Goal: Task Accomplishment & Management: Manage account settings

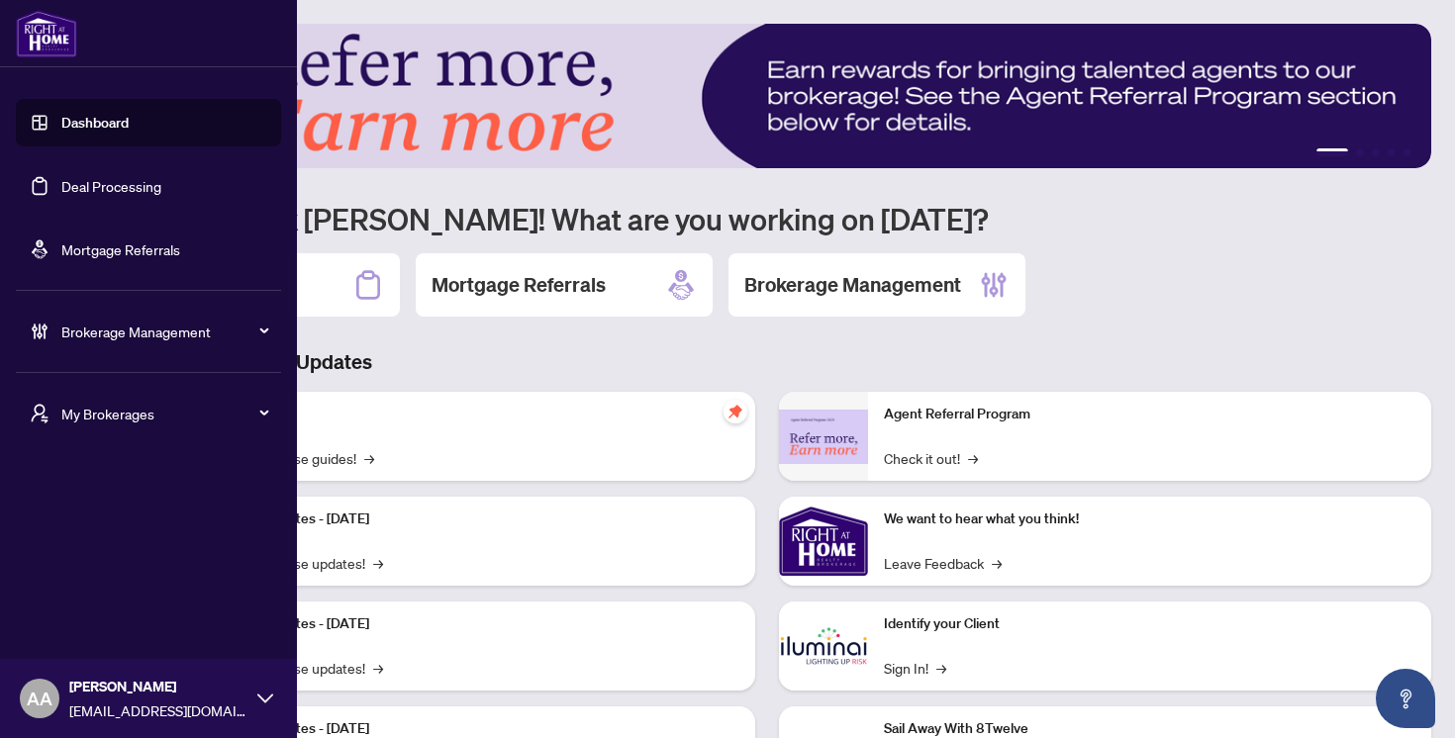
click at [87, 339] on span "Brokerage Management" at bounding box center [164, 332] width 206 height 22
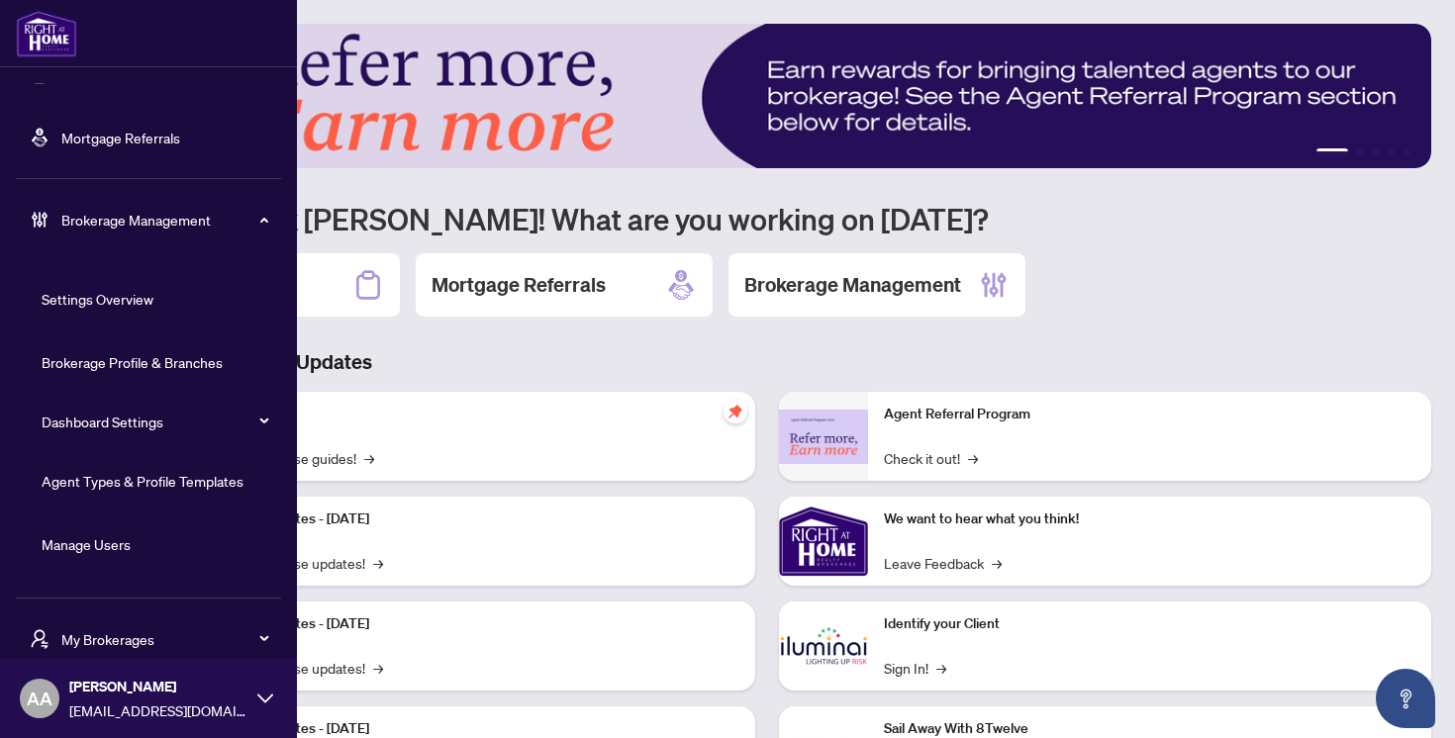
scroll to position [162, 0]
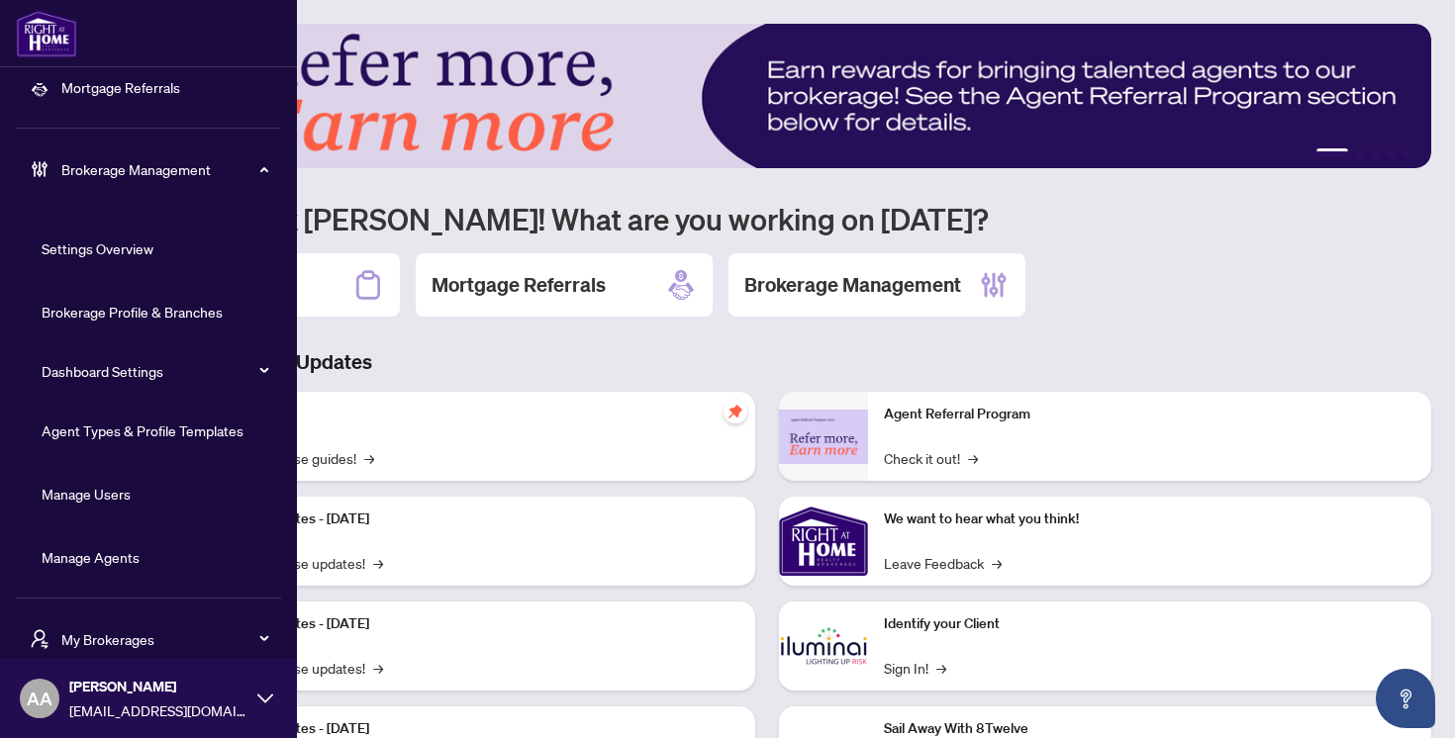
click at [161, 304] on link "Brokerage Profile & Branches" at bounding box center [132, 312] width 181 height 18
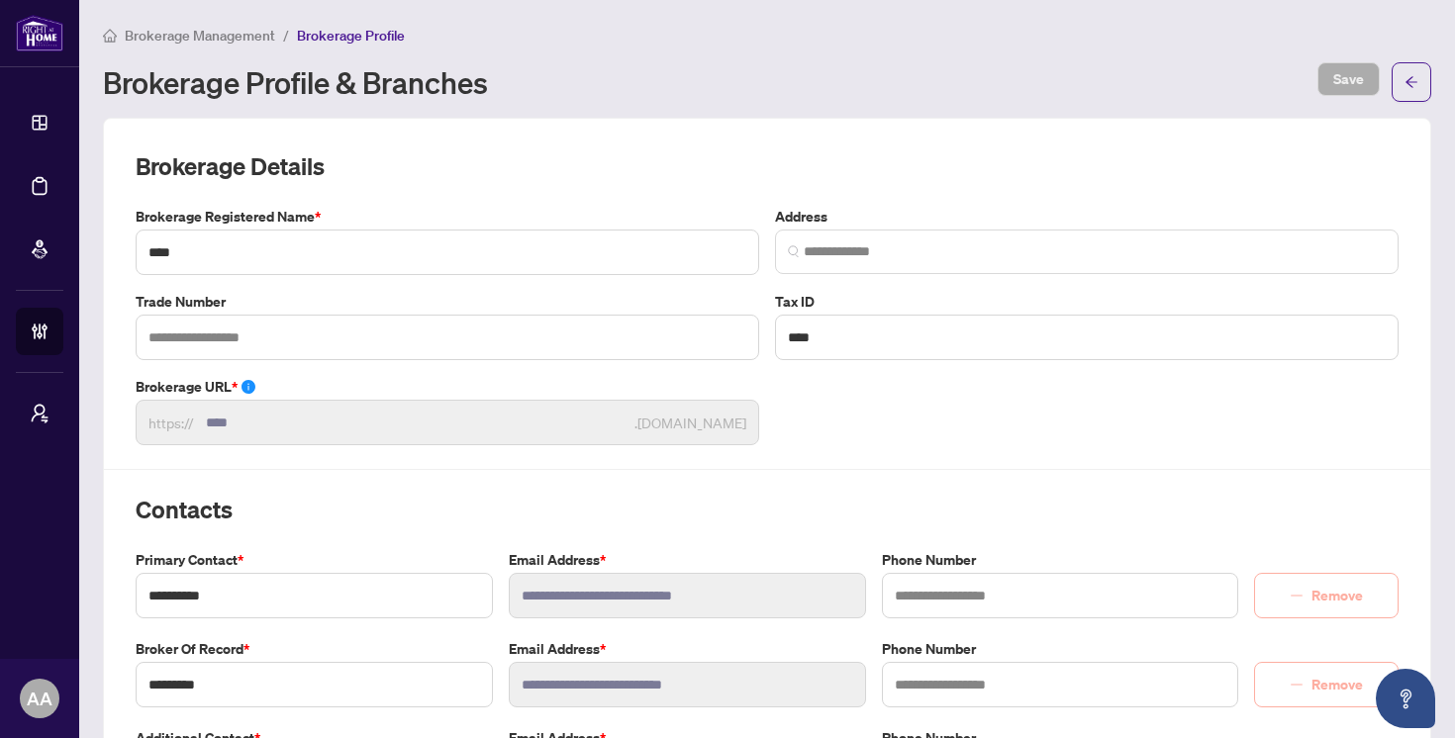
type input "**********"
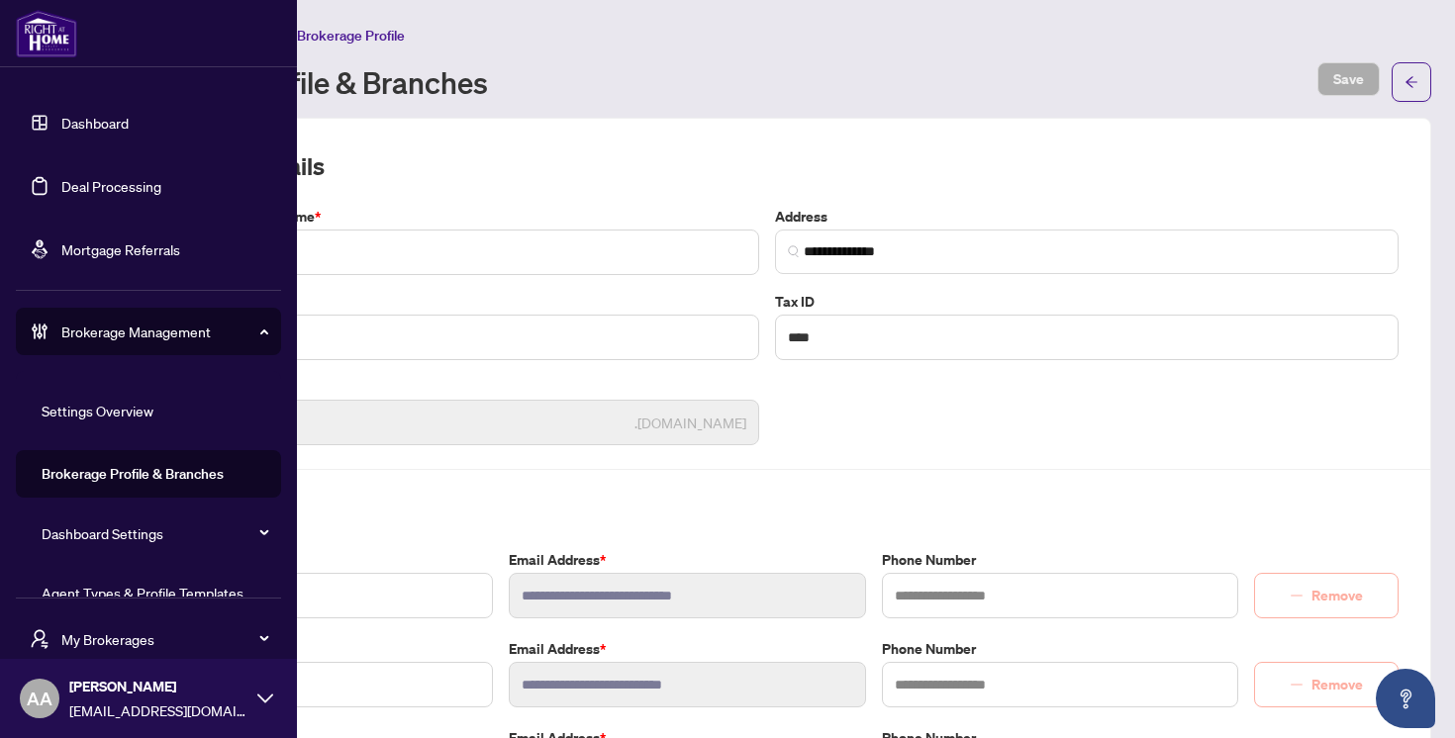
scroll to position [162, 0]
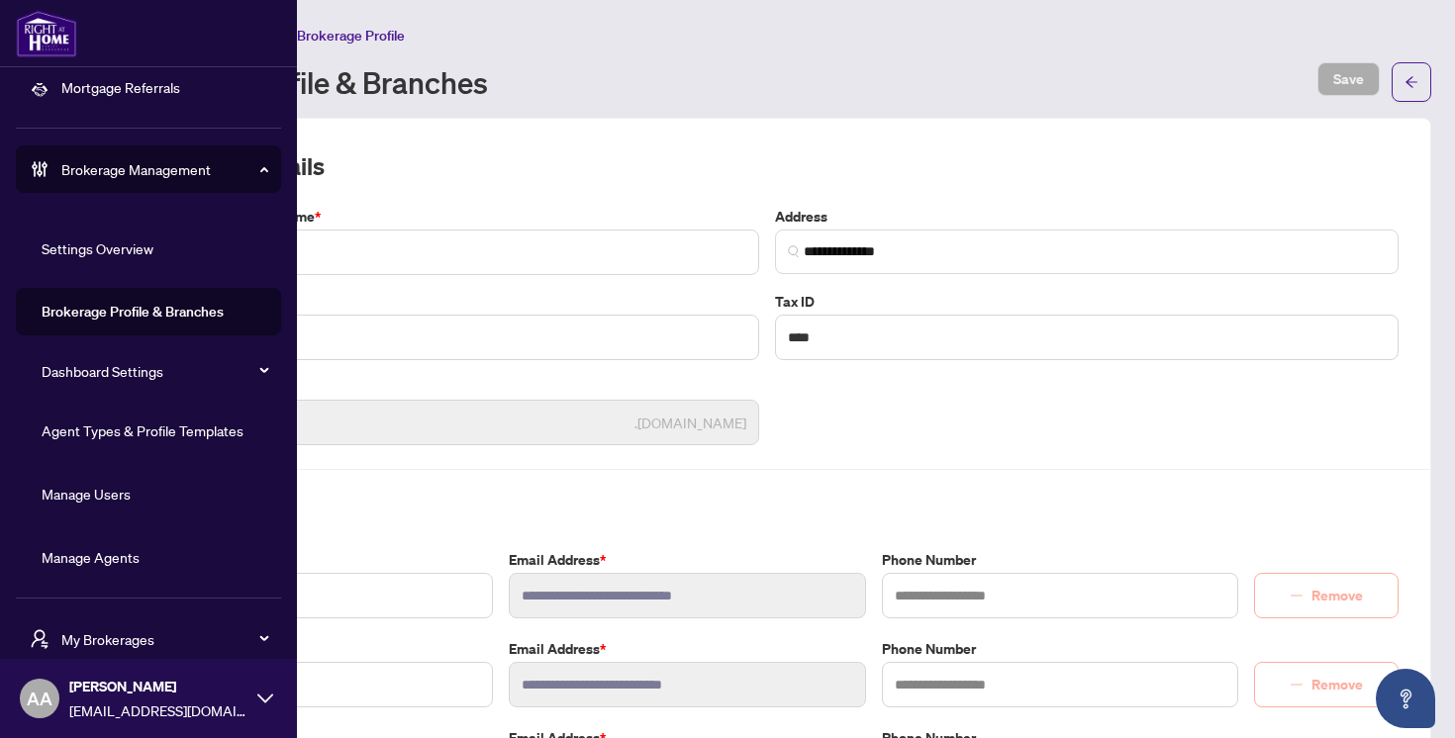
click at [83, 632] on span "My Brokerages" at bounding box center [164, 640] width 206 height 22
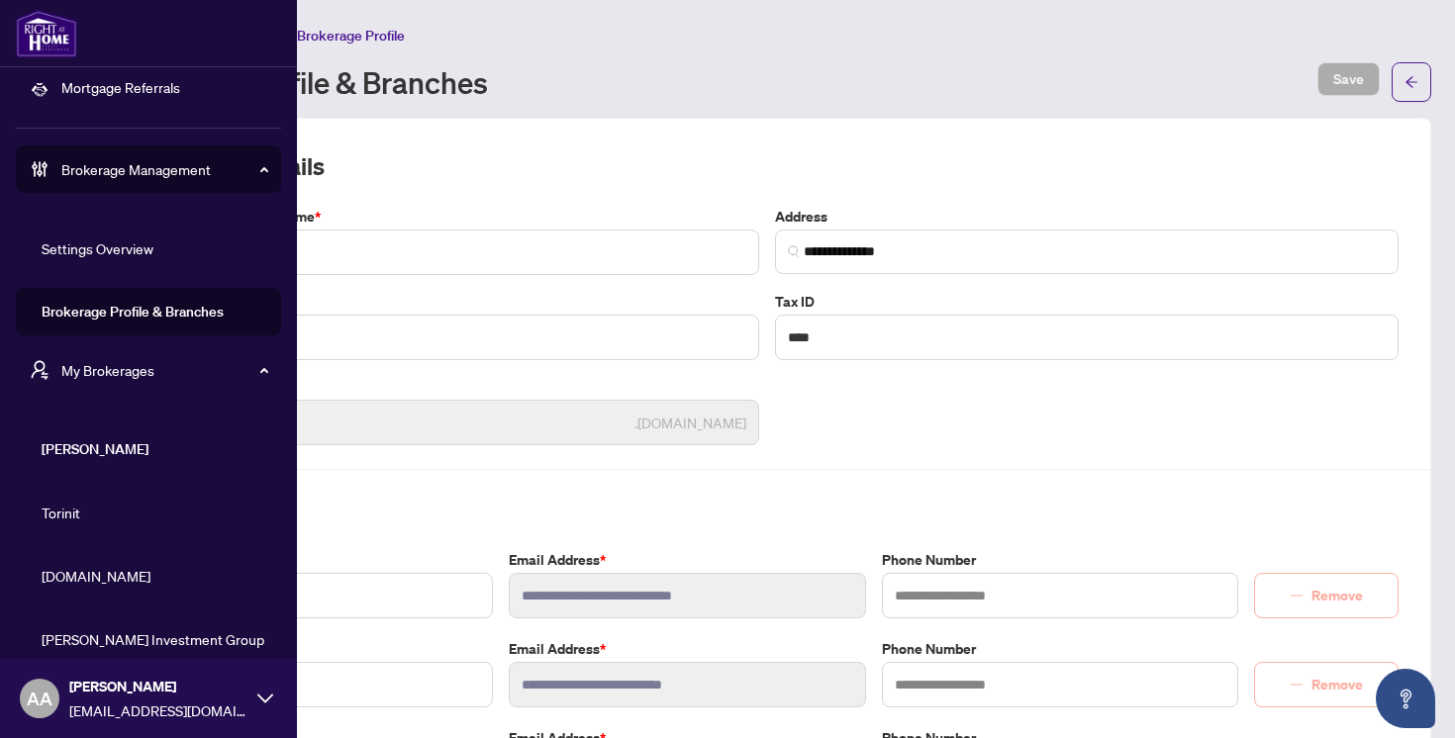
scroll to position [19, 0]
click at [66, 446] on span "[PERSON_NAME]" at bounding box center [155, 450] width 226 height 22
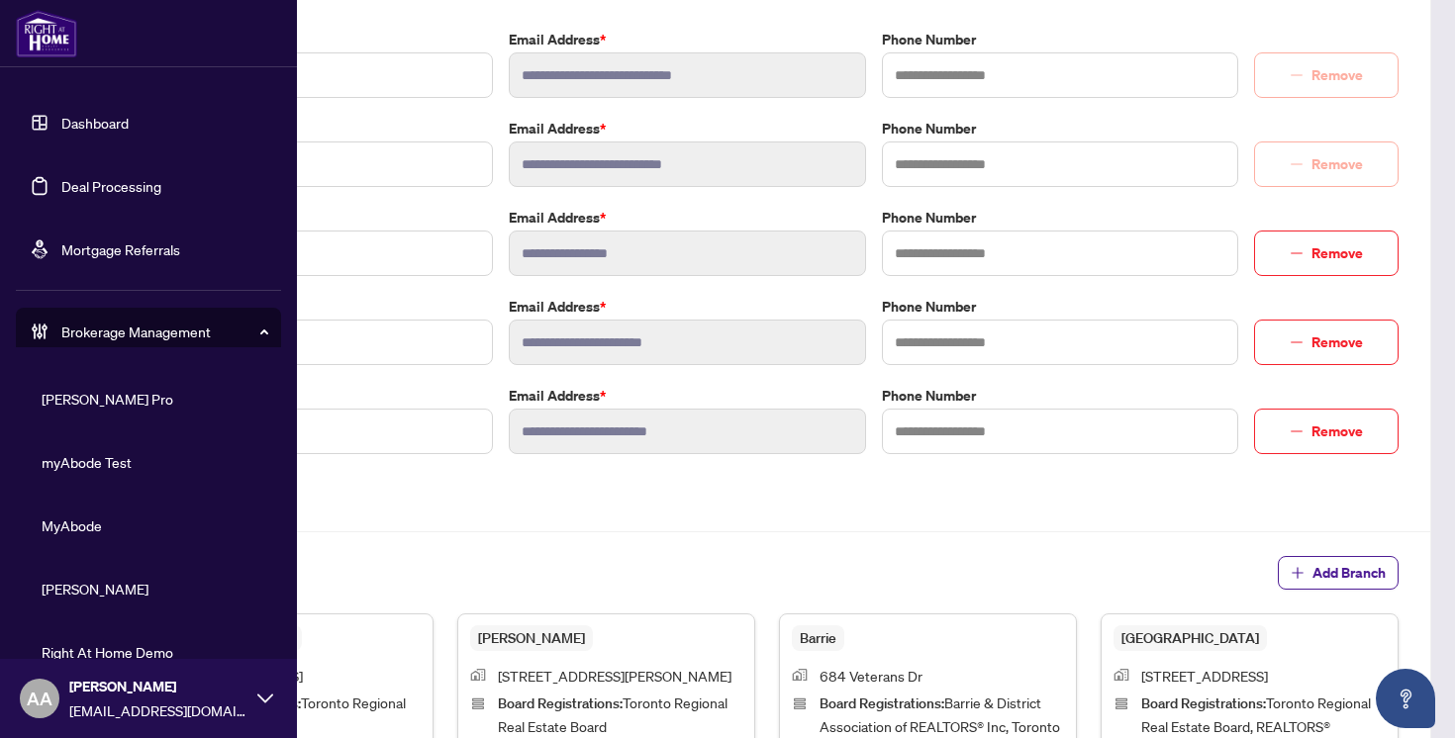
scroll to position [293, 0]
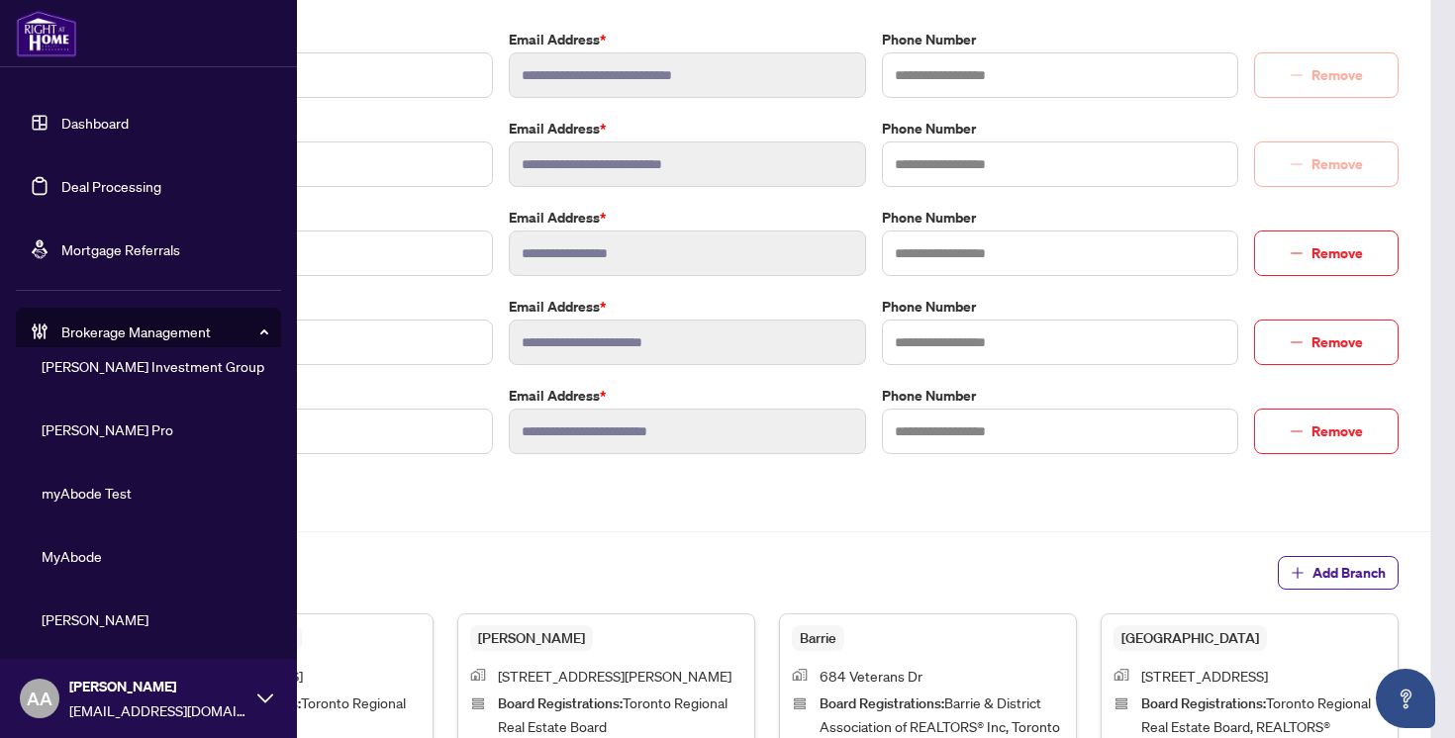
click at [95, 424] on span "[PERSON_NAME] Pro" at bounding box center [155, 430] width 226 height 22
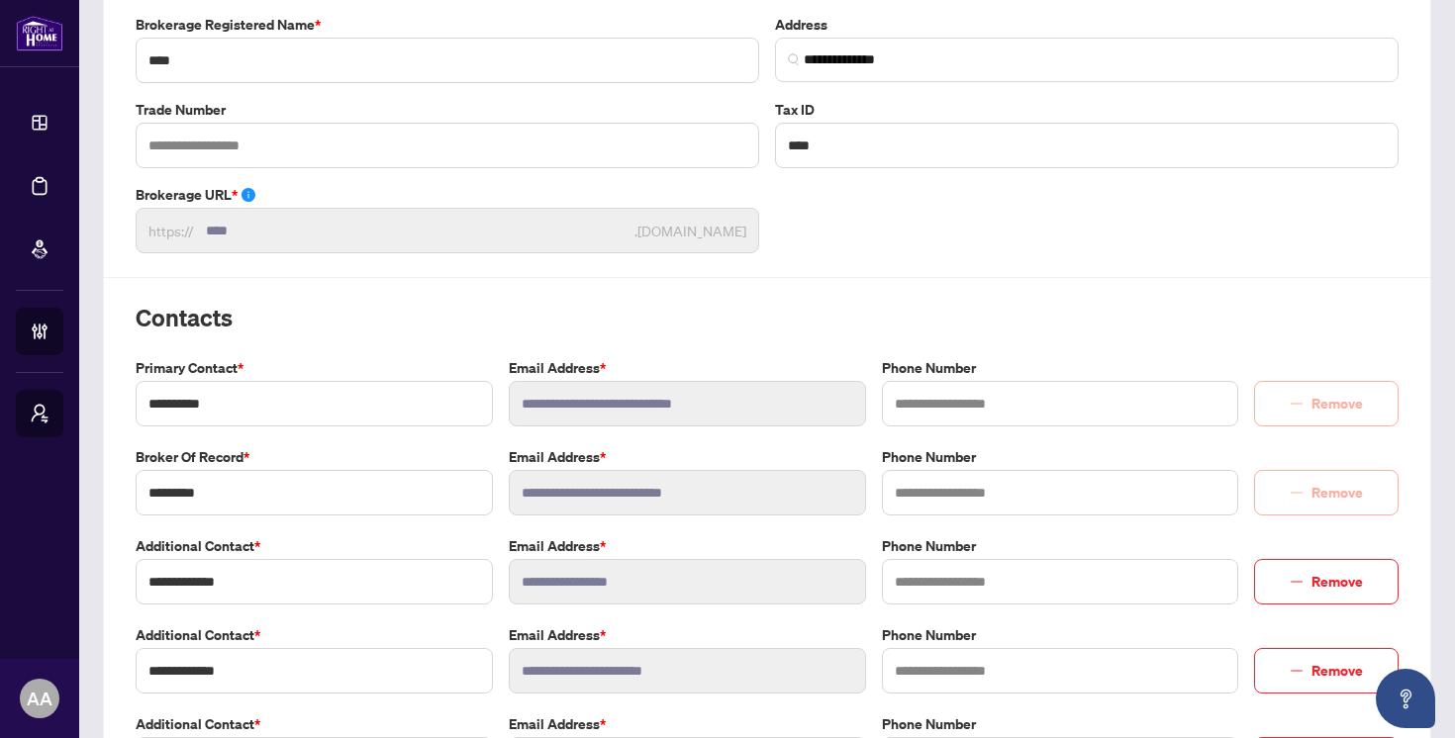
scroll to position [0, 0]
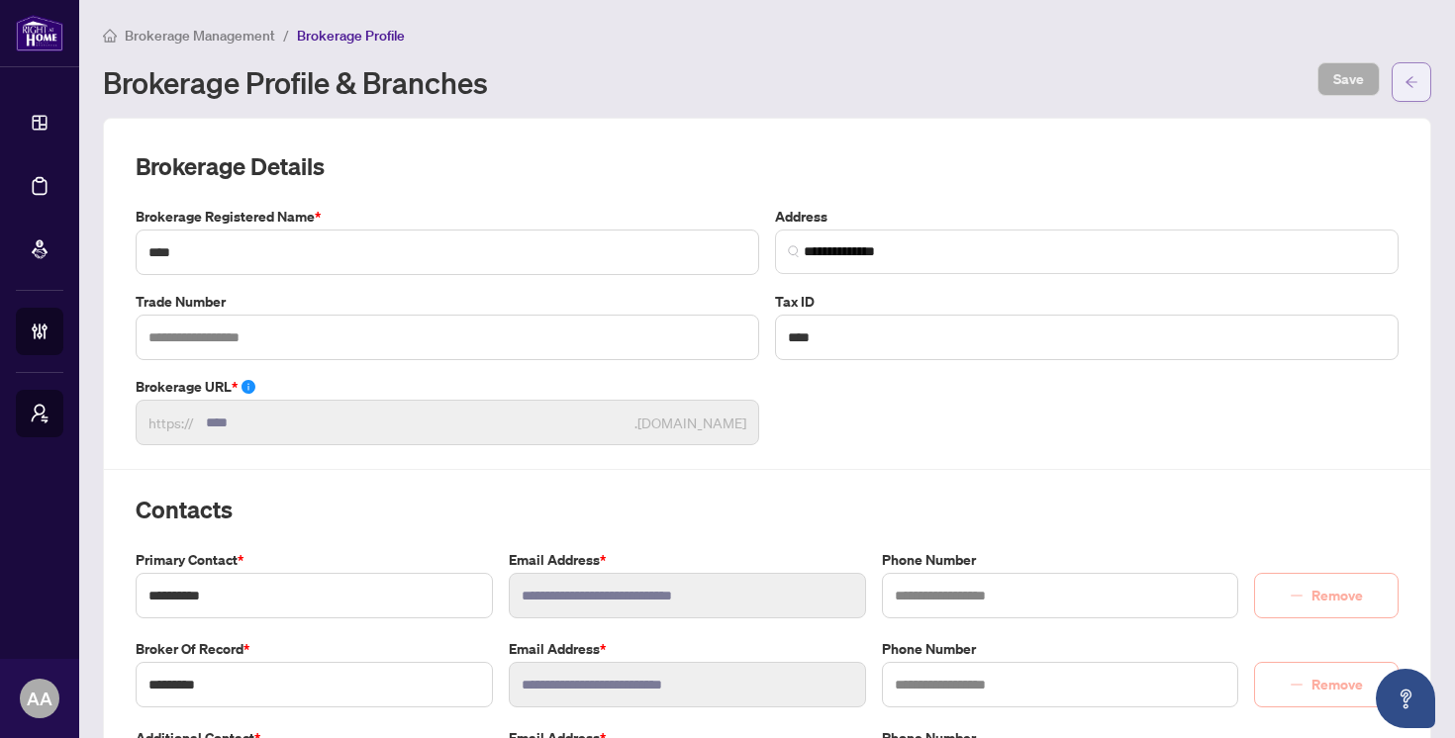
click at [1414, 83] on icon "arrow-left" at bounding box center [1412, 82] width 14 height 14
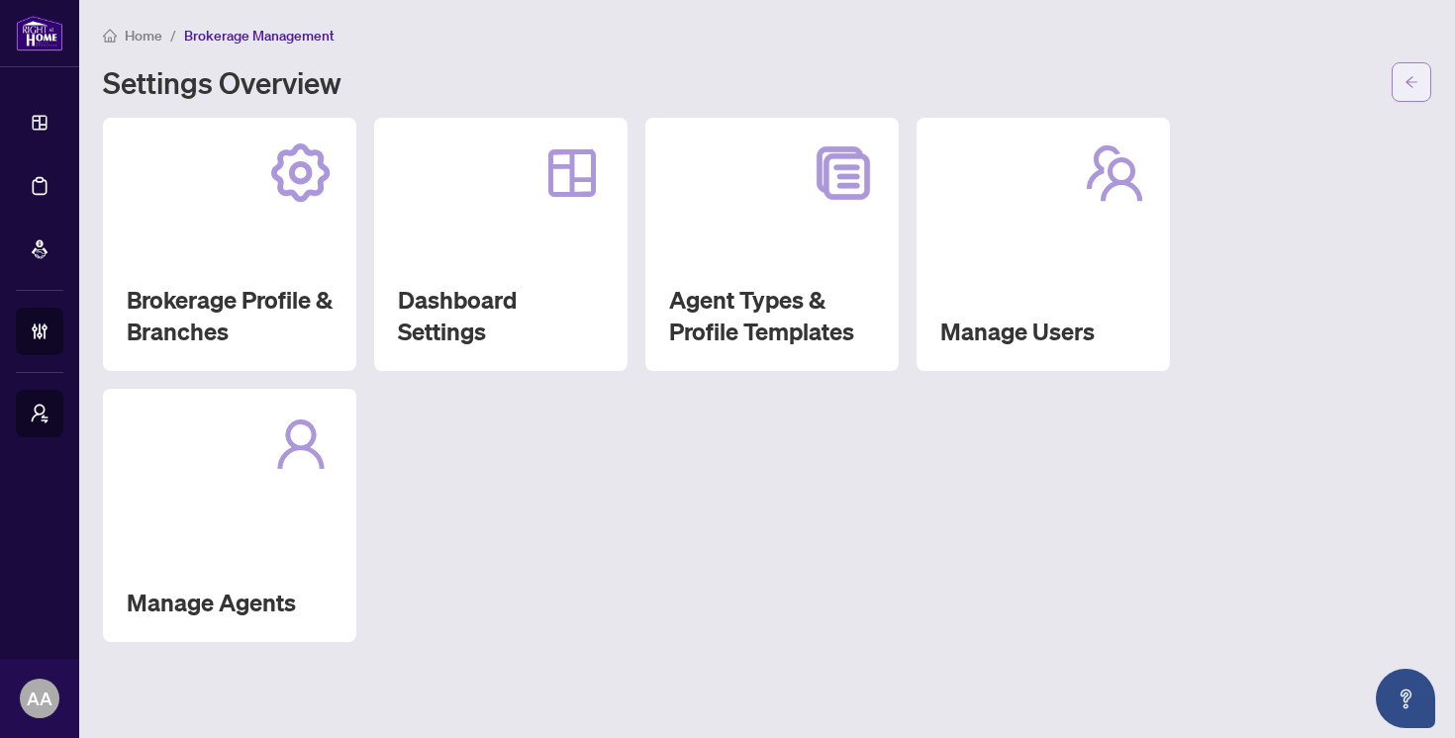
click at [1412, 95] on span "button" at bounding box center [1412, 82] width 14 height 32
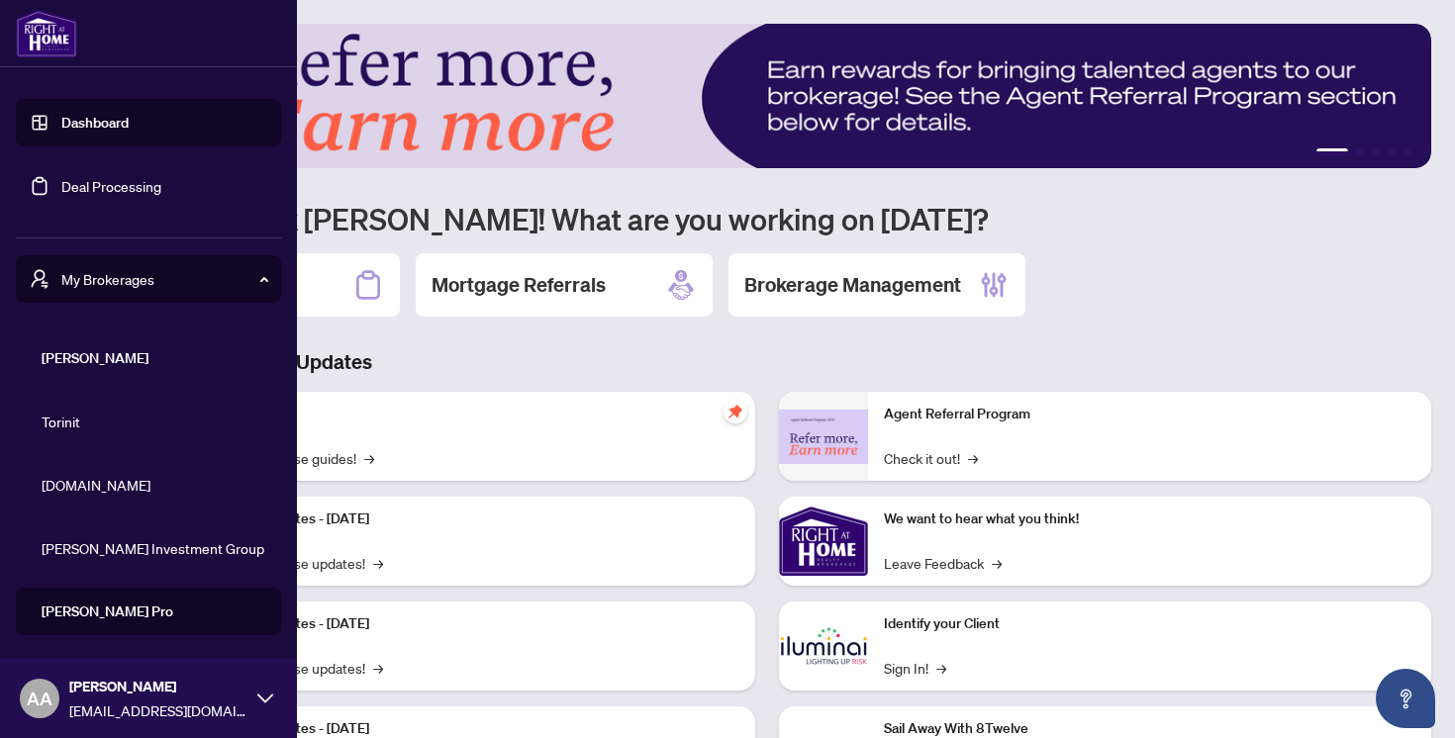
click at [160, 280] on span "My Brokerages" at bounding box center [164, 279] width 206 height 22
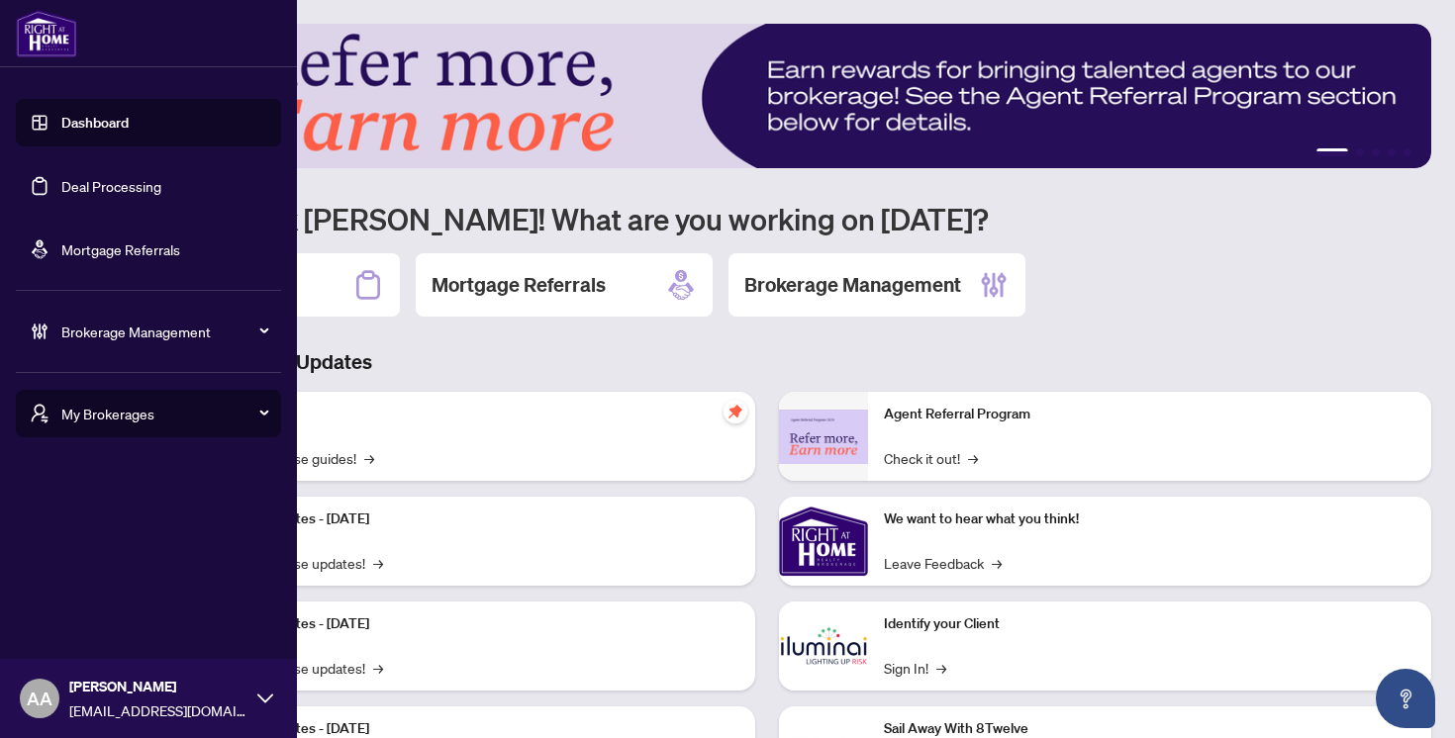
click at [139, 332] on span "Brokerage Management" at bounding box center [164, 332] width 206 height 22
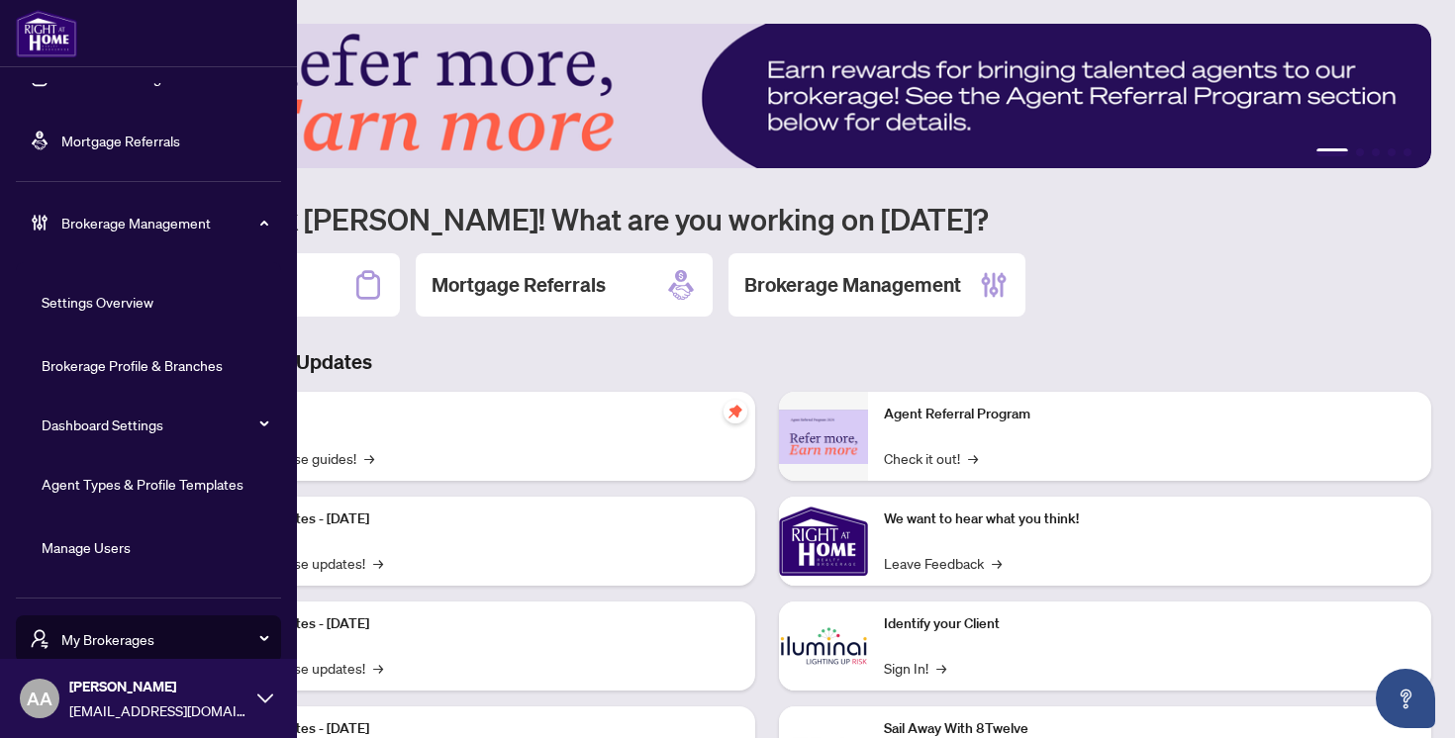
scroll to position [162, 0]
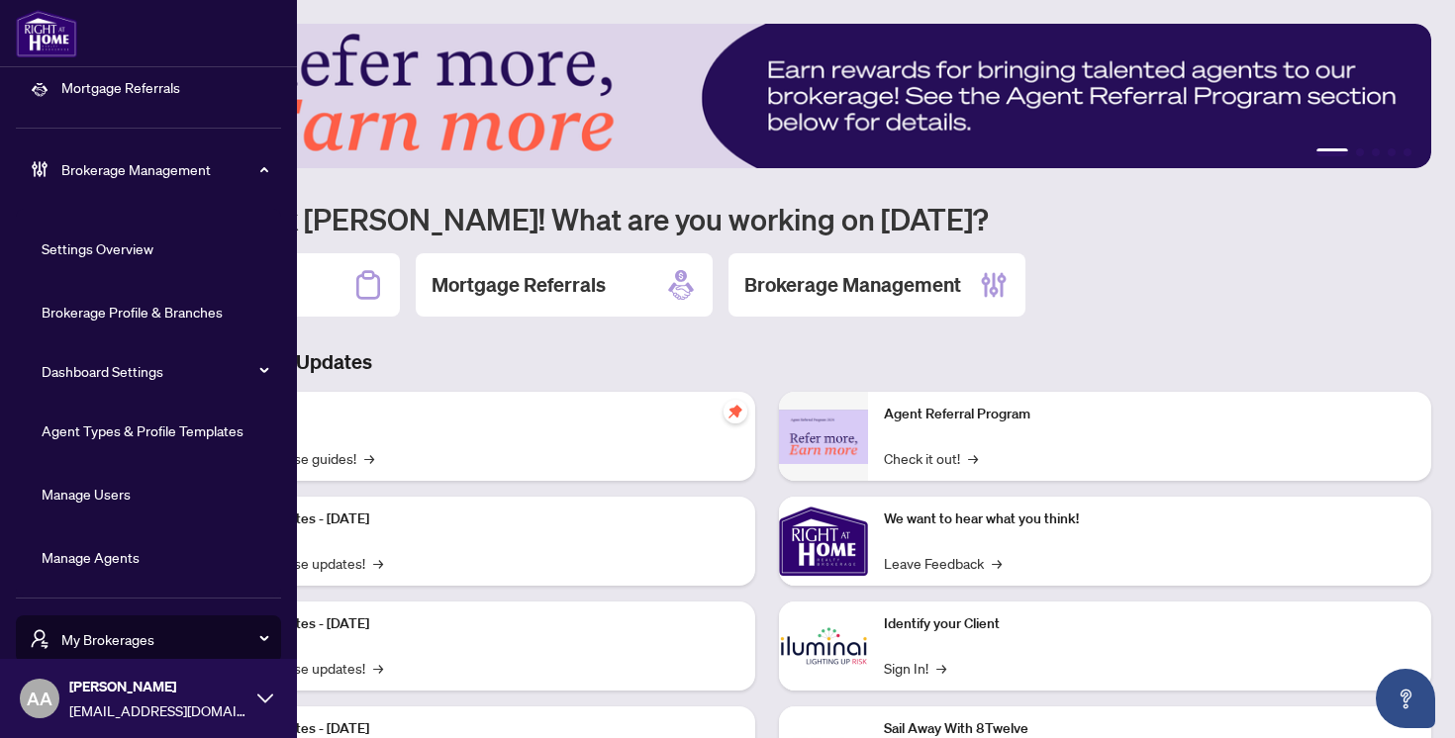
click at [86, 565] on link "Manage Agents" at bounding box center [91, 557] width 98 height 18
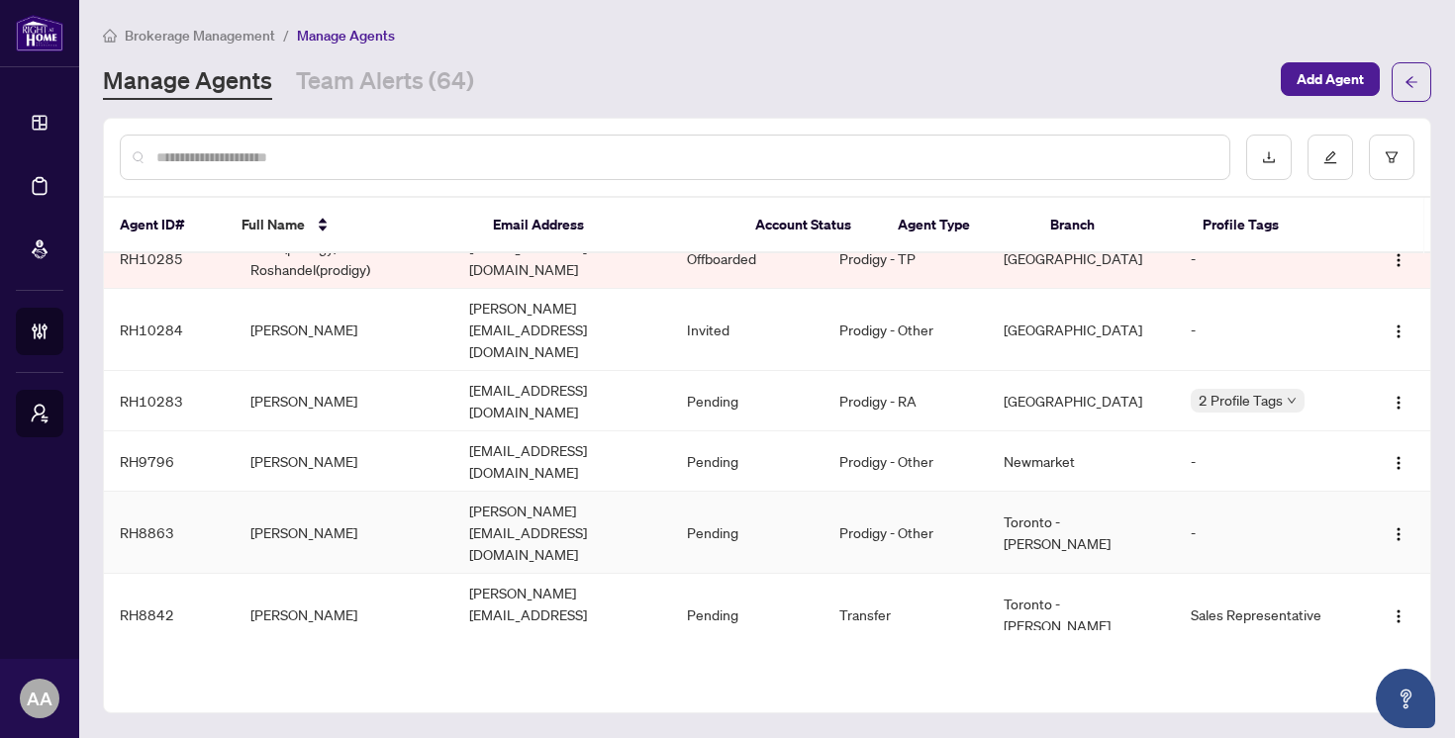
scroll to position [168, 0]
click at [398, 84] on link "Team Alerts (64)" at bounding box center [385, 82] width 178 height 36
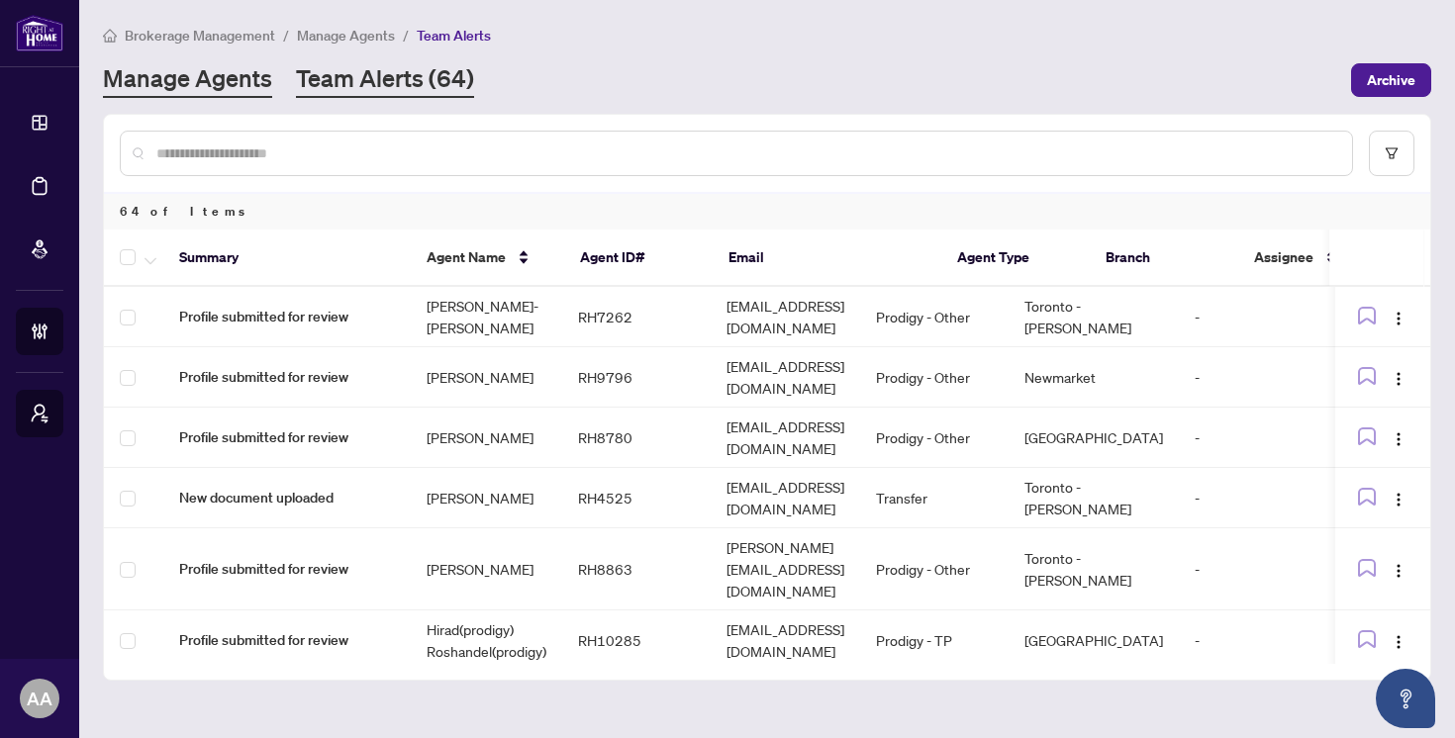
click at [232, 89] on link "Manage Agents" at bounding box center [187, 80] width 169 height 36
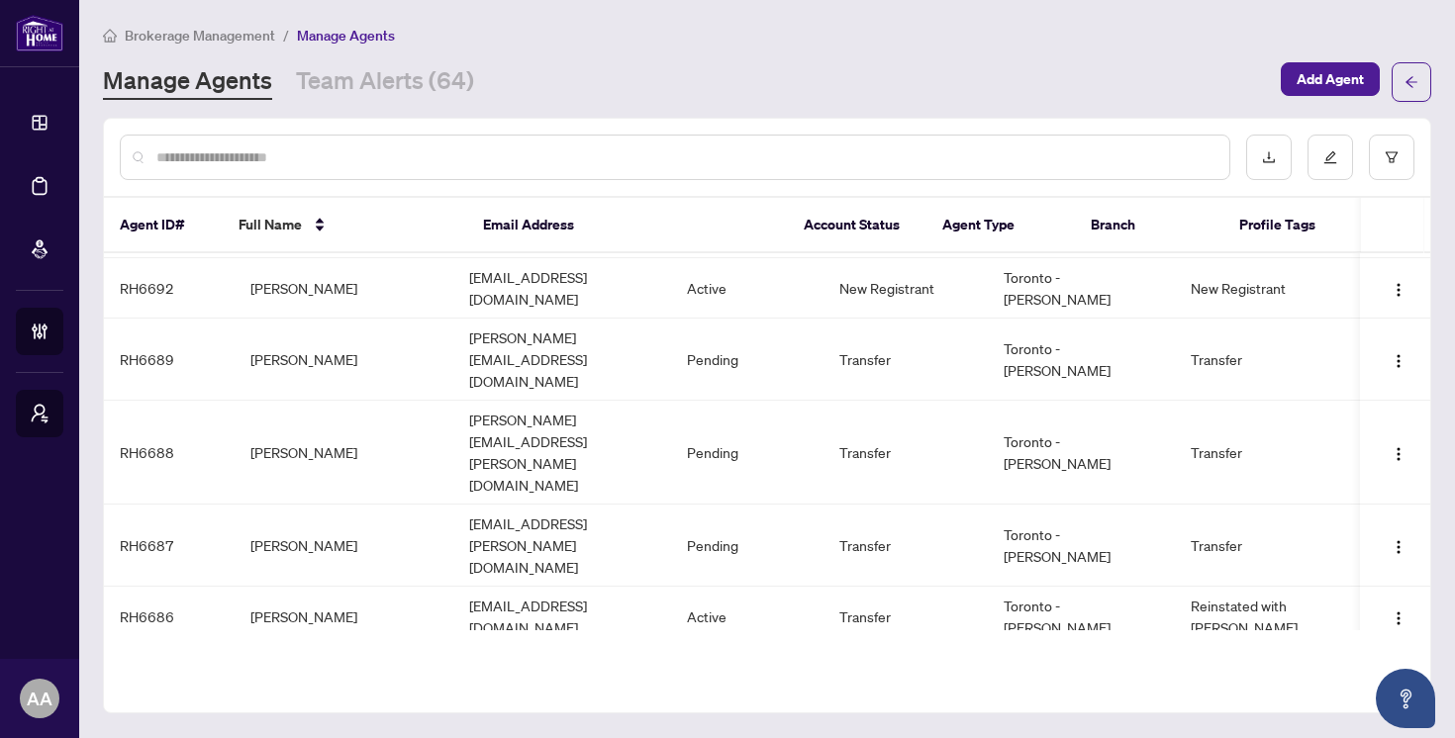
scroll to position [5532, 0]
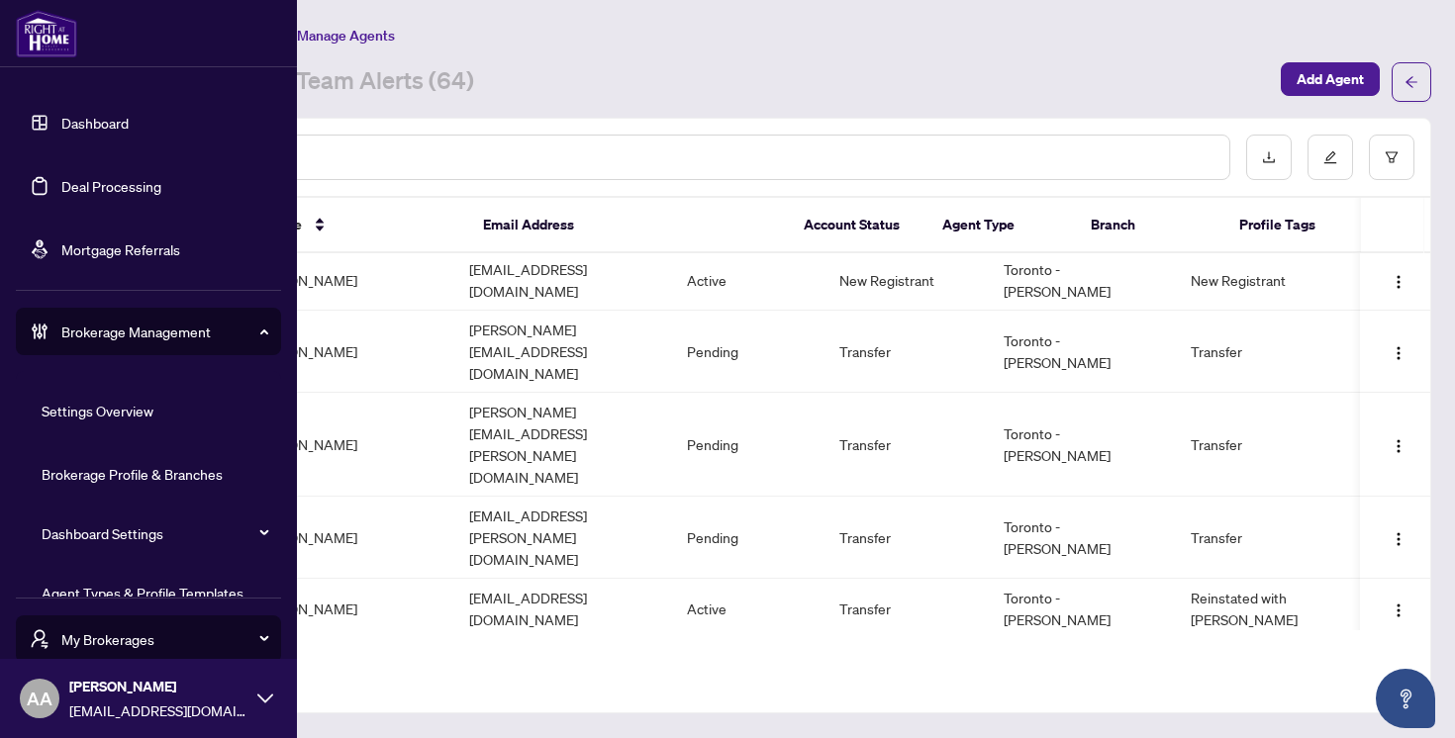
click at [117, 193] on link "Deal Processing" at bounding box center [111, 186] width 100 height 18
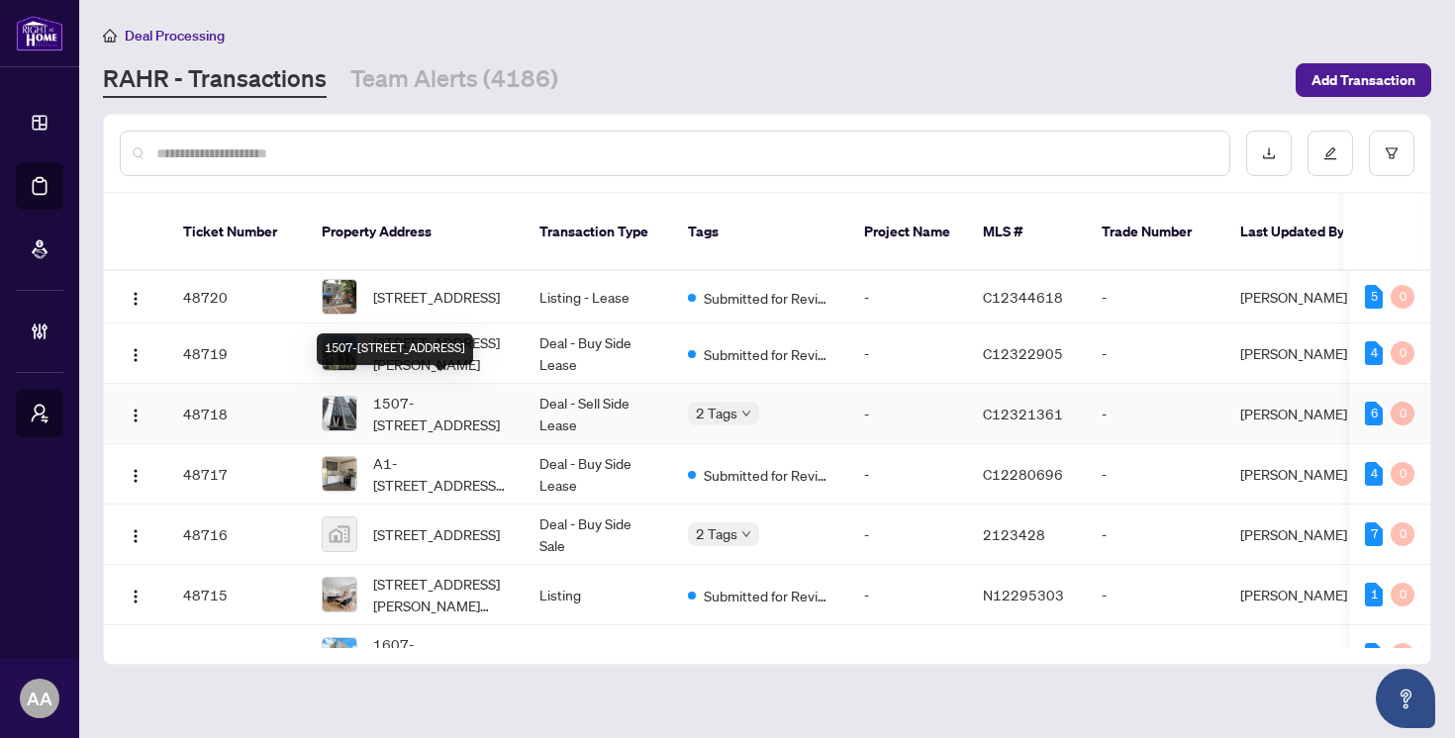
click at [463, 408] on span "1507-[STREET_ADDRESS]" at bounding box center [440, 414] width 135 height 44
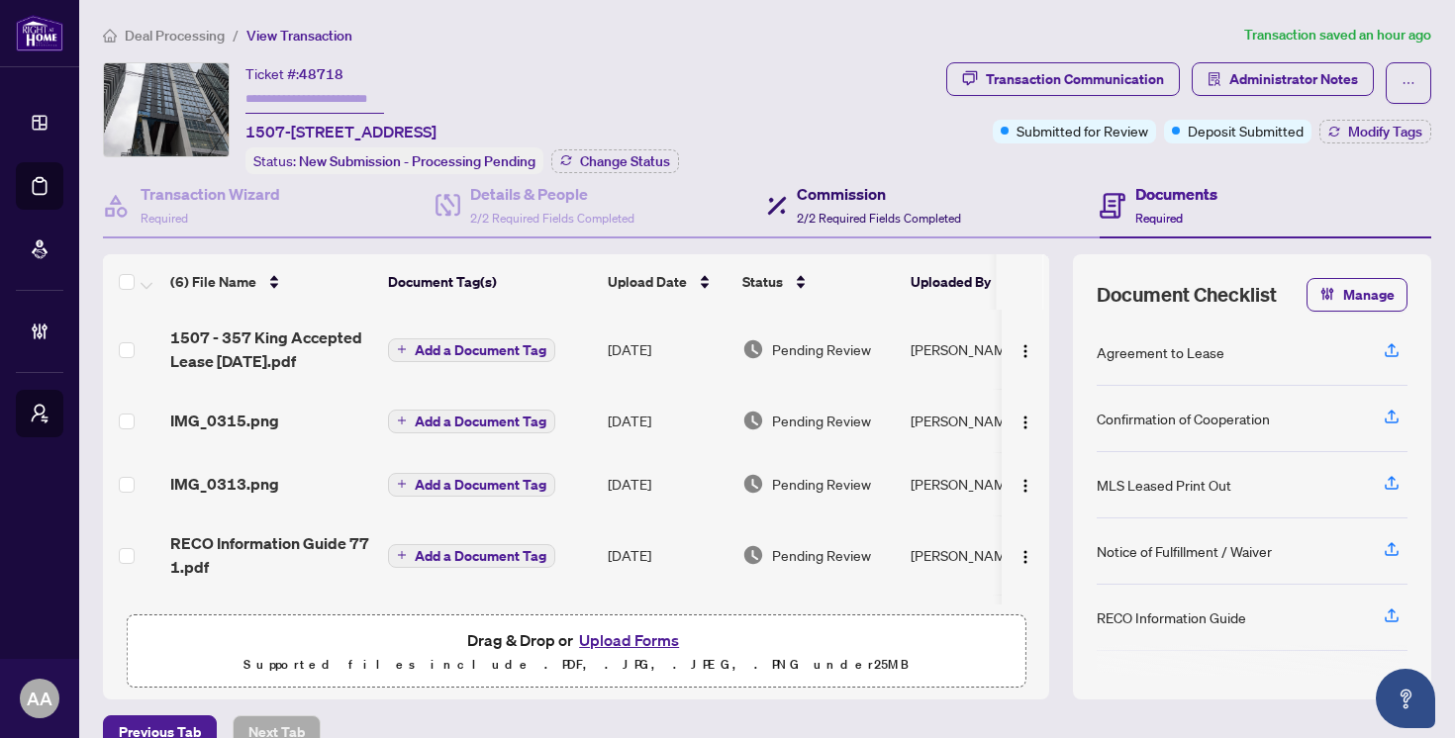
click at [815, 212] on span "2/2 Required Fields Completed" at bounding box center [879, 218] width 164 height 15
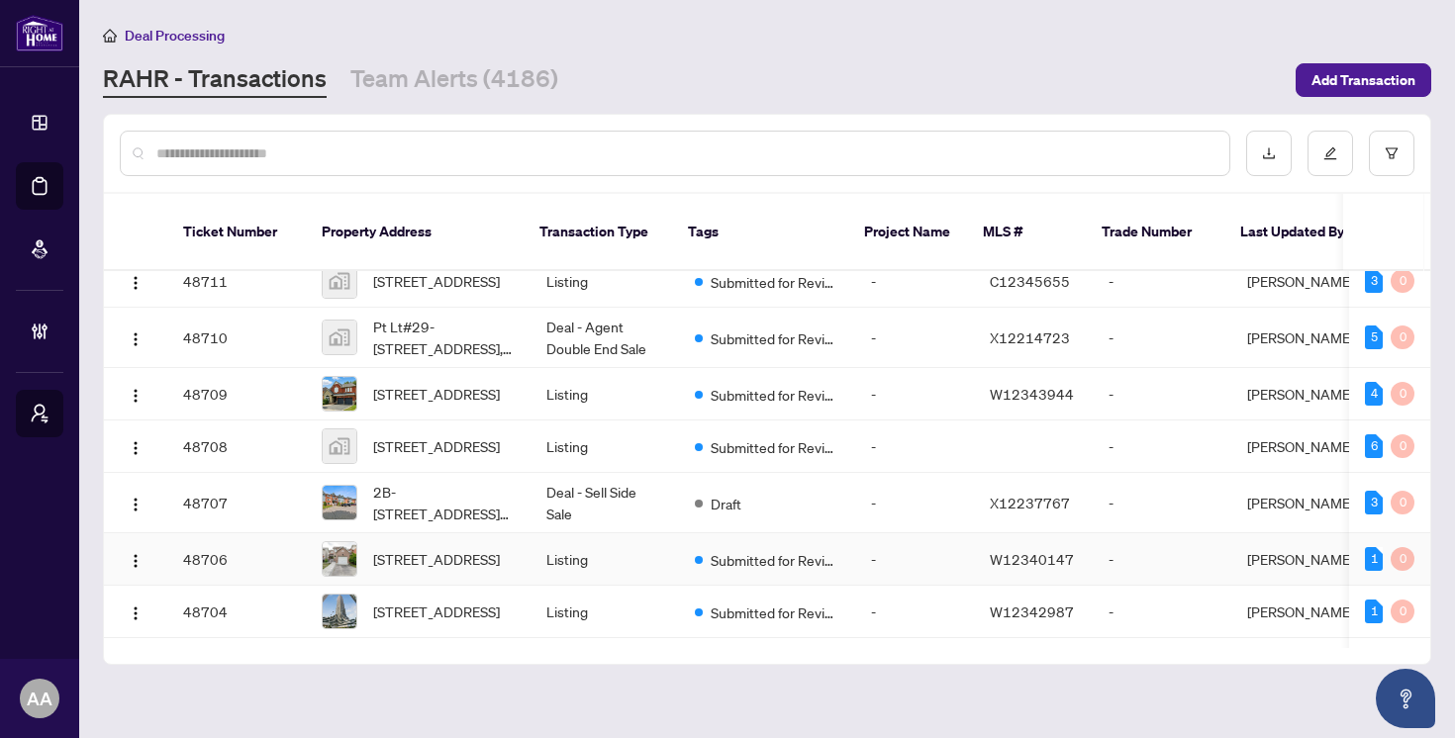
scroll to position [537, 0]
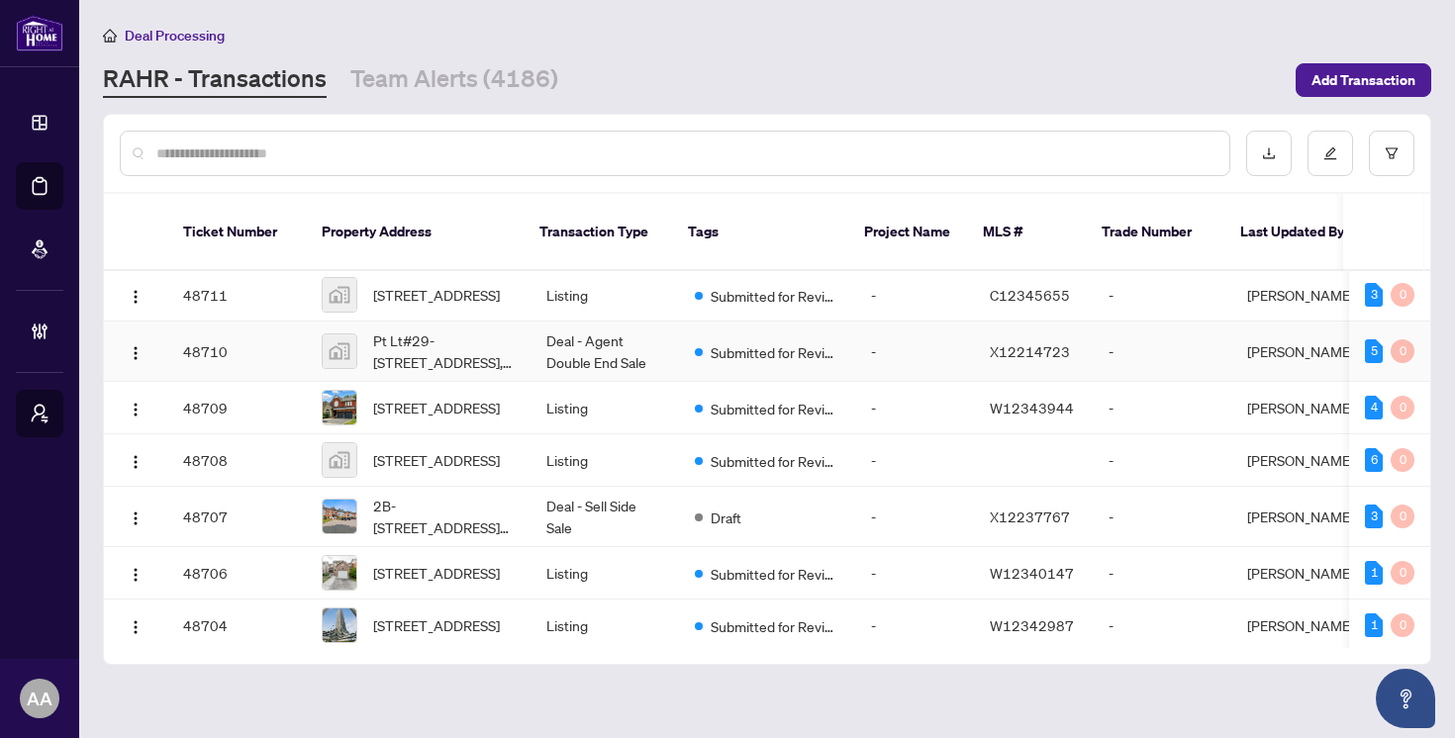
click at [601, 360] on td "Deal - Agent Double End Sale" at bounding box center [605, 352] width 148 height 60
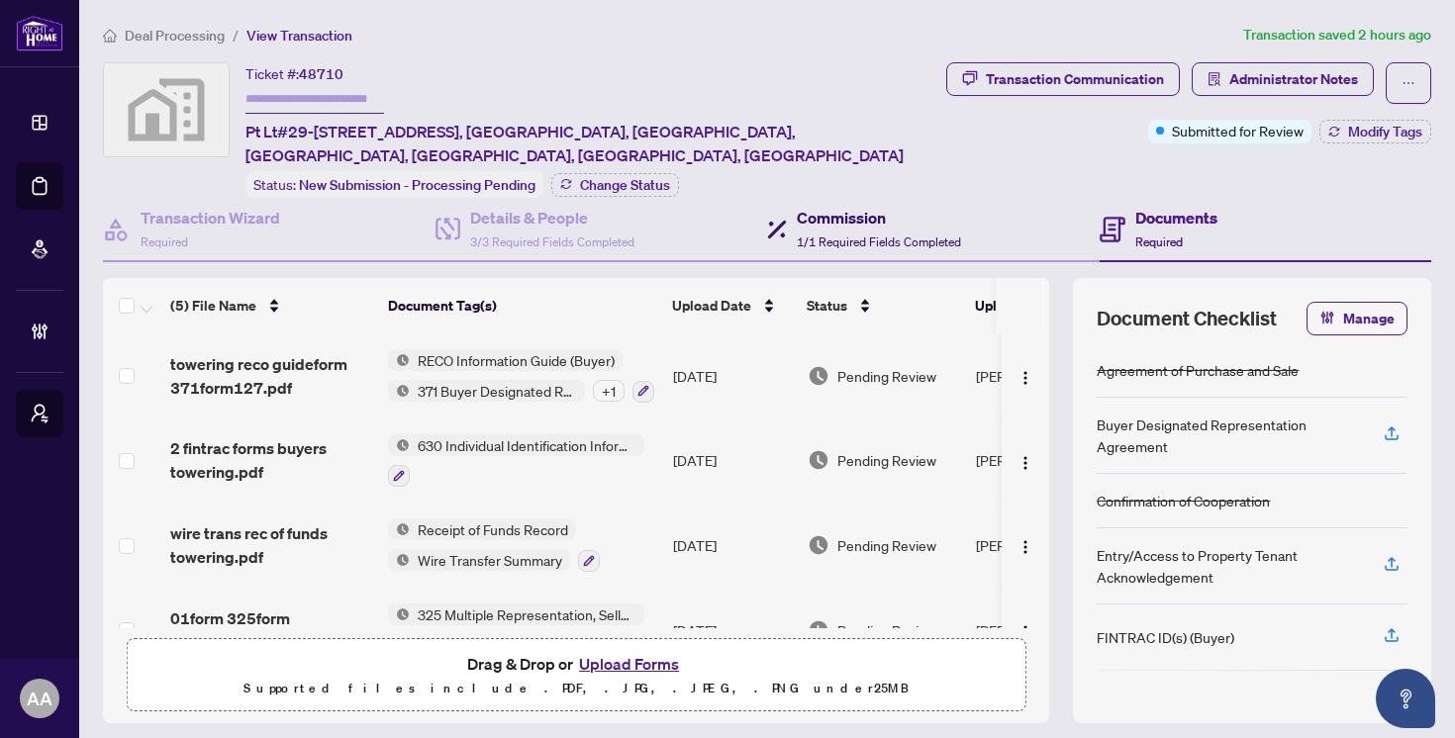
click at [810, 235] on span "1/1 Required Fields Completed" at bounding box center [879, 242] width 164 height 15
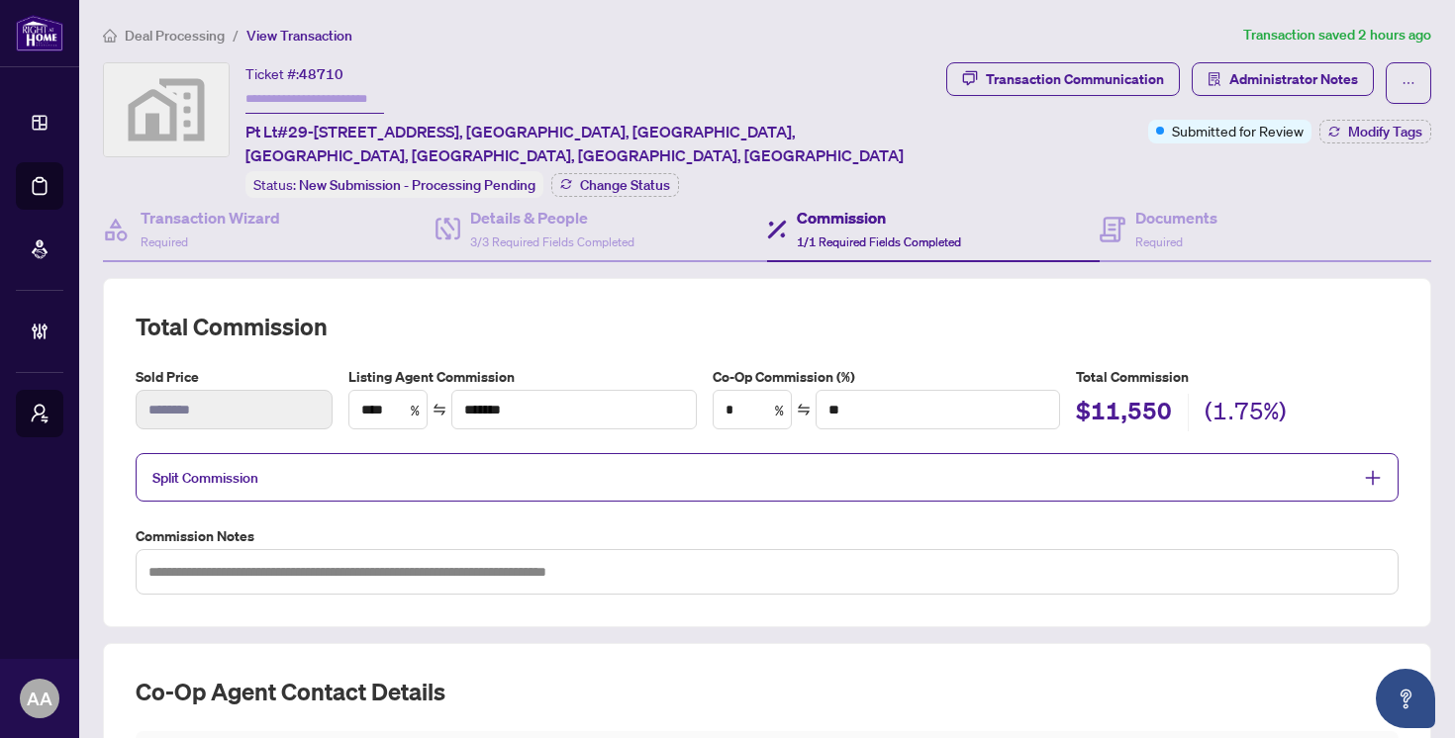
click at [168, 36] on span "Deal Processing" at bounding box center [175, 36] width 100 height 18
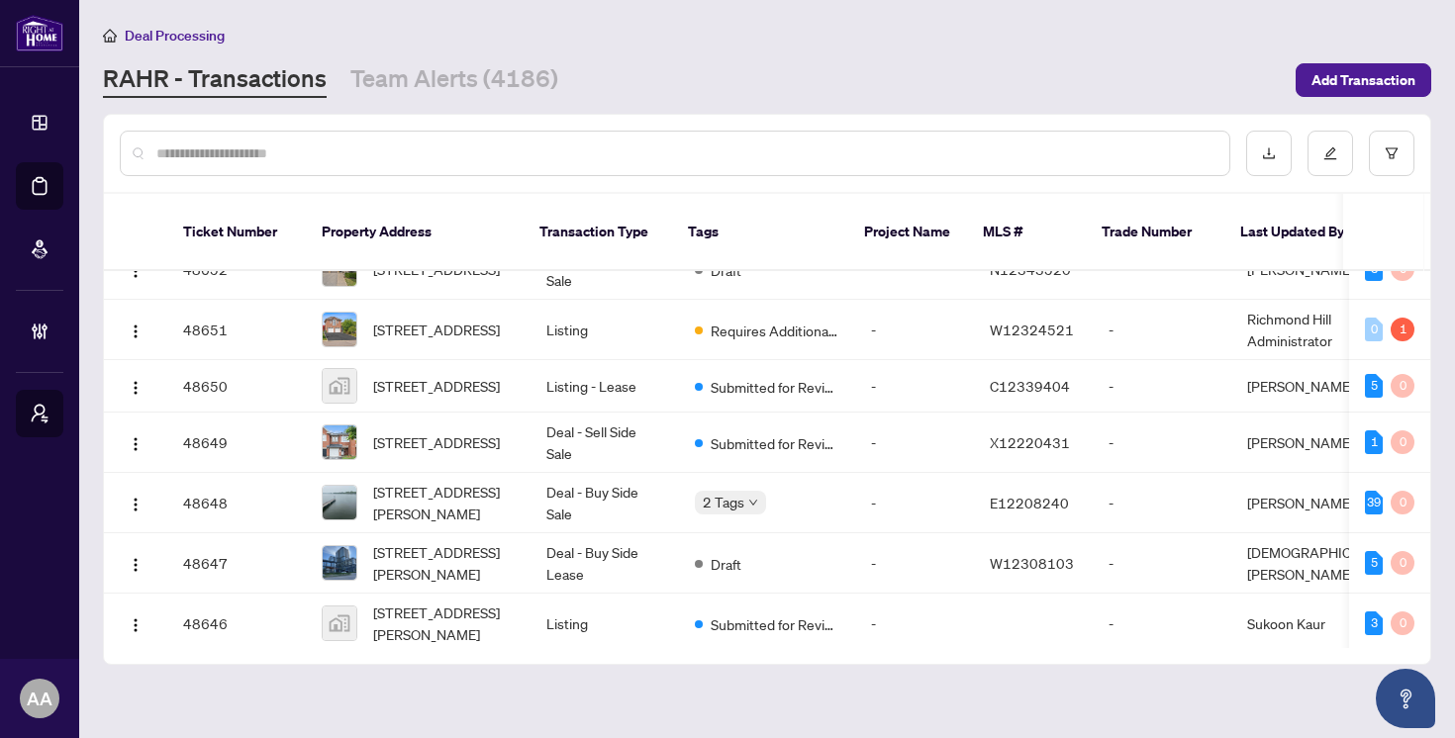
scroll to position [3995, 0]
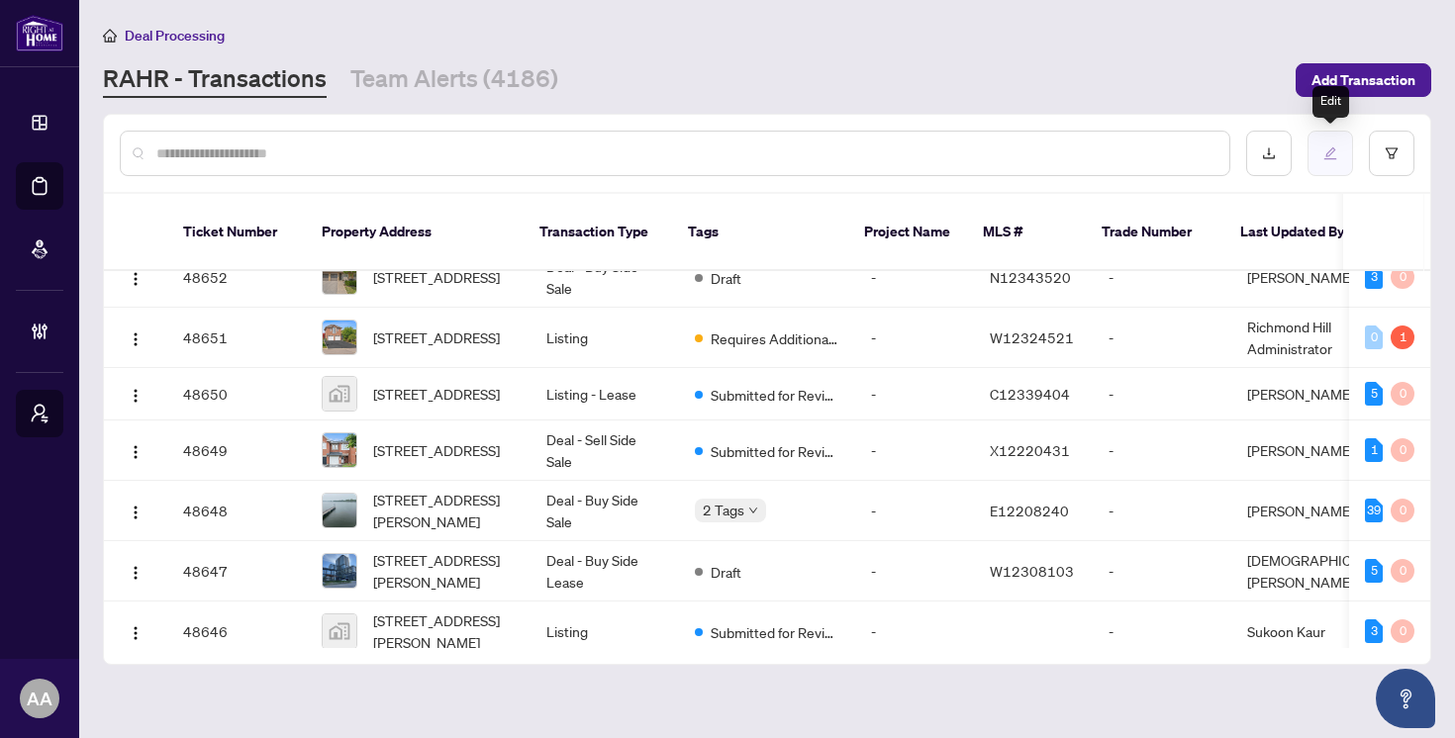
click at [1340, 155] on button "button" at bounding box center [1331, 154] width 46 height 46
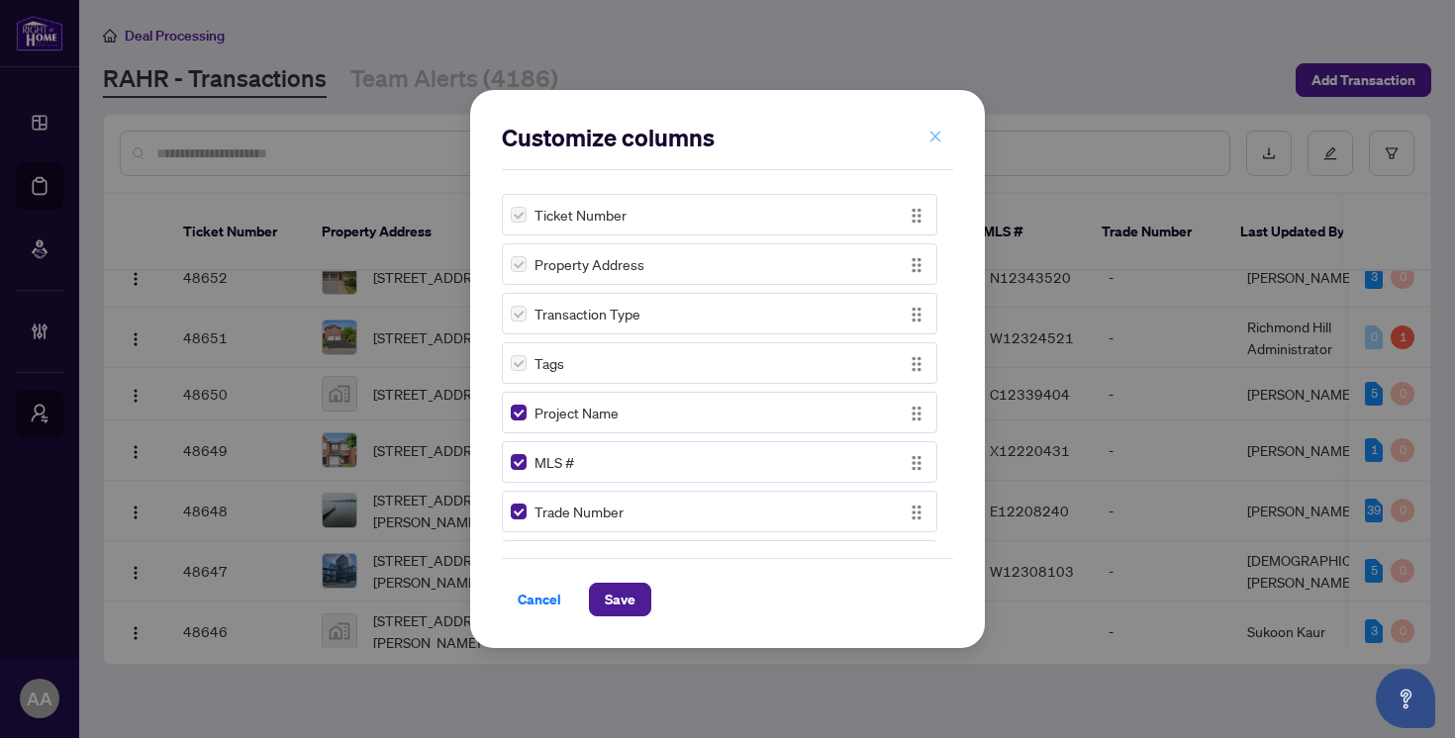
click at [938, 140] on icon "close" at bounding box center [935, 136] width 11 height 11
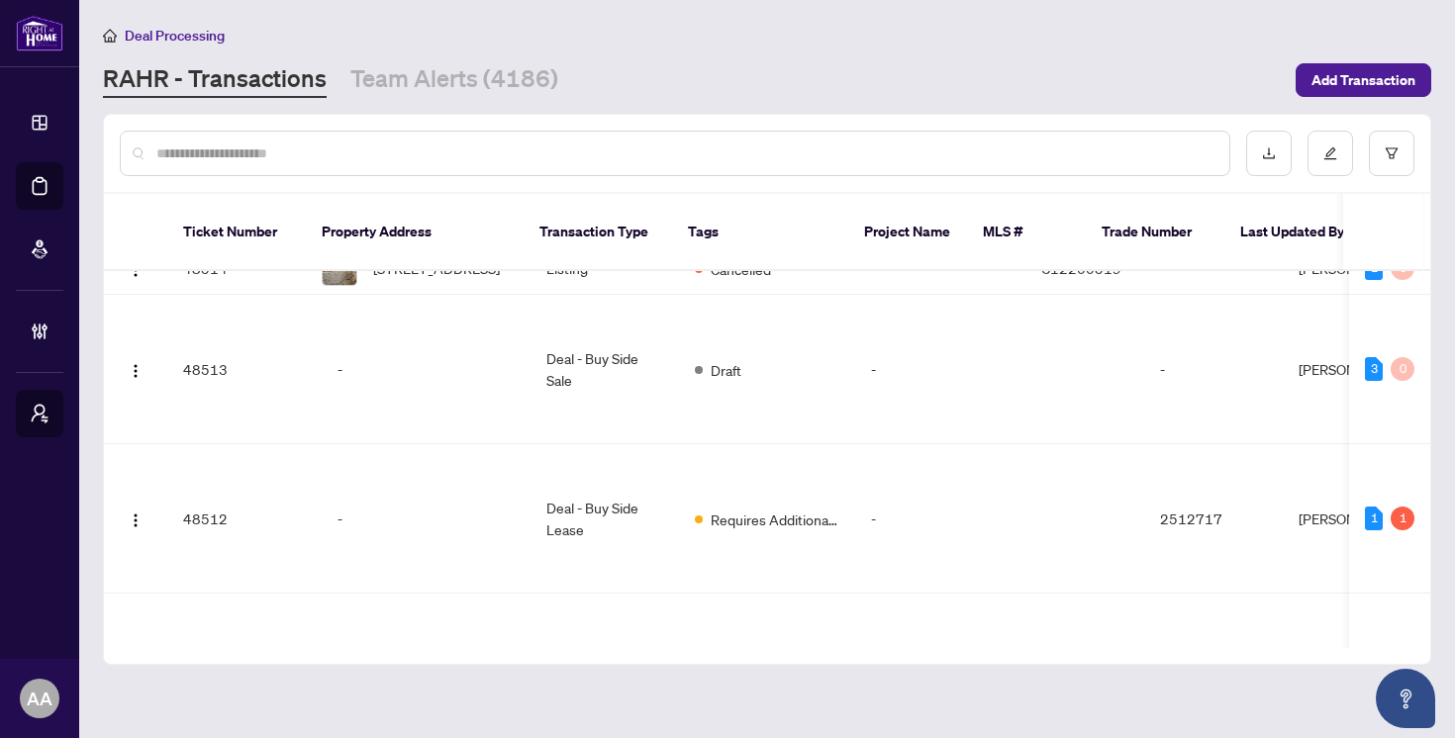
scroll to position [11830, 0]
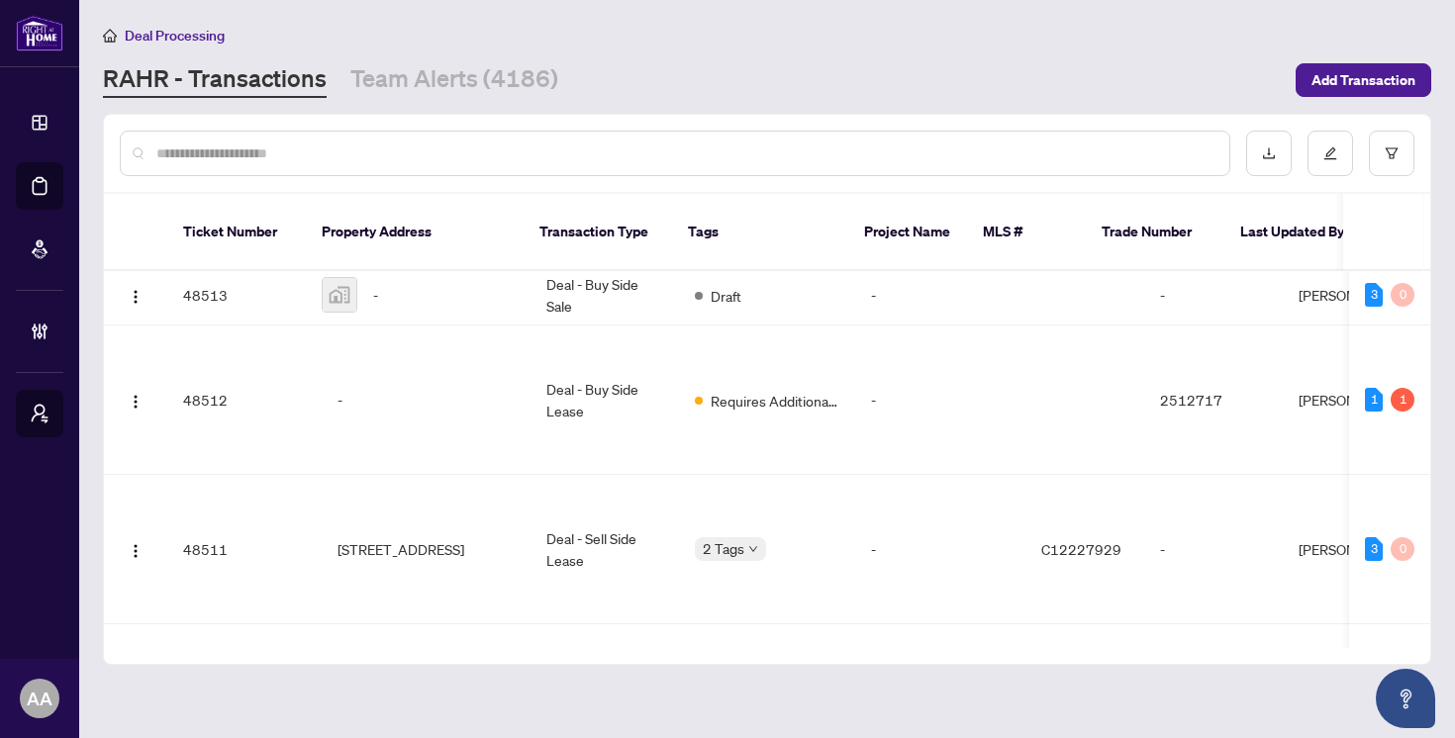
click at [508, 145] on input "text" at bounding box center [684, 154] width 1057 height 22
type input "*"
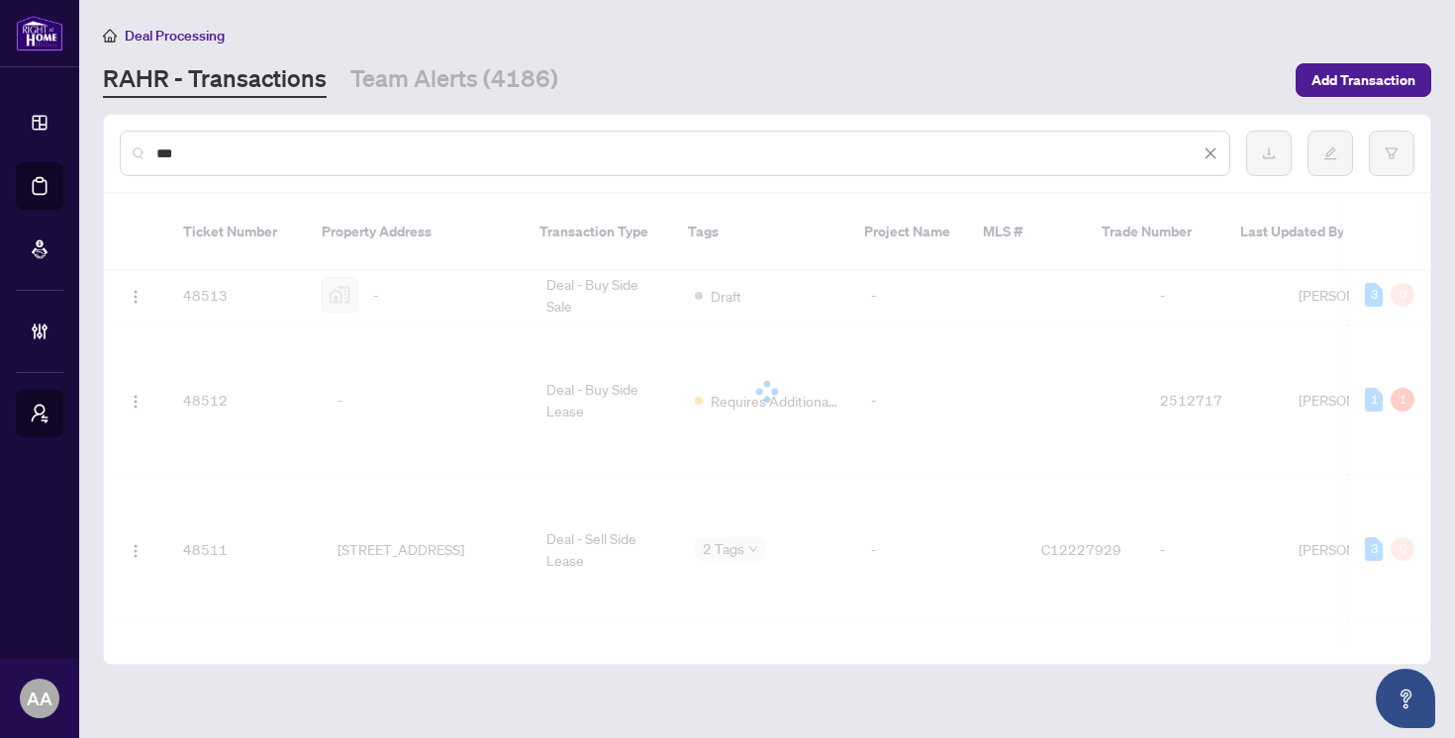
scroll to position [0, 0]
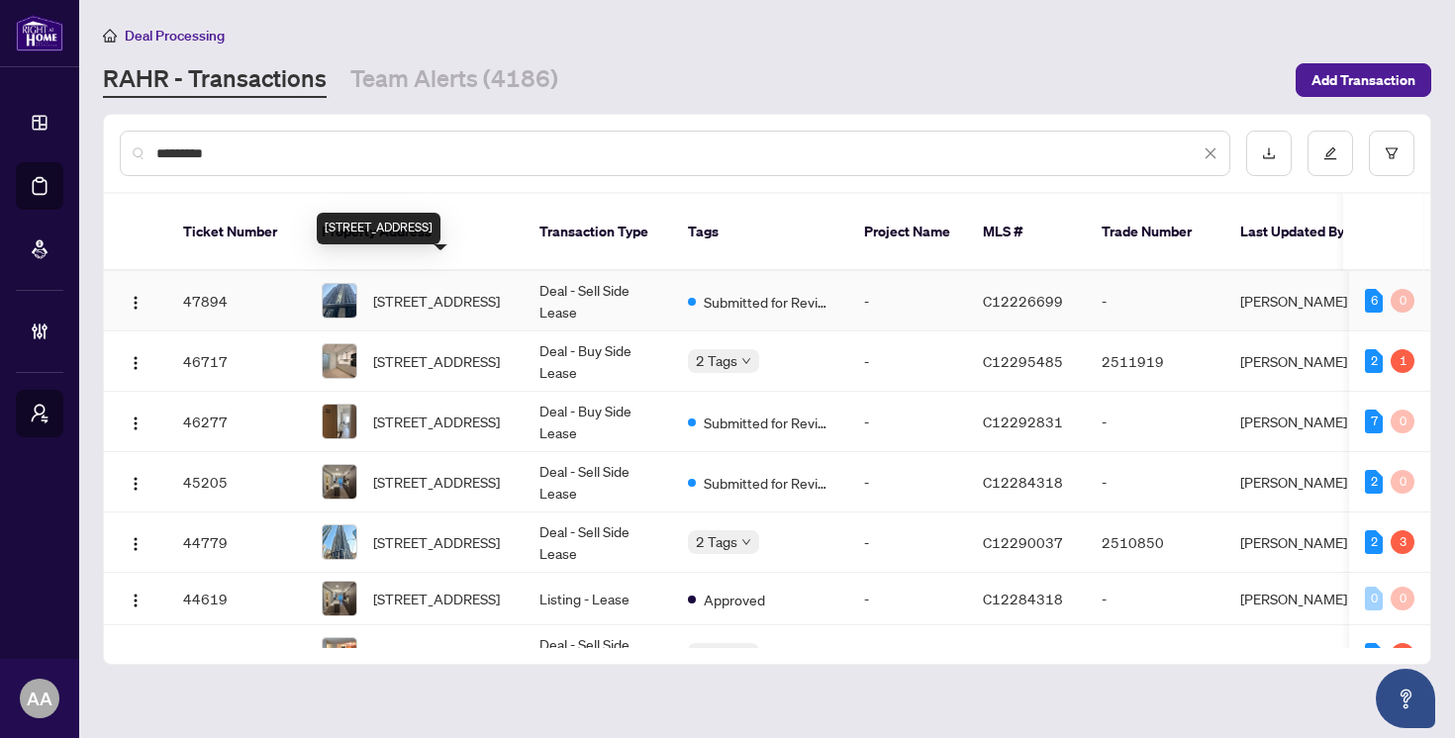
type input "*********"
click at [478, 290] on span "[STREET_ADDRESS]" at bounding box center [436, 301] width 127 height 22
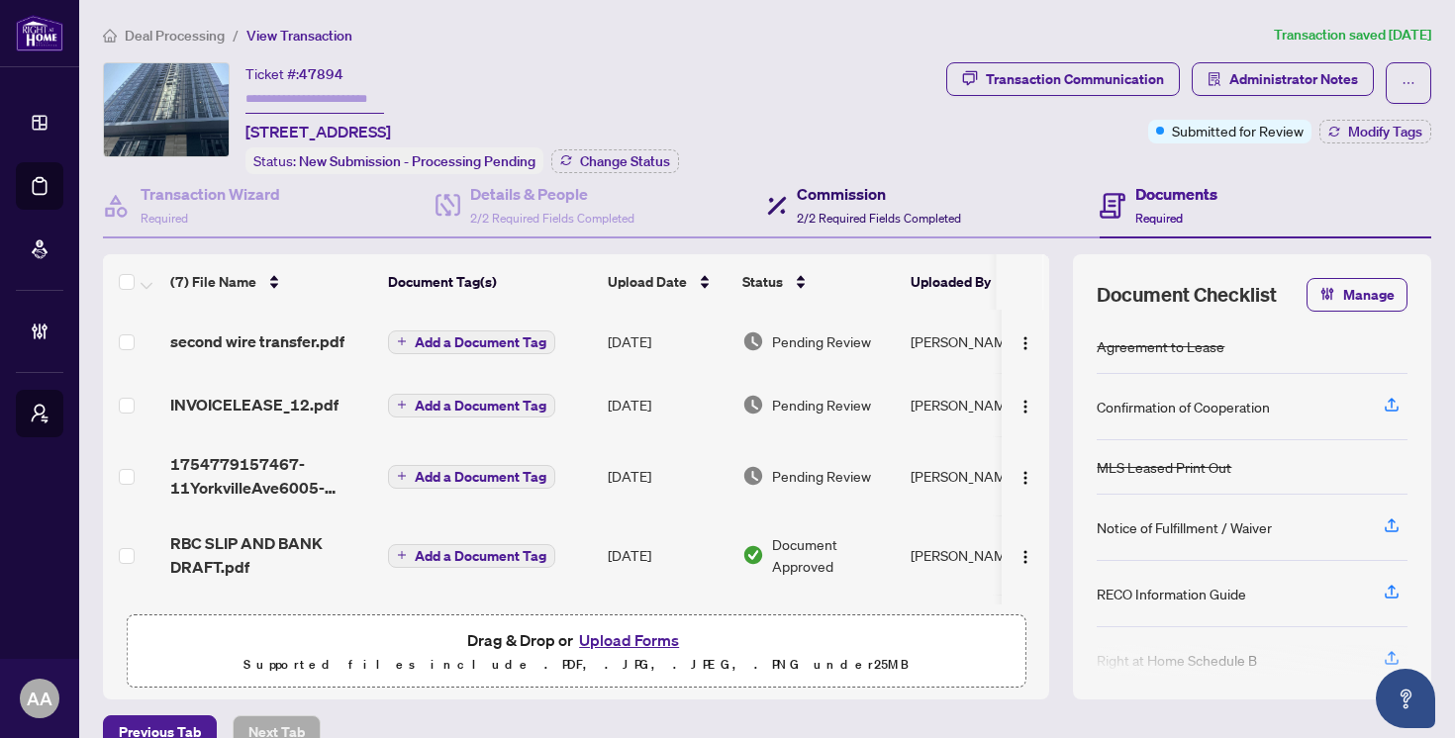
click at [832, 217] on span "2/2 Required Fields Completed" at bounding box center [879, 218] width 164 height 15
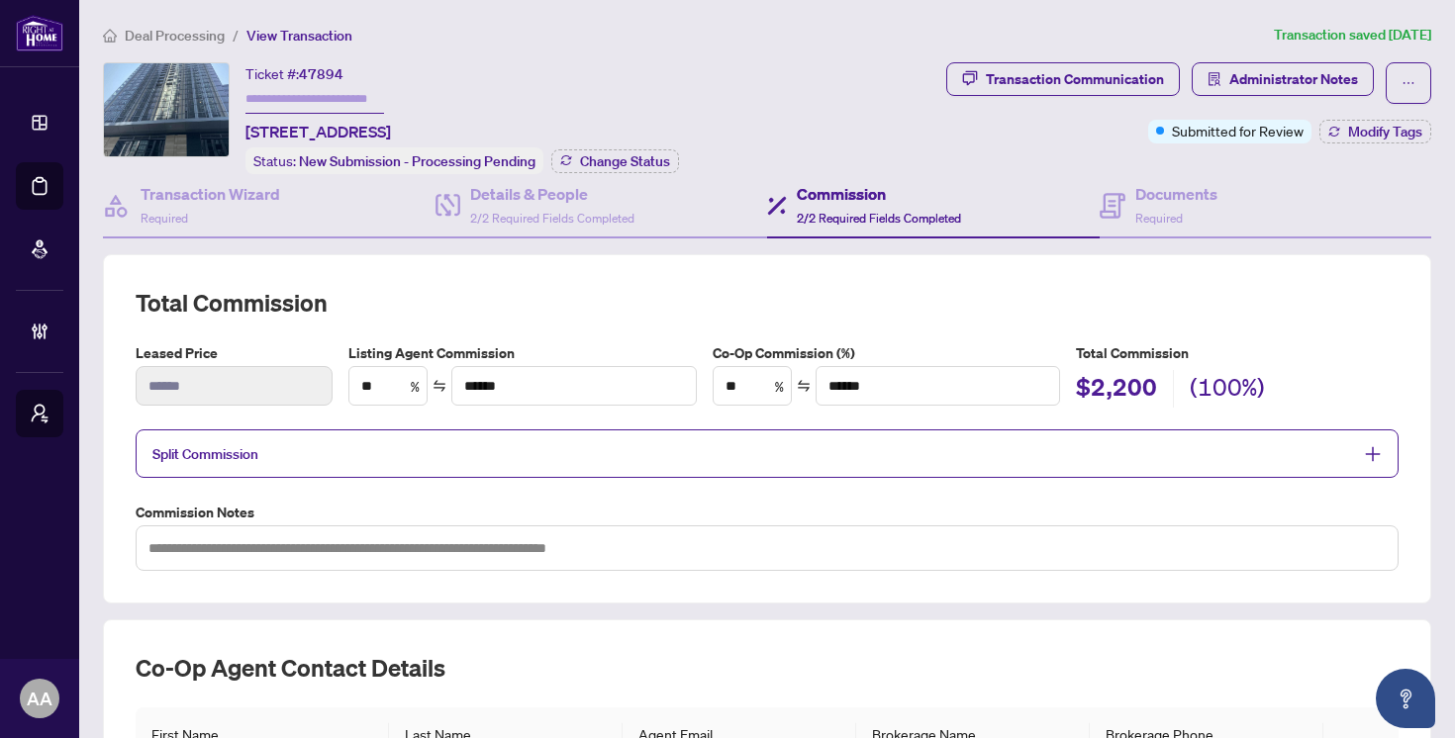
click at [170, 31] on span "Deal Processing" at bounding box center [175, 36] width 100 height 18
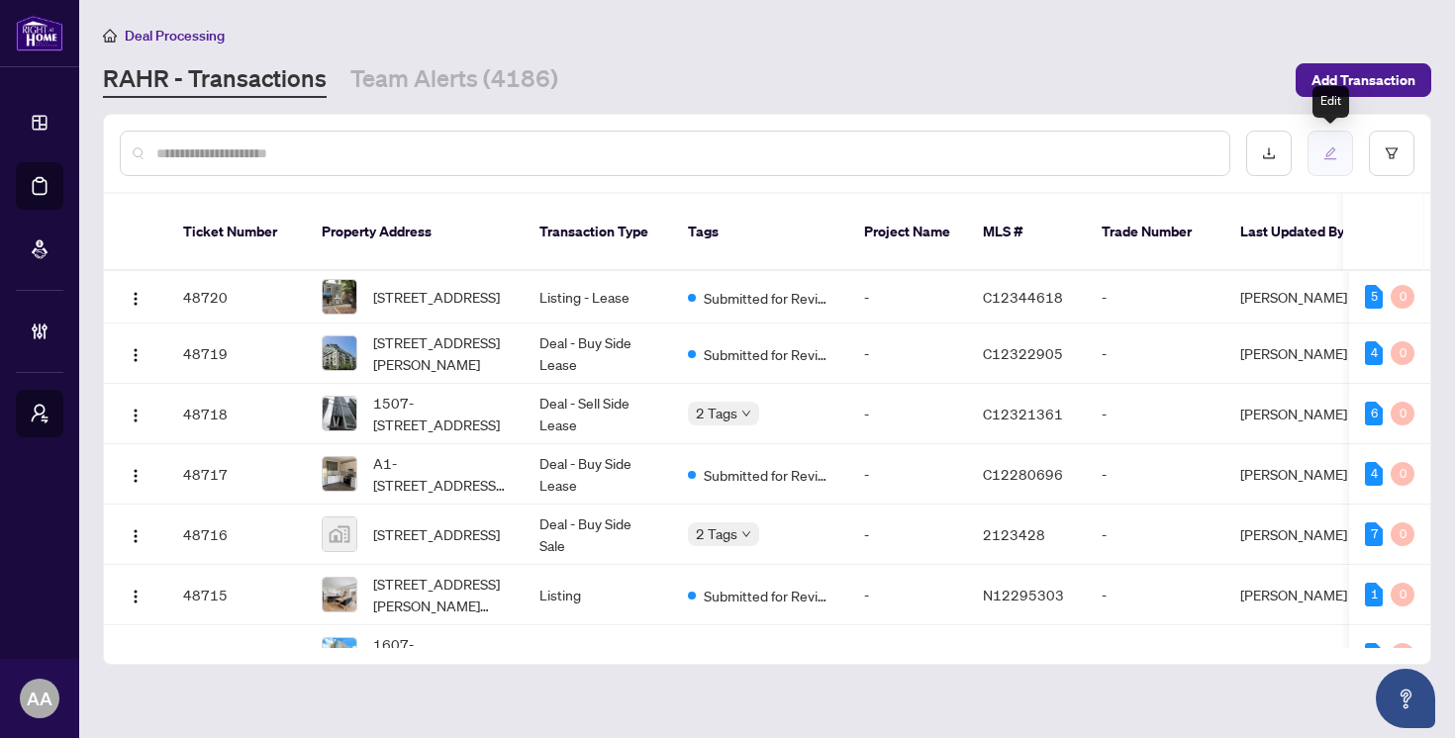
click at [1326, 165] on button "button" at bounding box center [1331, 154] width 46 height 46
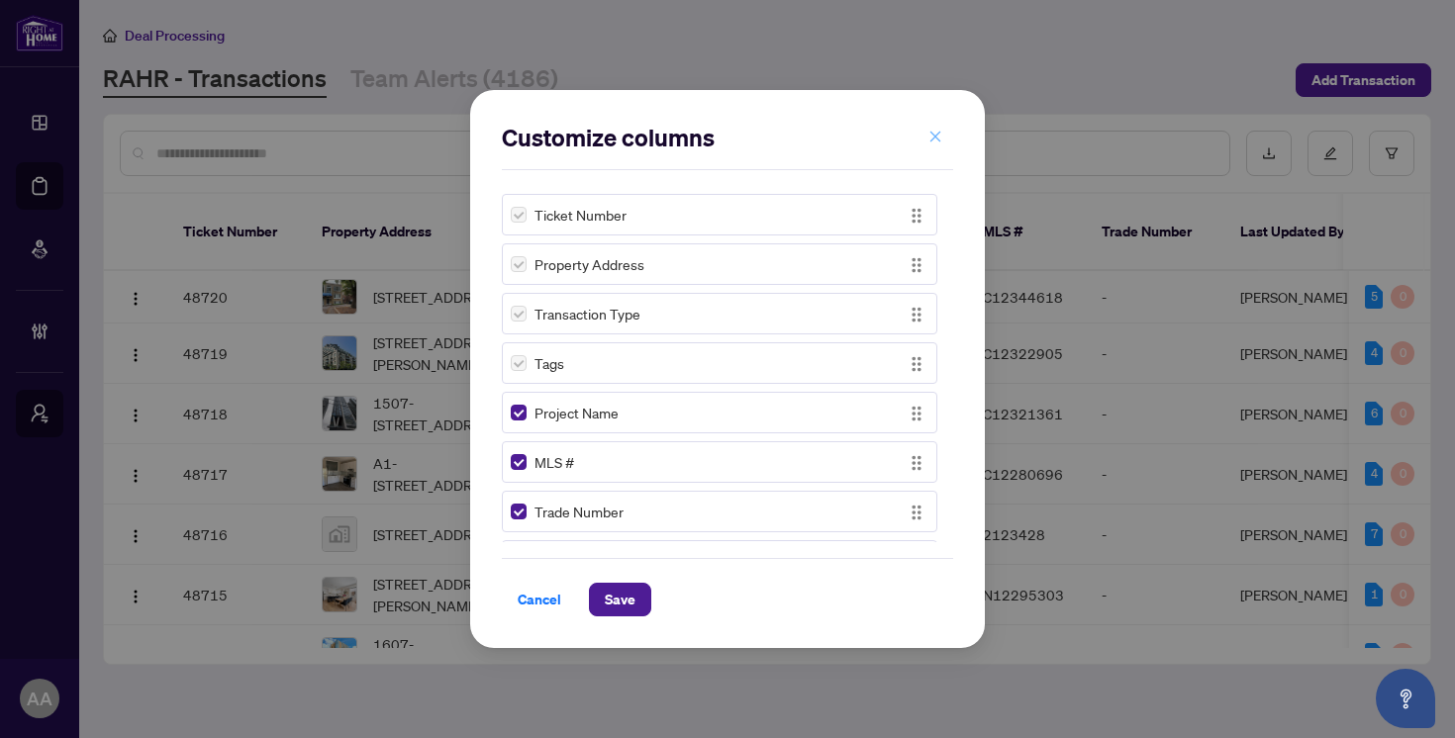
click at [932, 140] on icon "close" at bounding box center [935, 136] width 11 height 11
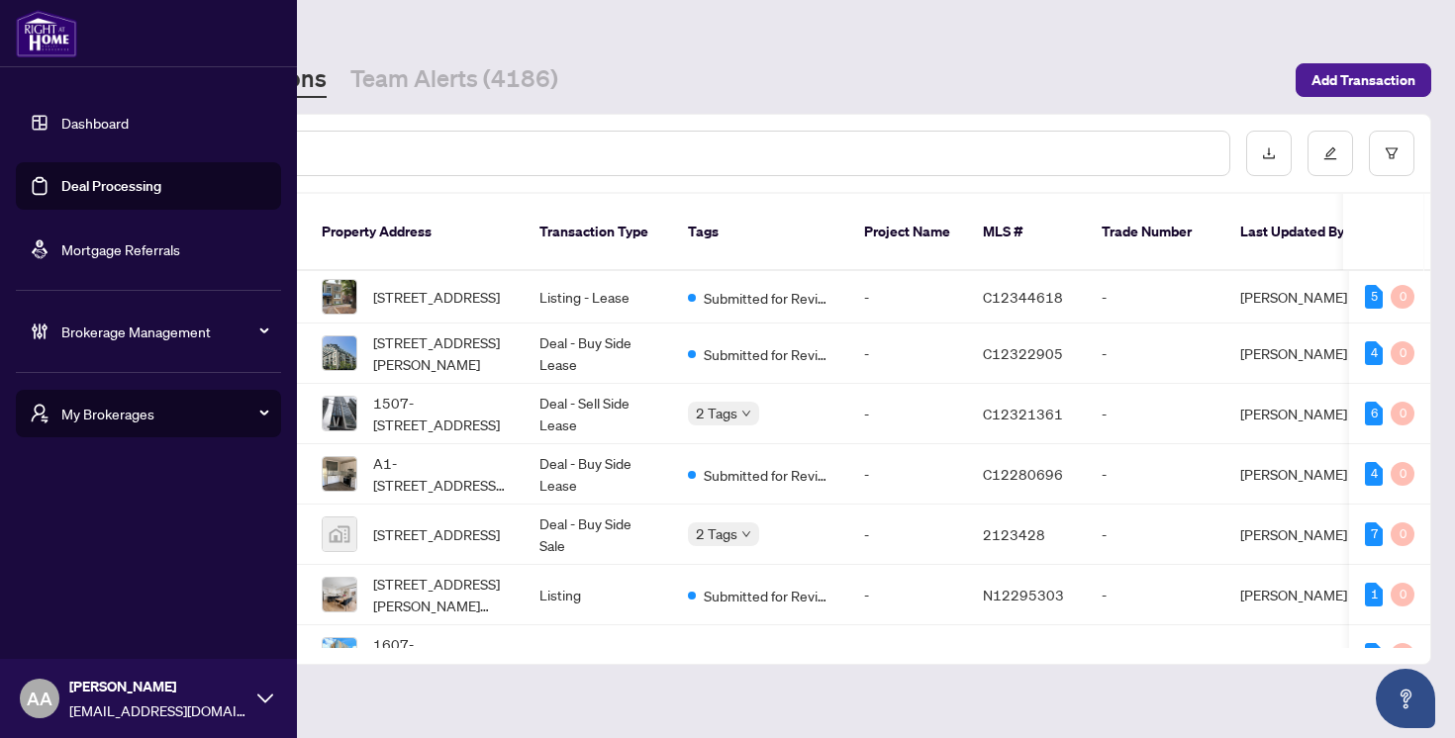
click at [56, 411] on div "My Brokerages" at bounding box center [148, 414] width 265 height 48
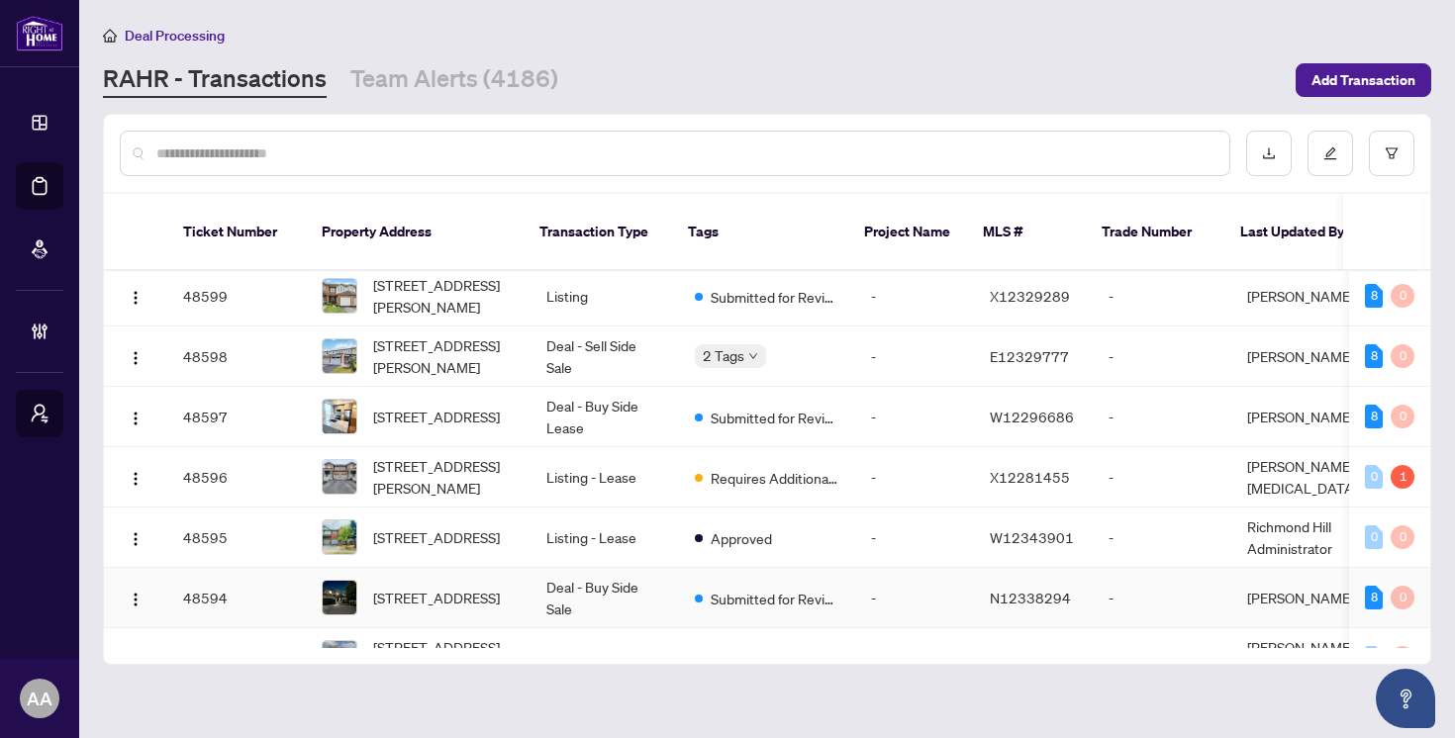
scroll to position [6868, 0]
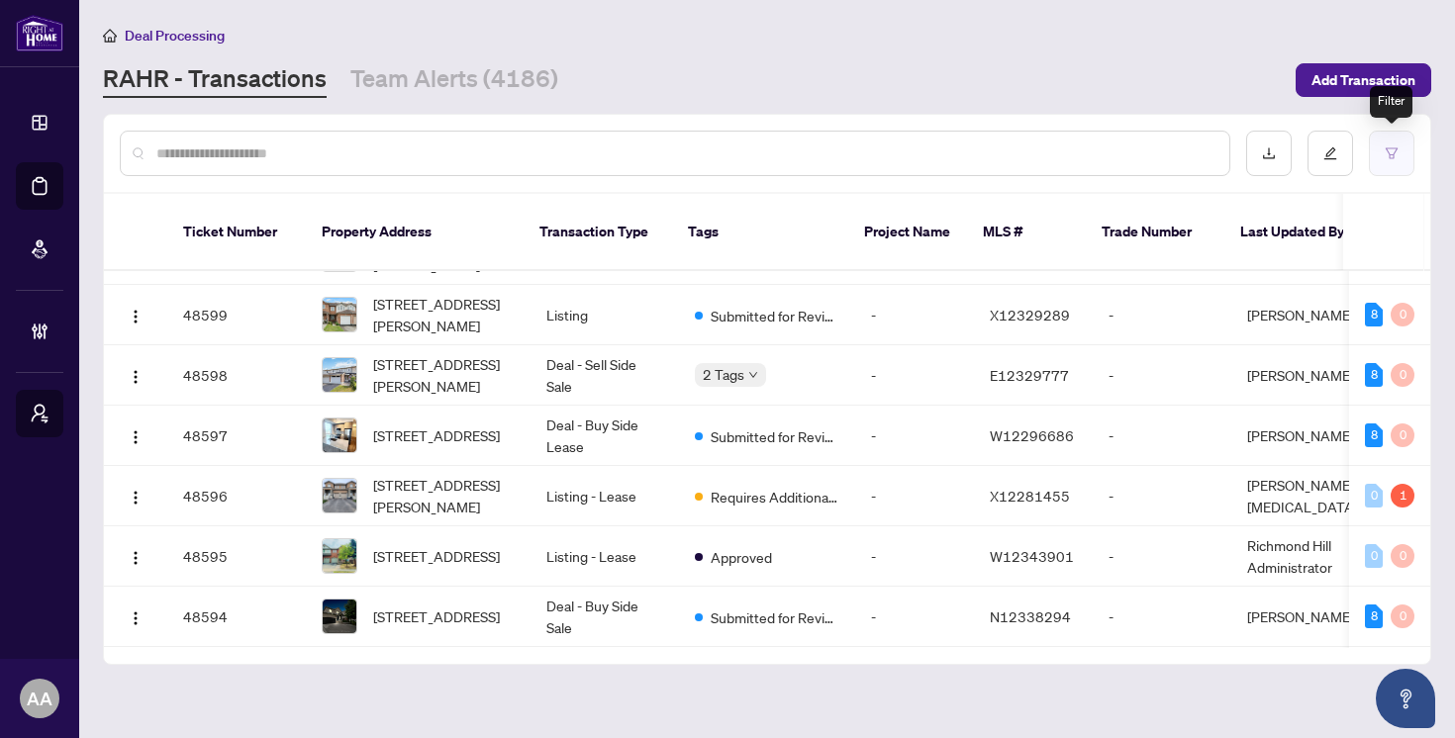
click at [1400, 152] on button "button" at bounding box center [1392, 154] width 46 height 46
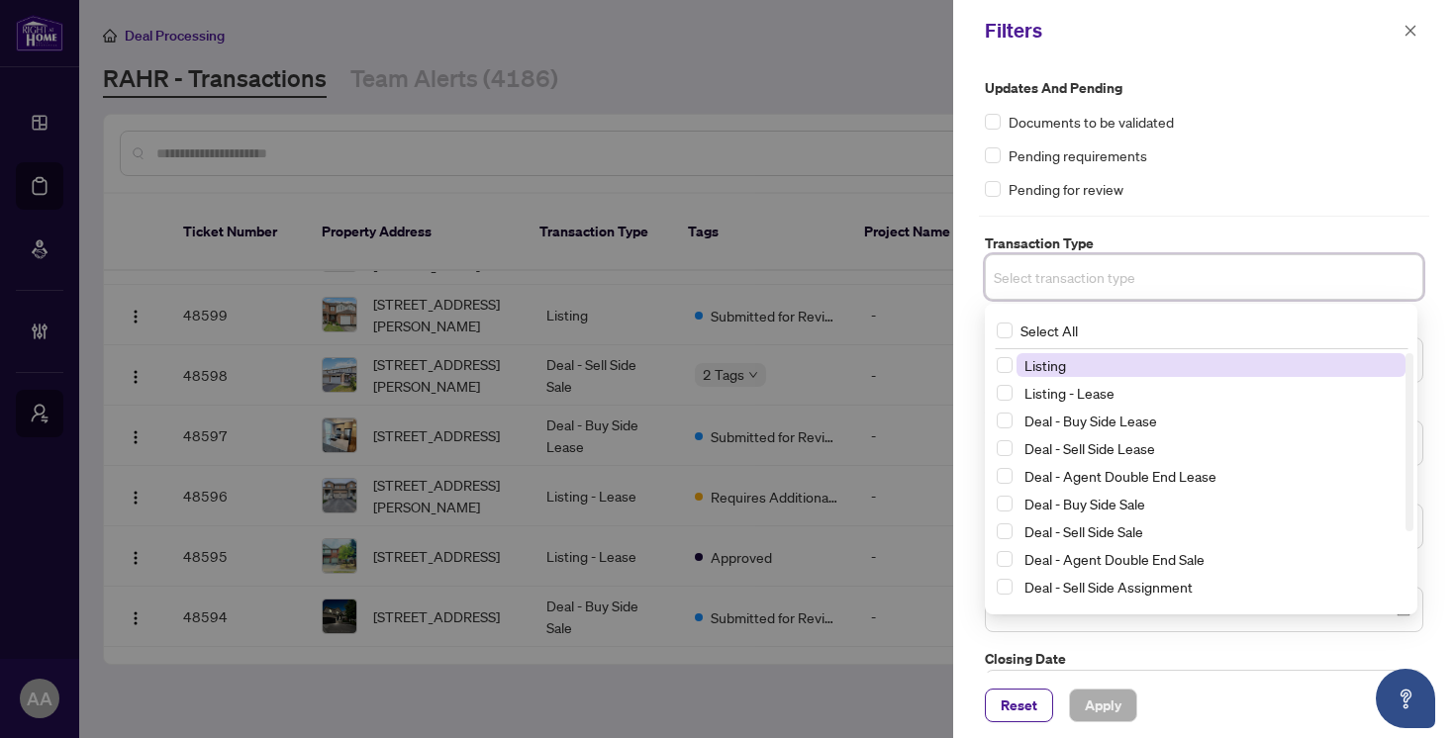
click at [1129, 283] on input "search" at bounding box center [1063, 277] width 139 height 24
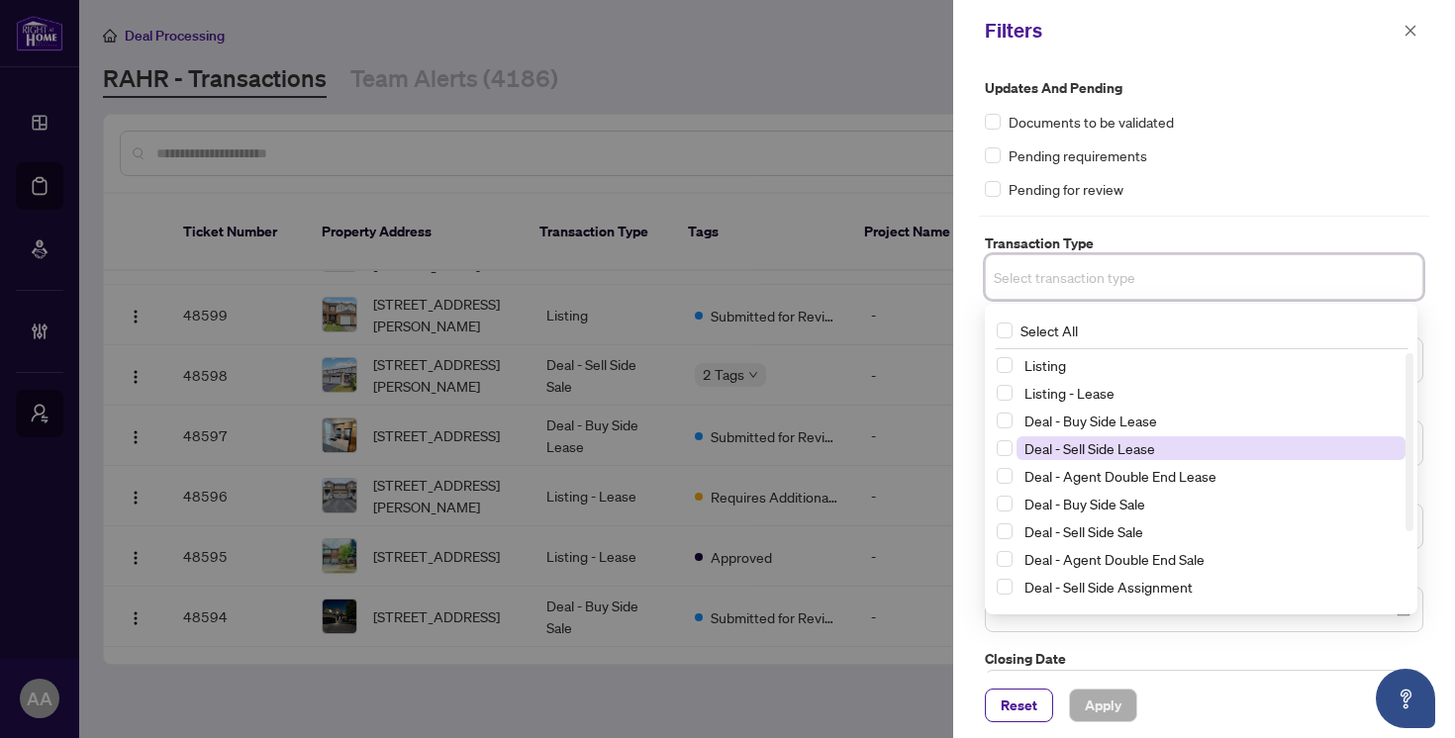
click at [1090, 447] on span "Deal - Sell Side Lease" at bounding box center [1089, 448] width 131 height 18
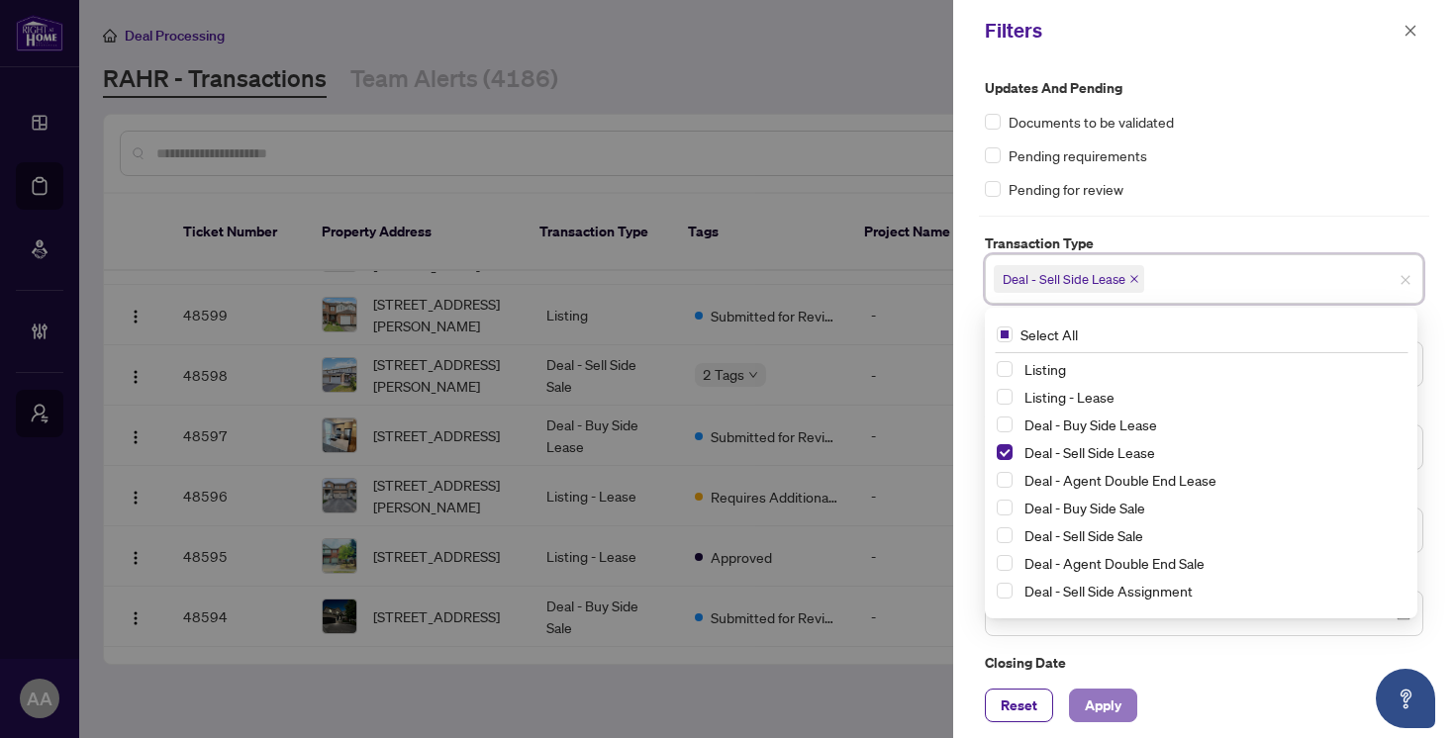
click at [1109, 696] on span "Apply" at bounding box center [1103, 706] width 37 height 32
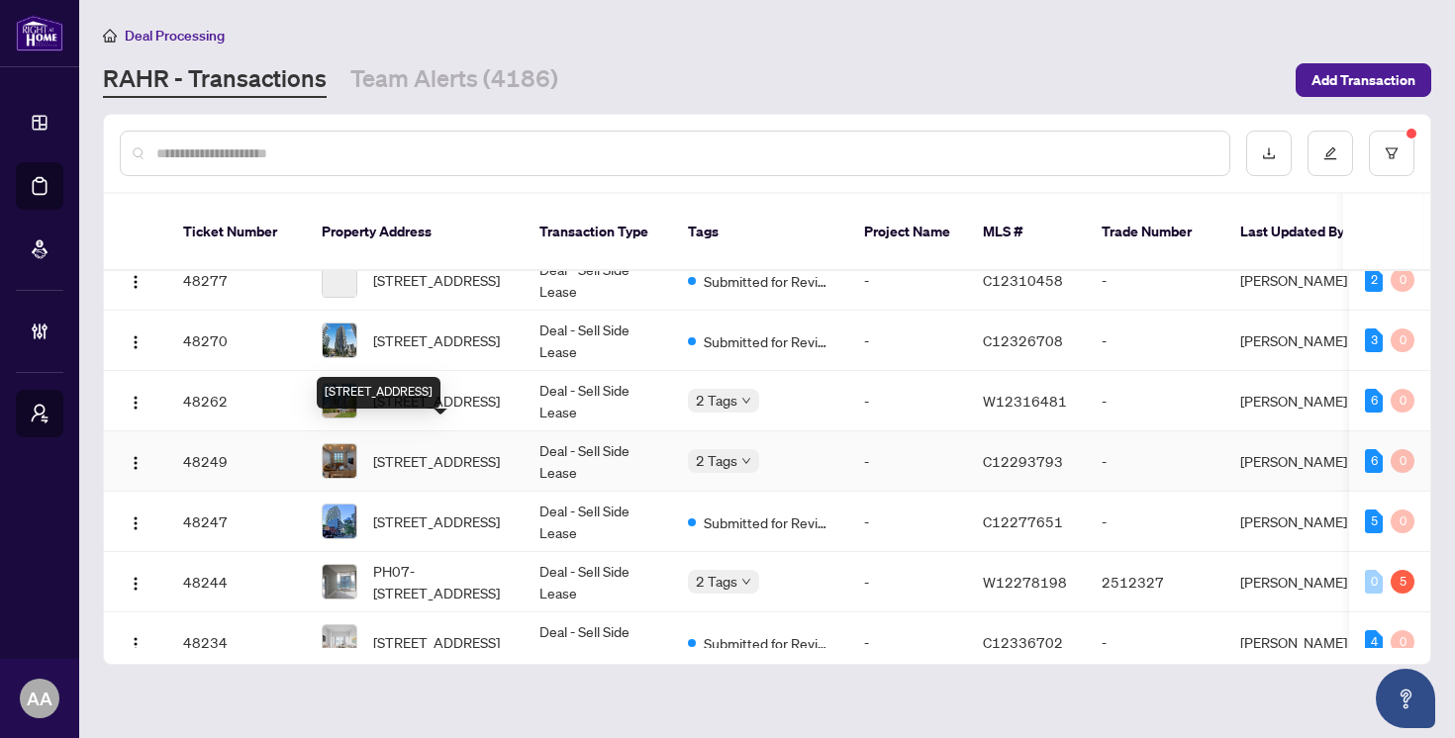
scroll to position [3345, 0]
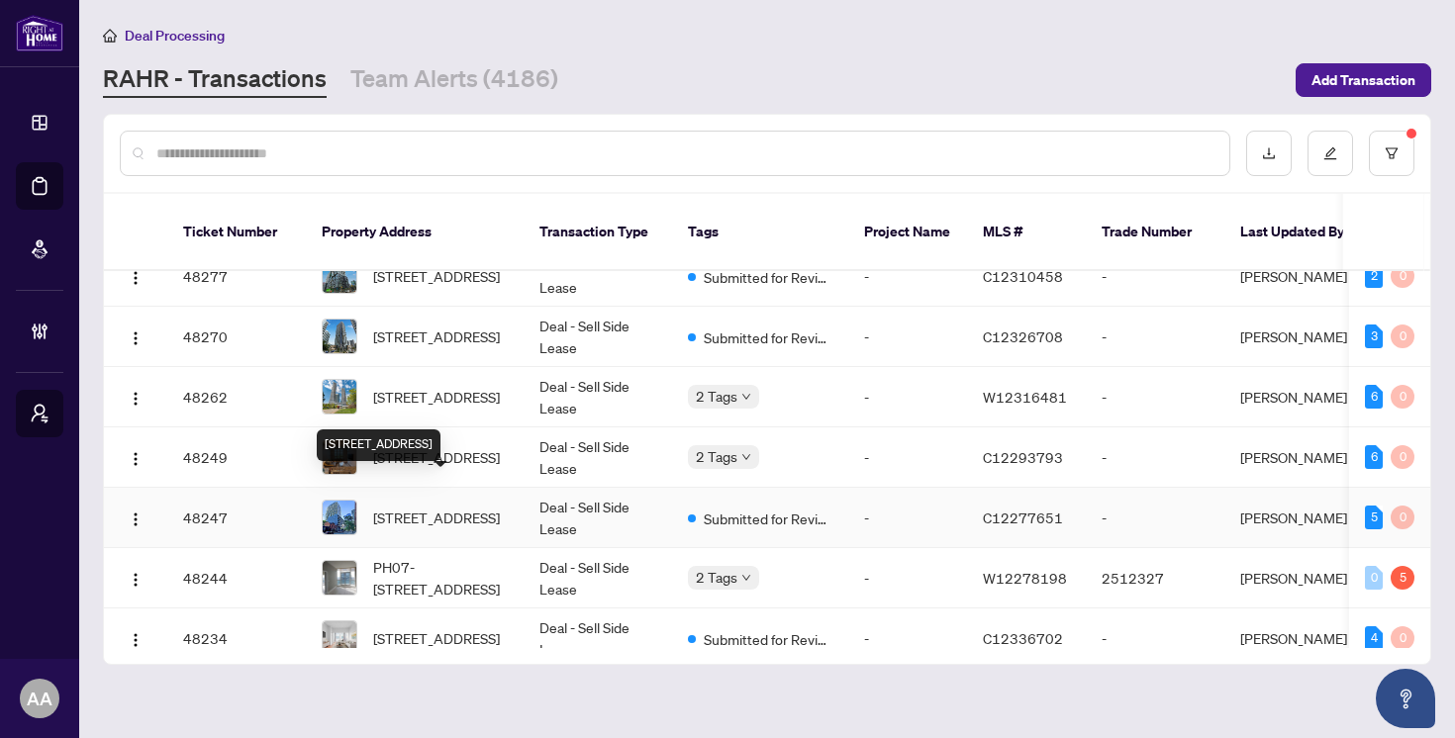
click at [399, 507] on span "[STREET_ADDRESS]" at bounding box center [436, 518] width 127 height 22
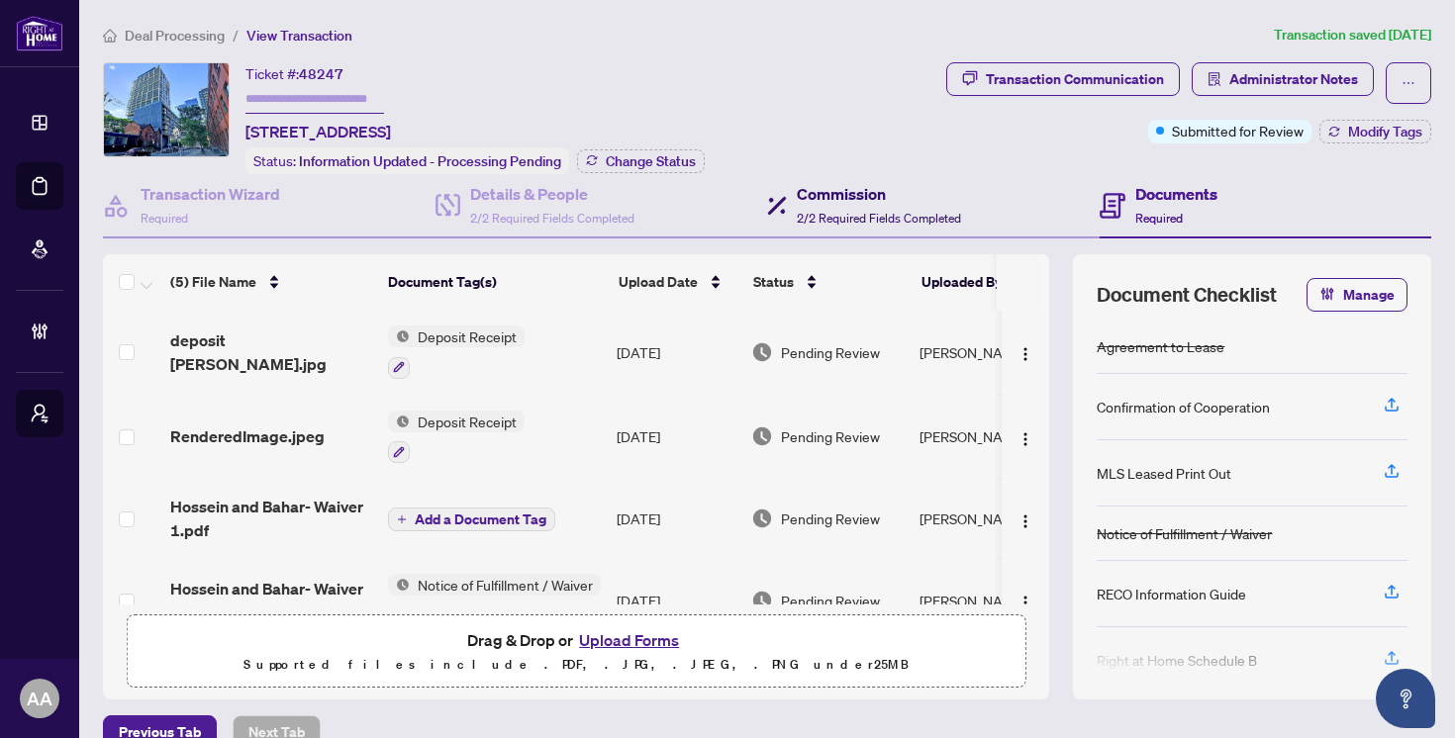
click at [872, 223] on div "Commission 2/2 Required Fields Completed" at bounding box center [879, 205] width 164 height 47
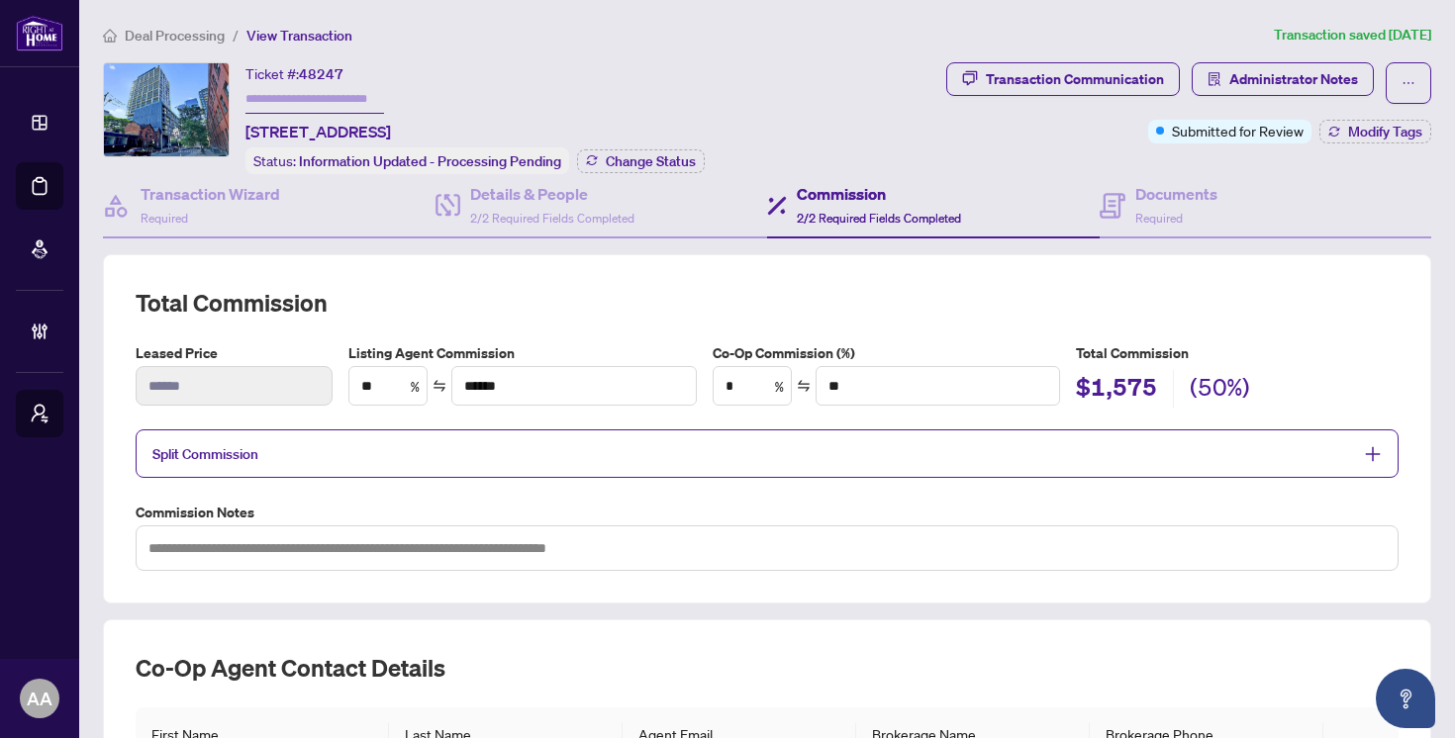
click at [200, 29] on span "Deal Processing" at bounding box center [175, 36] width 100 height 18
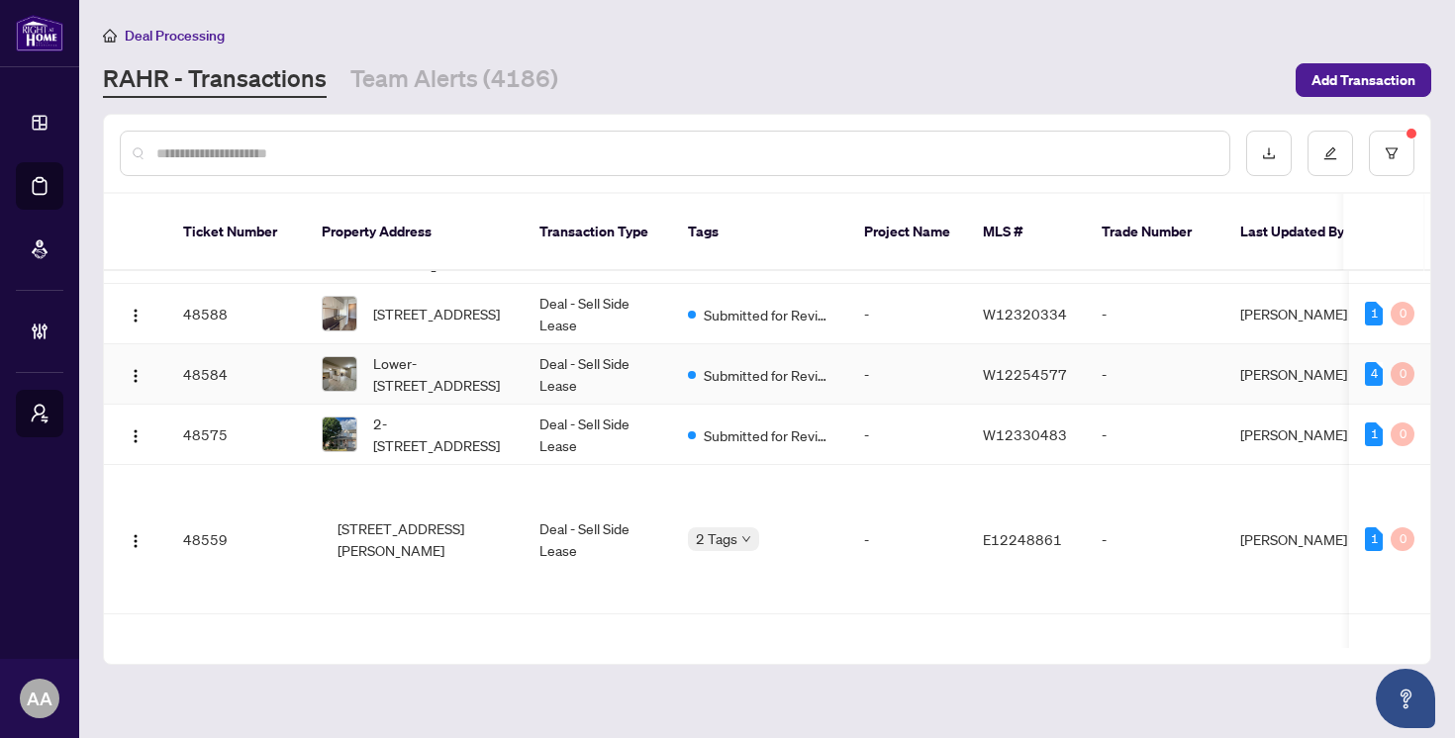
scroll to position [836, 0]
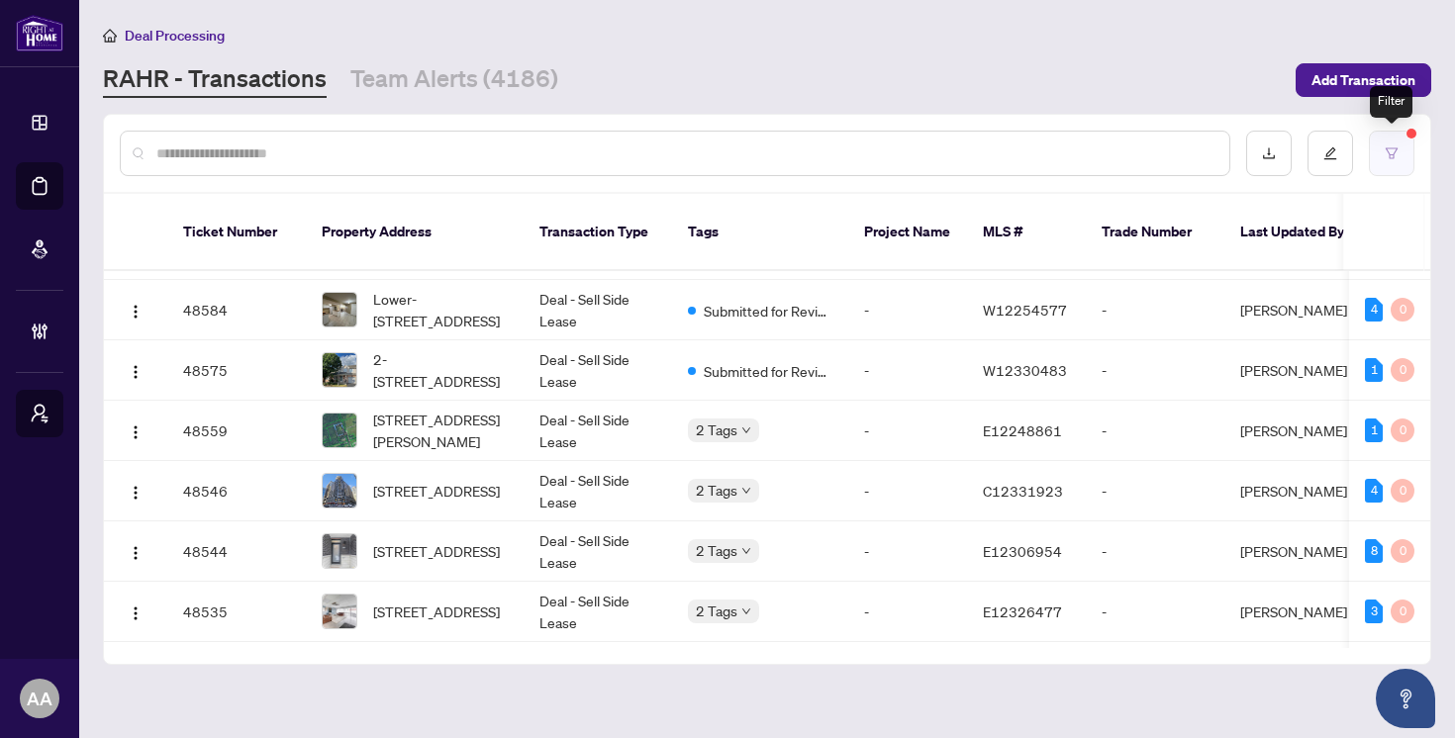
click at [1400, 153] on button "button" at bounding box center [1392, 154] width 46 height 46
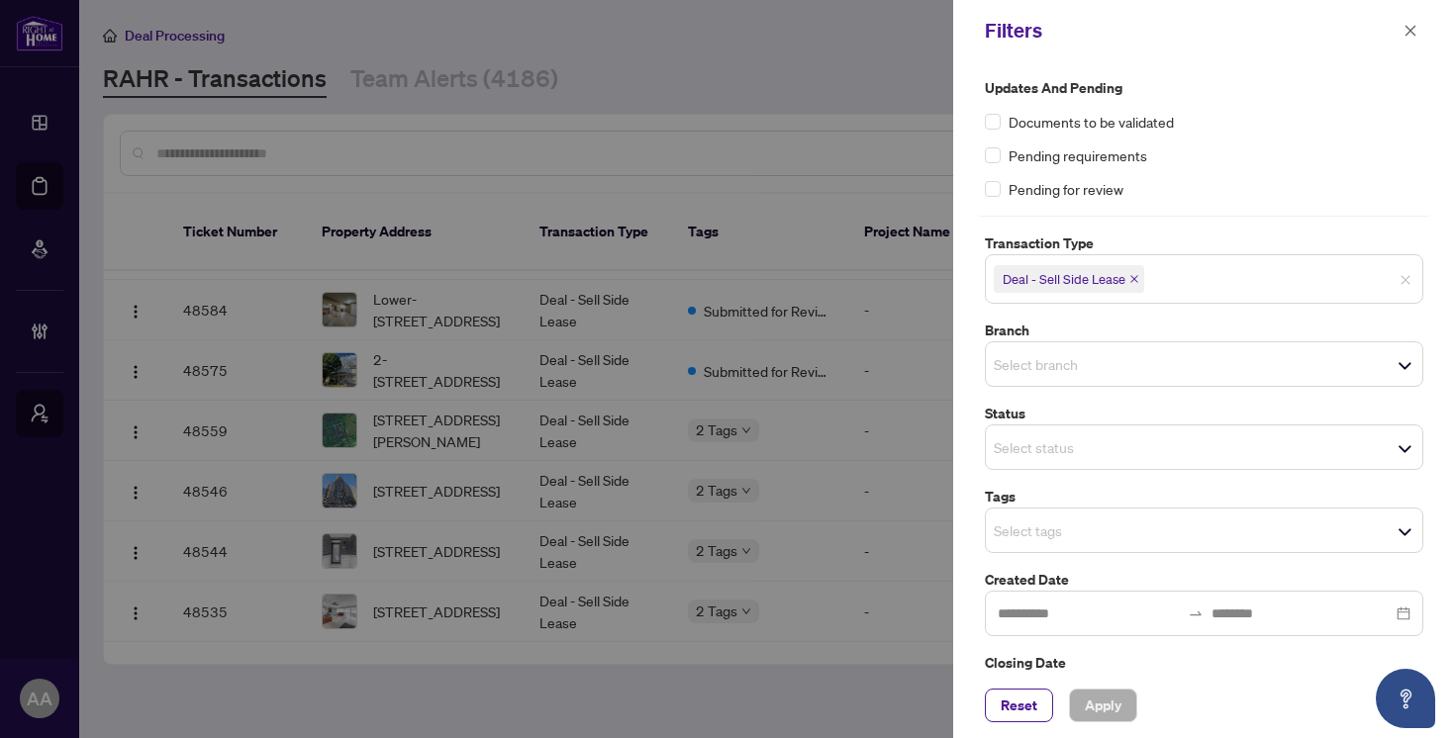
click at [1133, 276] on icon "close" at bounding box center [1134, 279] width 10 height 10
click at [1132, 280] on input "search" at bounding box center [1063, 277] width 139 height 24
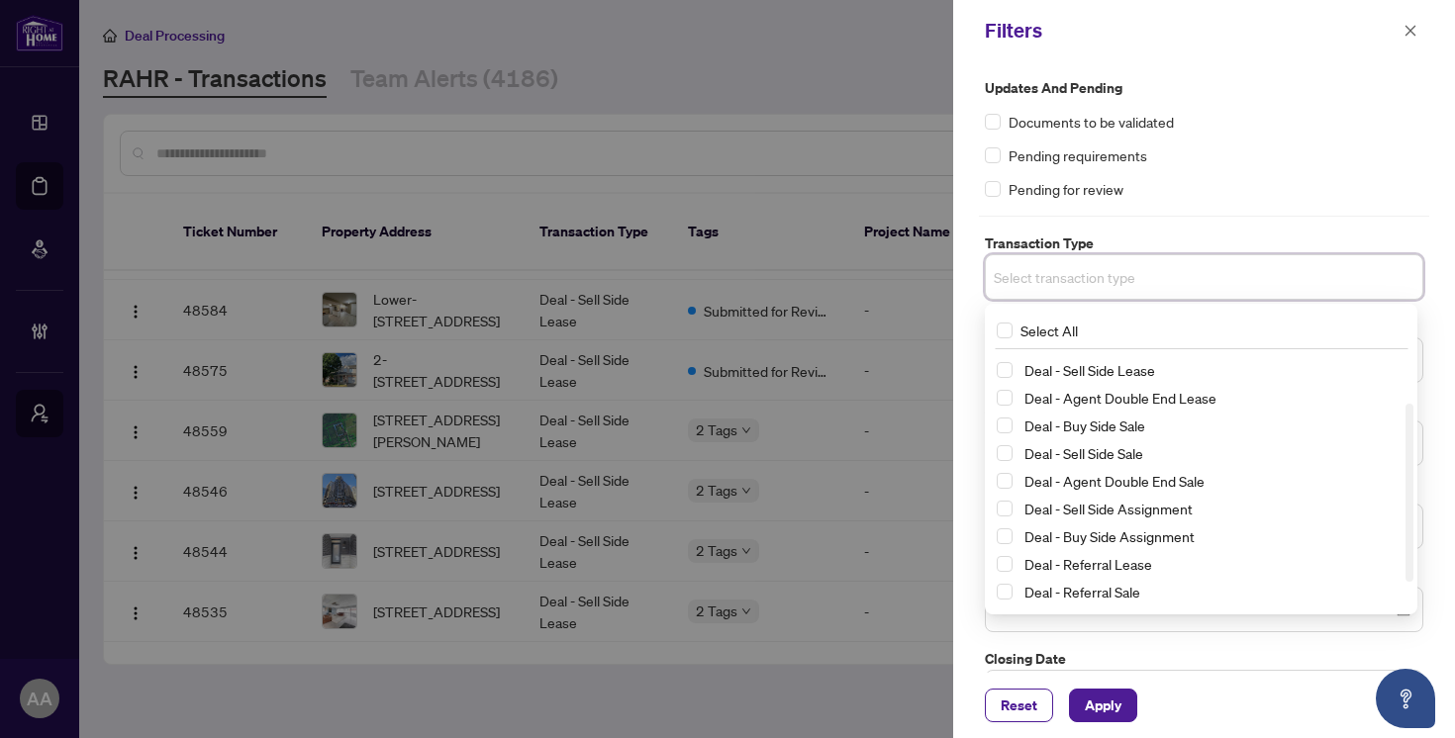
scroll to position [82, 0]
click at [1009, 450] on span "Select Deal - Sell Side Sale" at bounding box center [1005, 449] width 16 height 16
click at [1106, 703] on span "Apply" at bounding box center [1103, 706] width 37 height 32
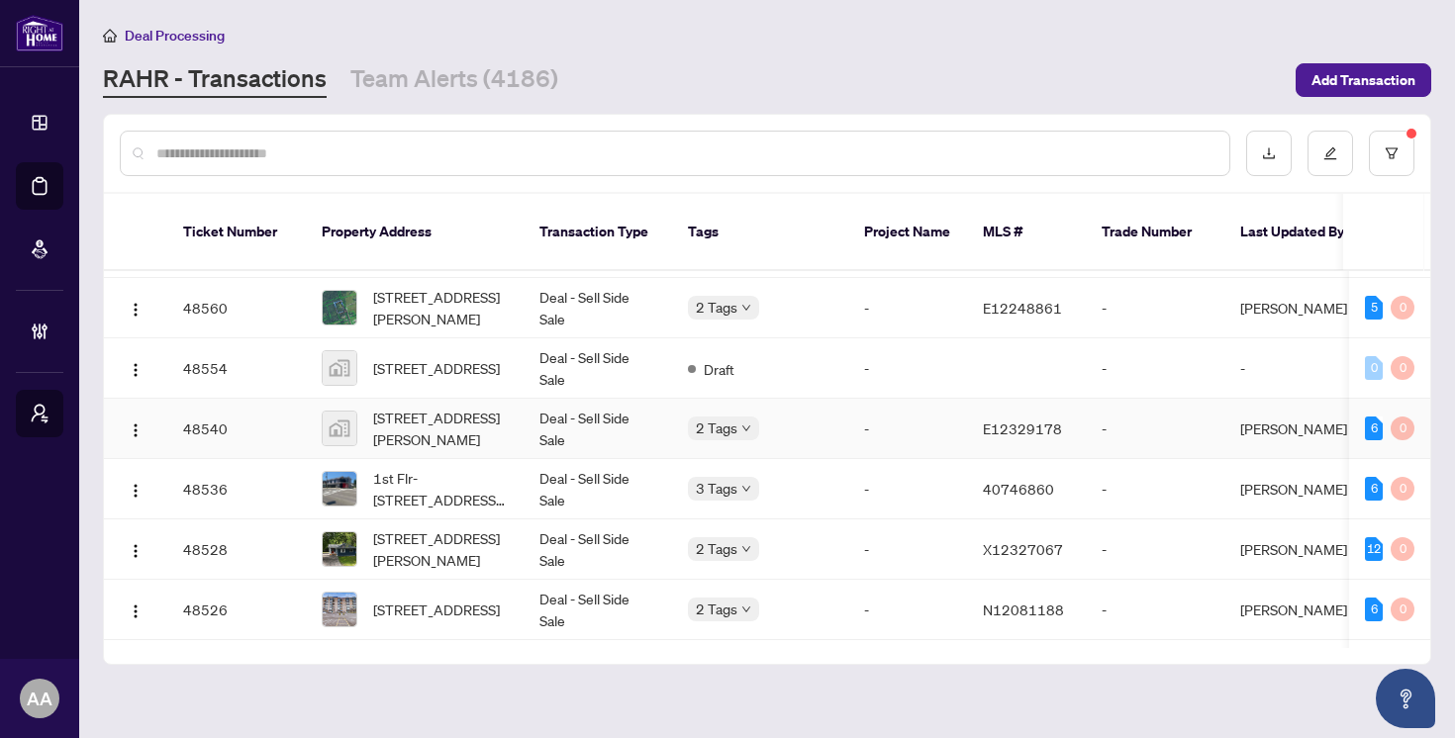
scroll to position [1051, 0]
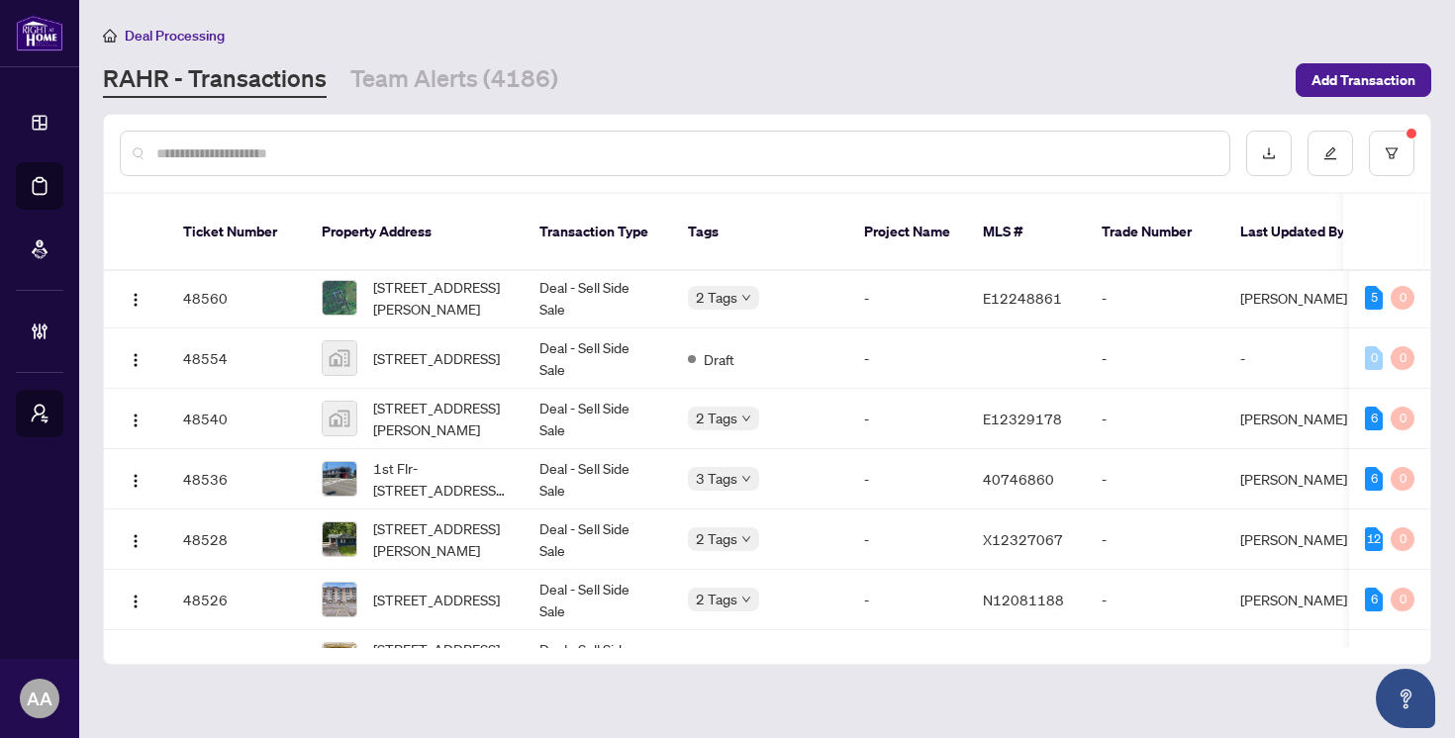
click at [577, 156] on input "text" at bounding box center [684, 154] width 1057 height 22
type input "*********"
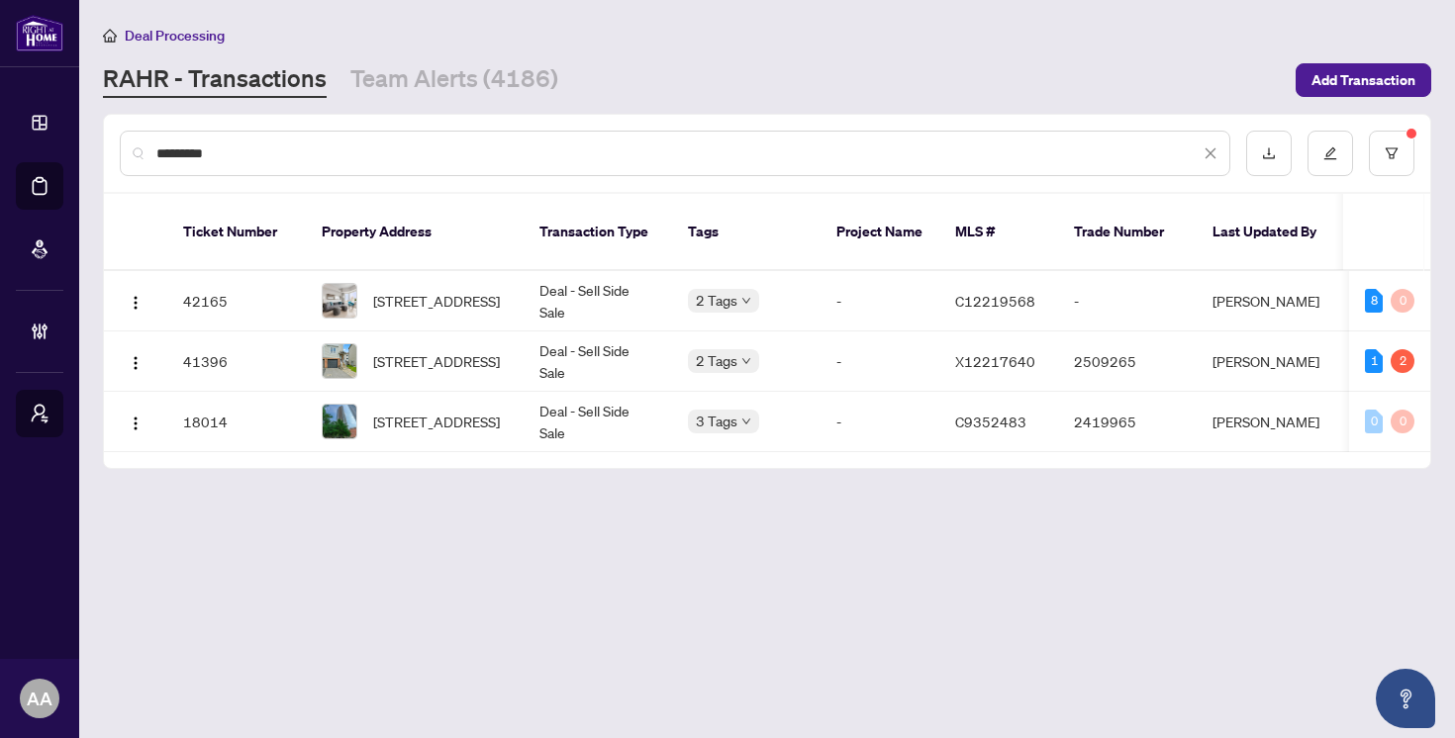
scroll to position [0, 0]
click at [477, 411] on span "[STREET_ADDRESS]" at bounding box center [436, 422] width 127 height 22
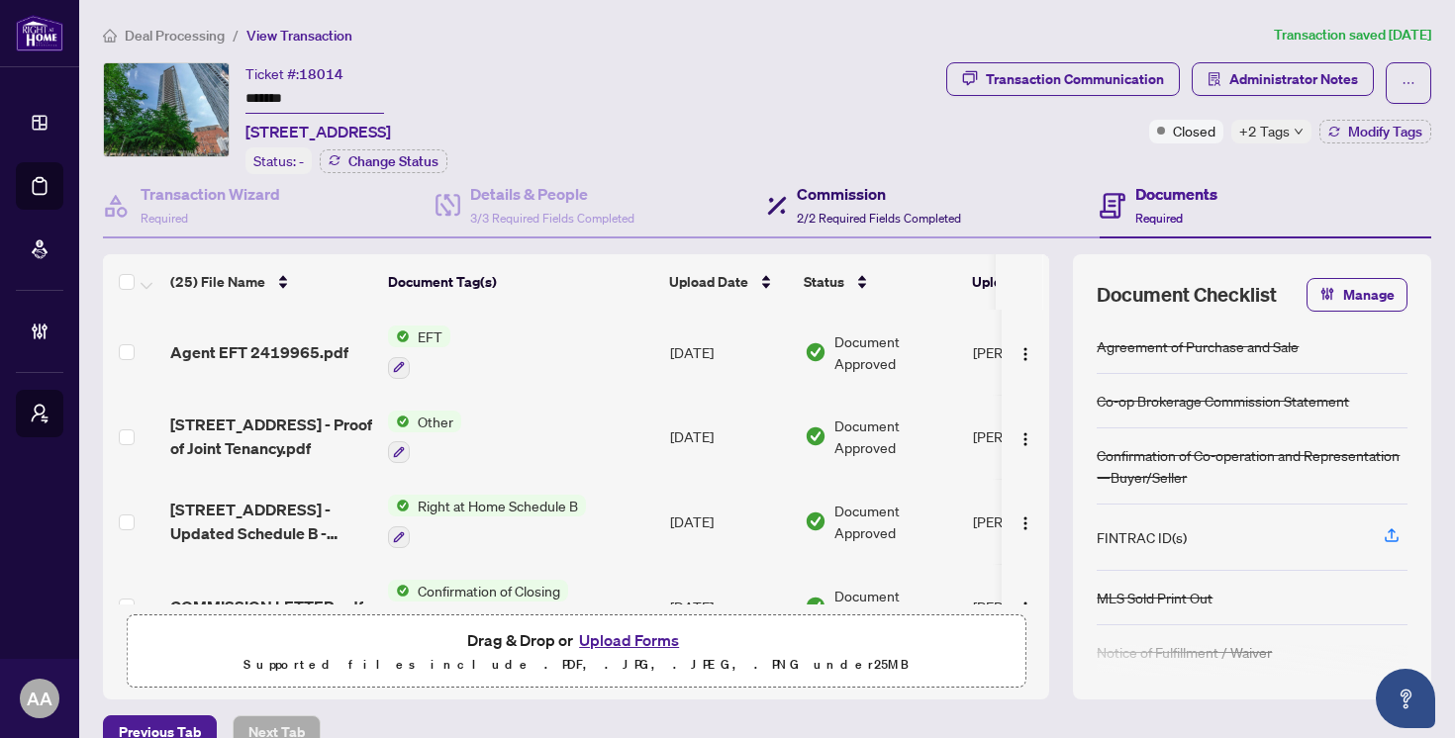
click at [900, 214] on span "2/2 Required Fields Completed" at bounding box center [879, 218] width 164 height 15
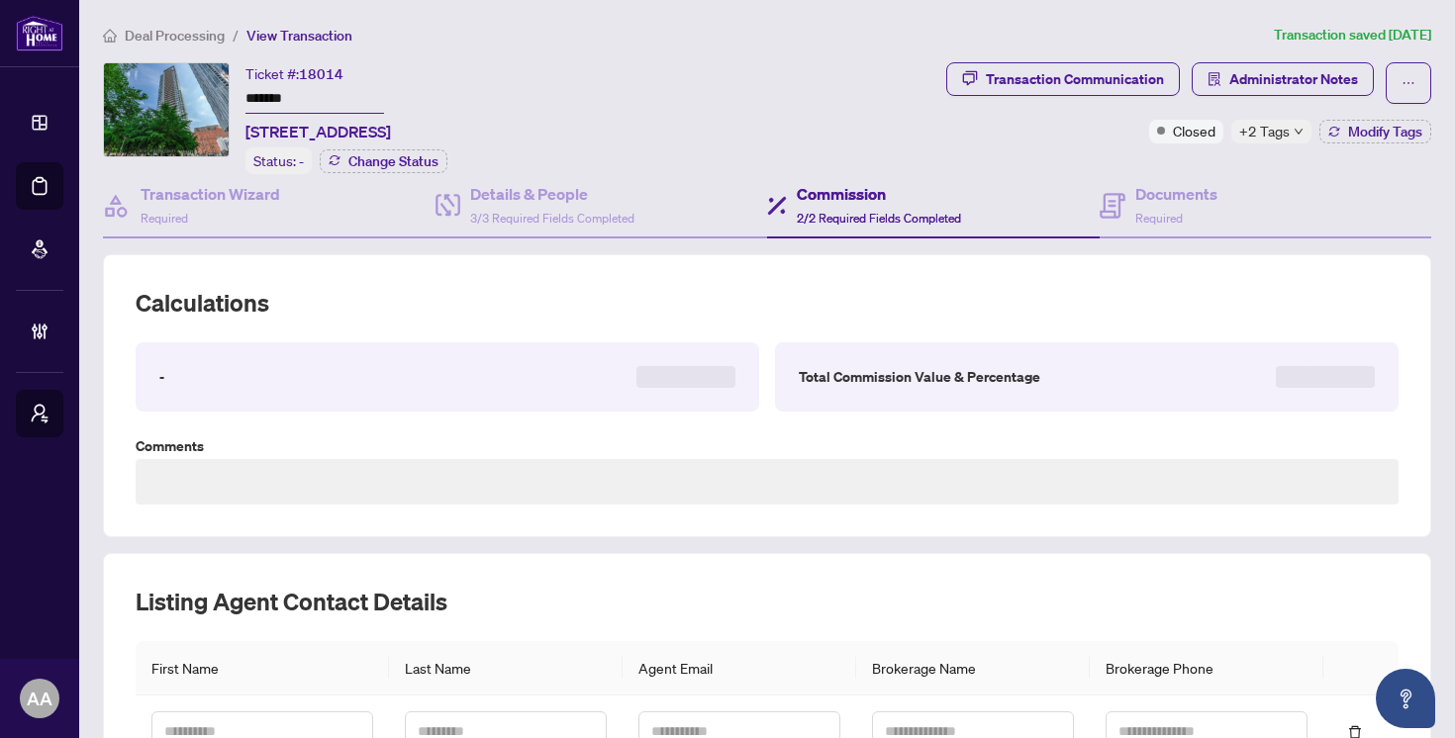
type textarea "**********"
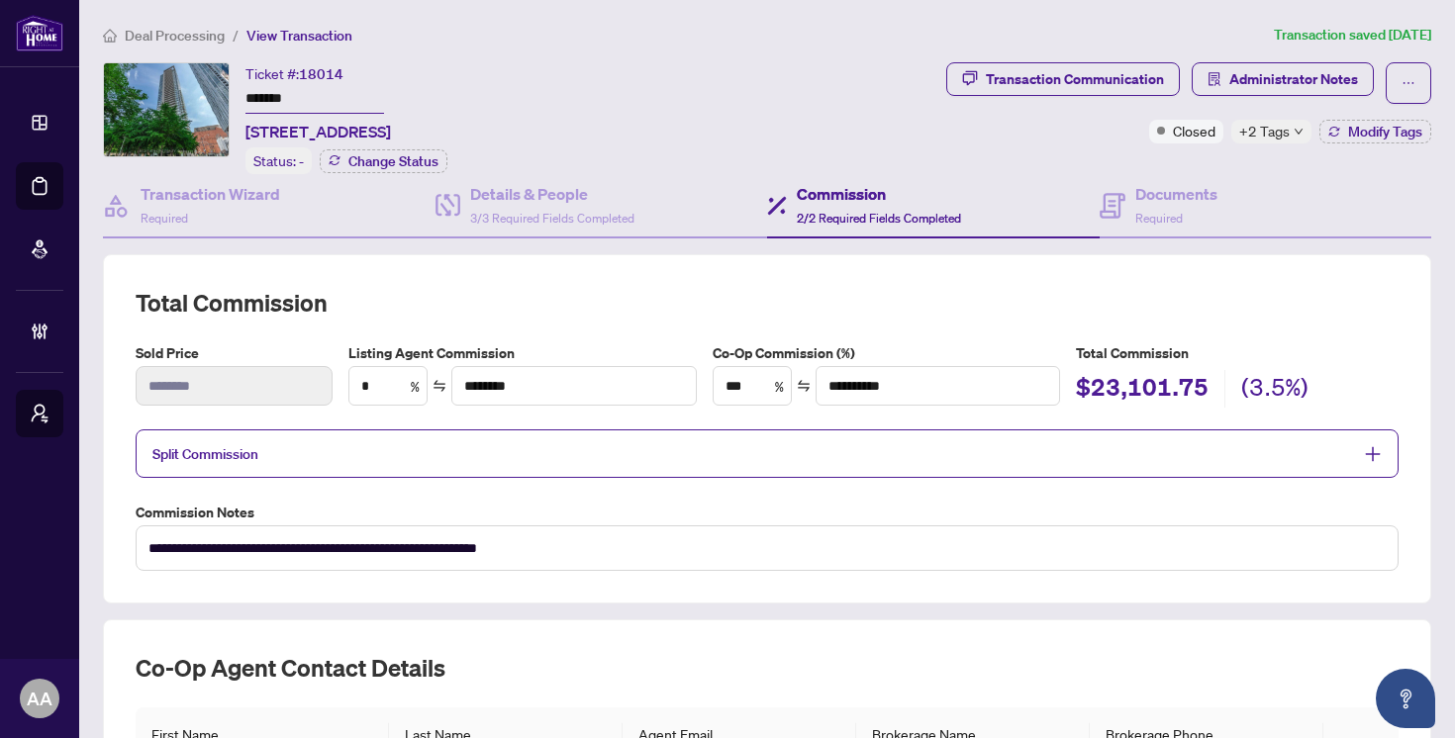
click at [154, 39] on span "Deal Processing" at bounding box center [175, 36] width 100 height 18
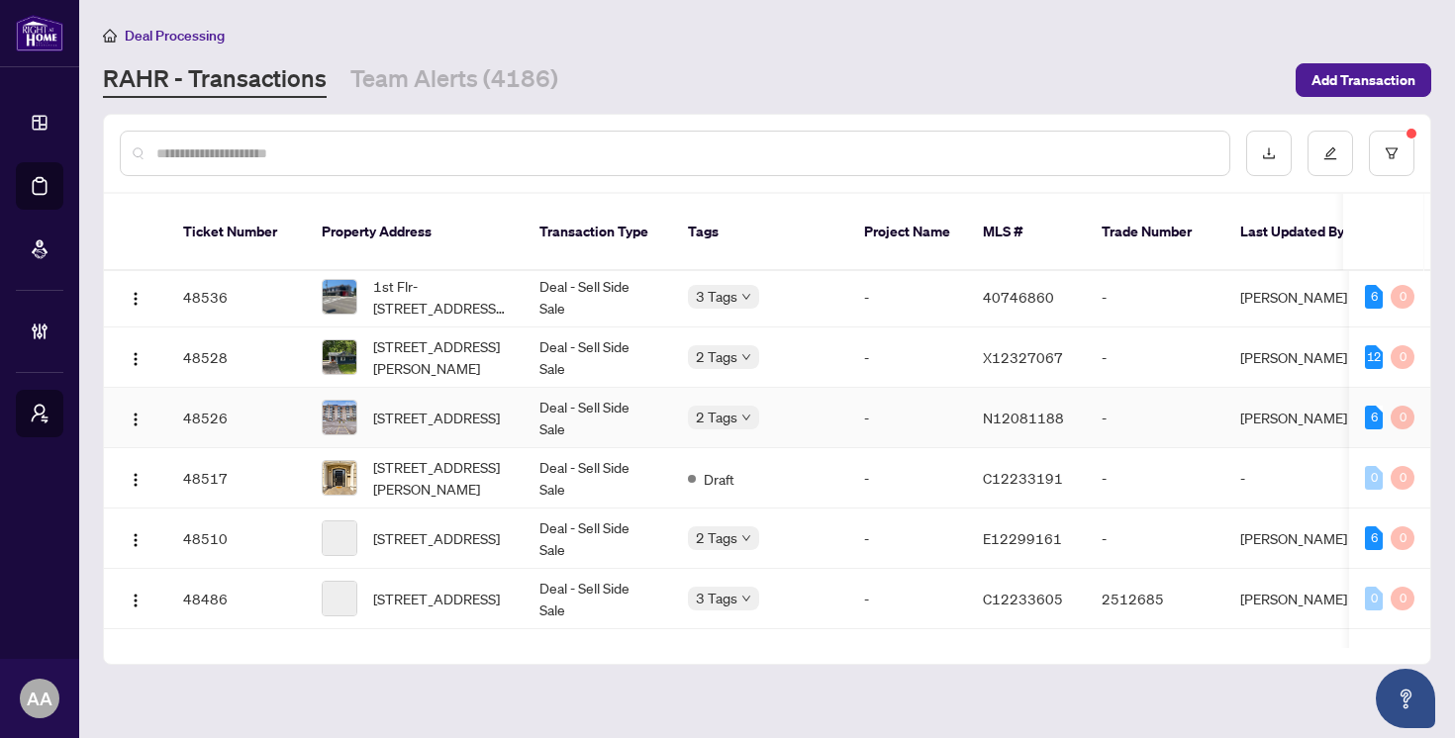
scroll to position [1254, 0]
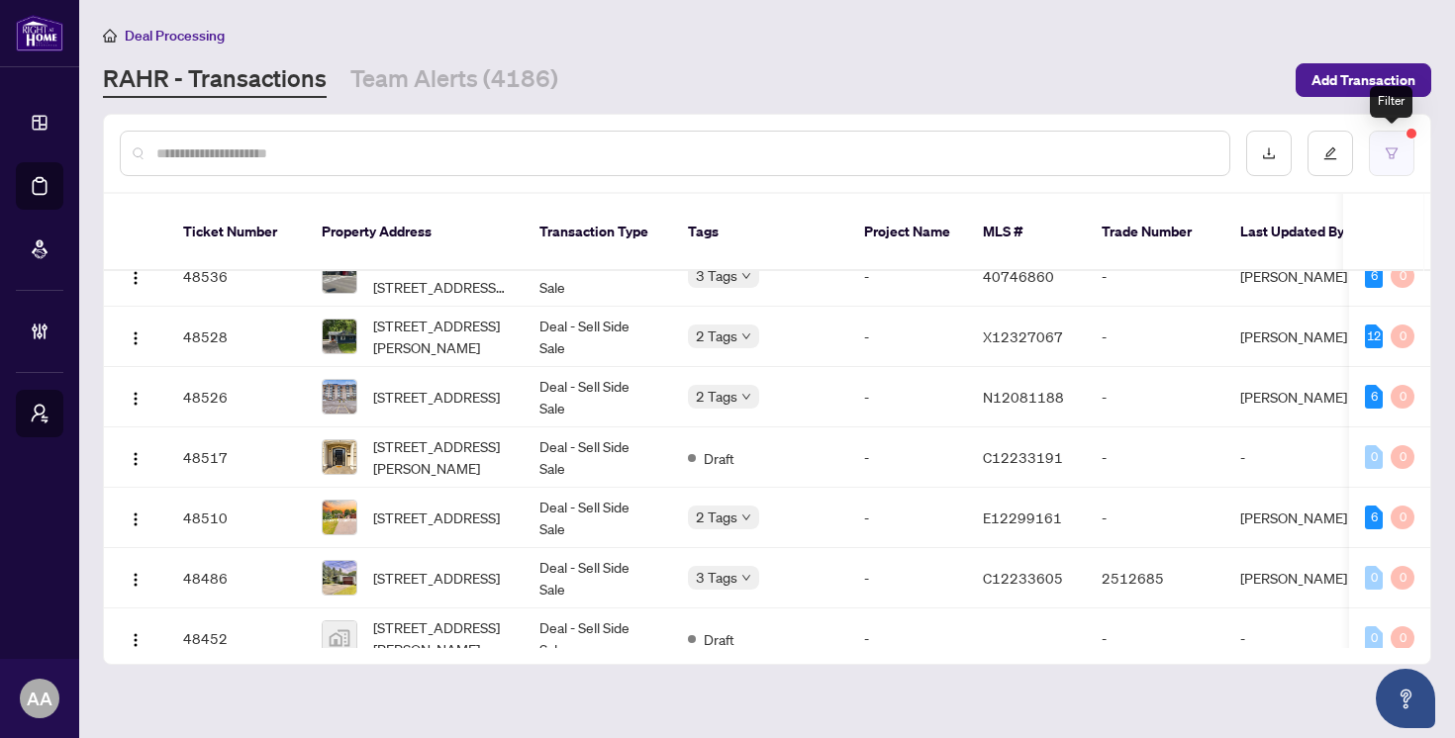
click at [1394, 170] on button "button" at bounding box center [1392, 154] width 46 height 46
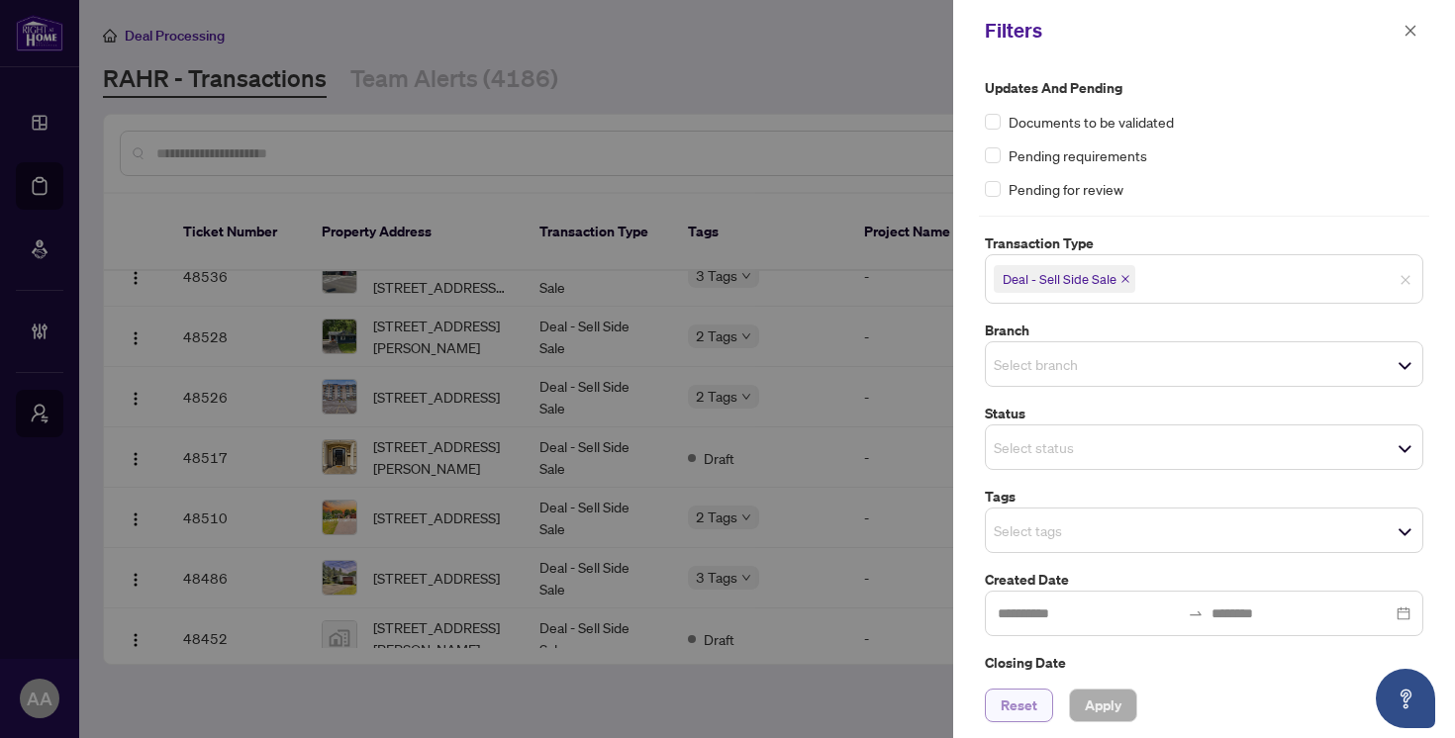
click at [1020, 705] on span "Reset" at bounding box center [1019, 706] width 37 height 32
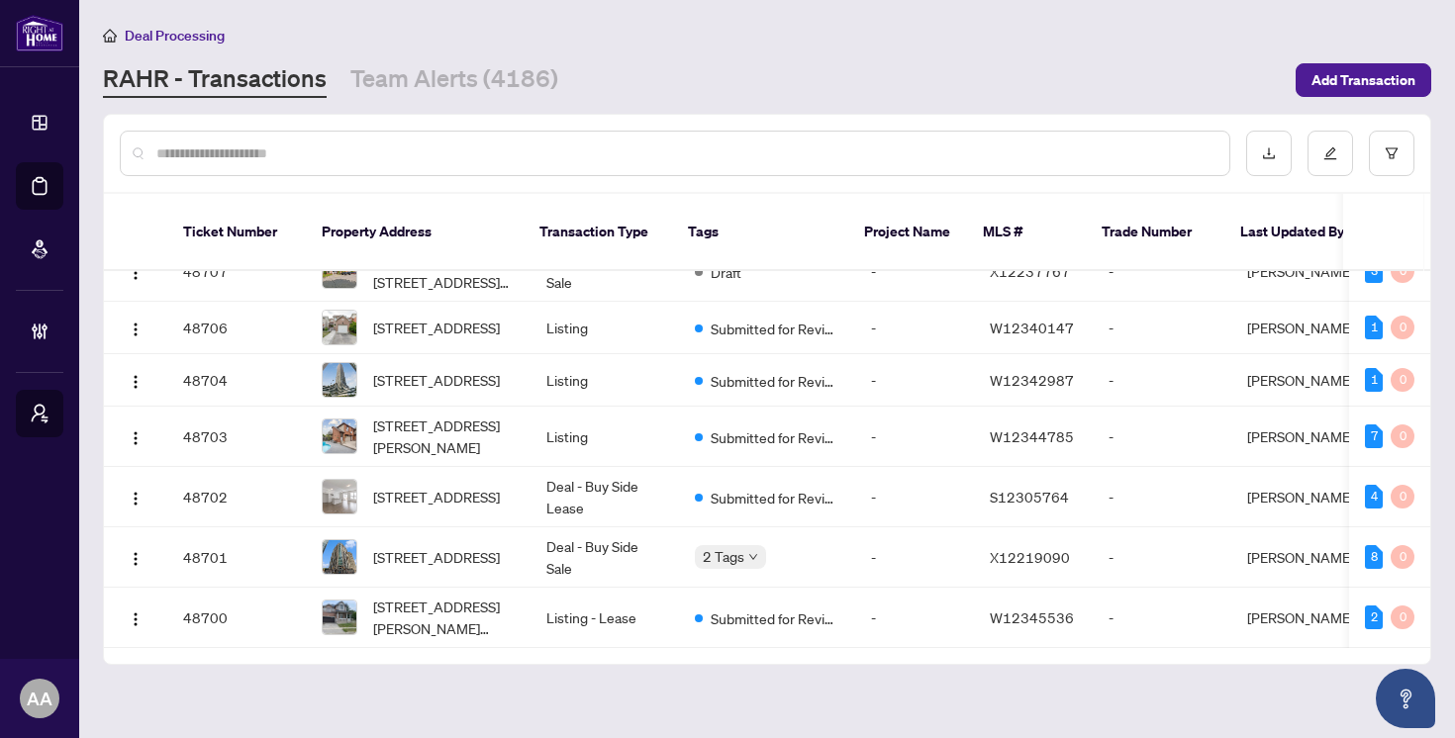
scroll to position [0, 0]
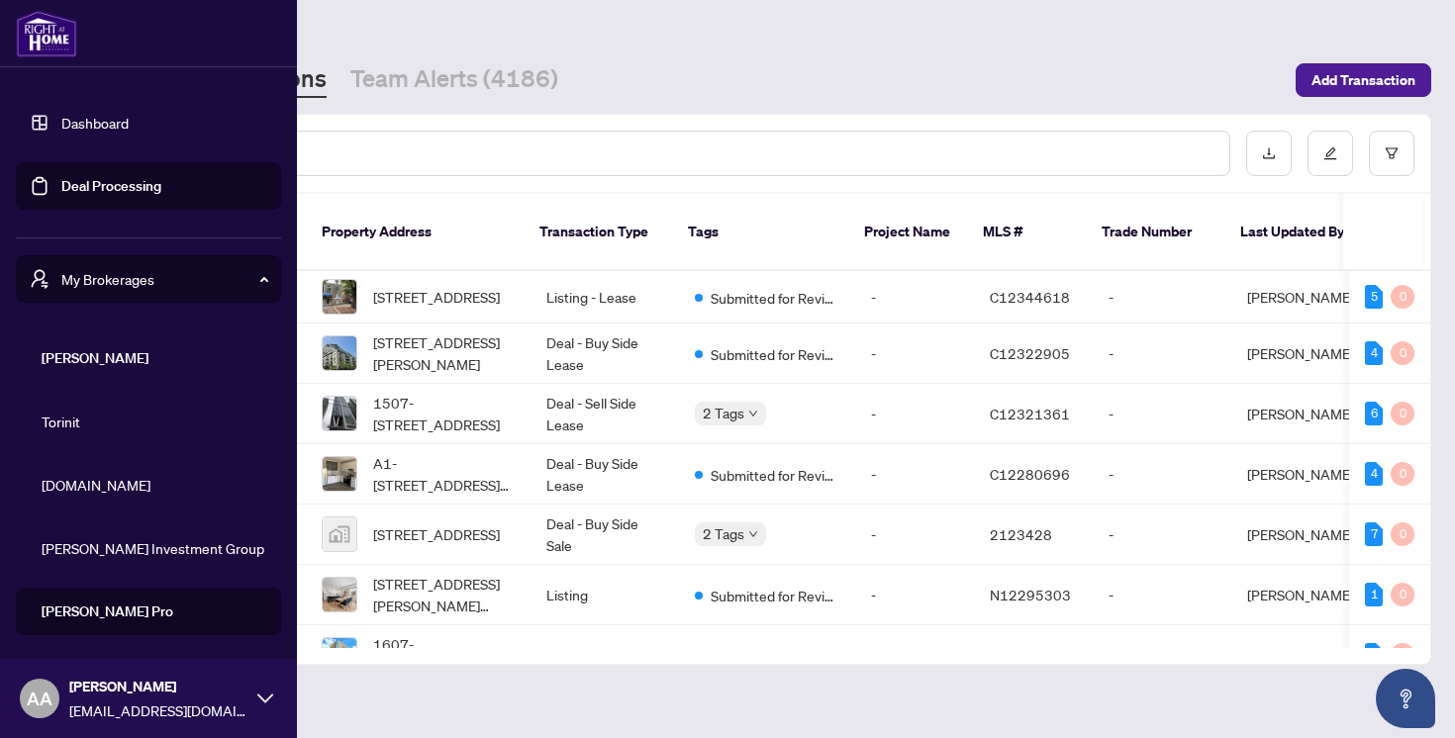
click at [81, 491] on span "[DOMAIN_NAME]" at bounding box center [155, 485] width 226 height 22
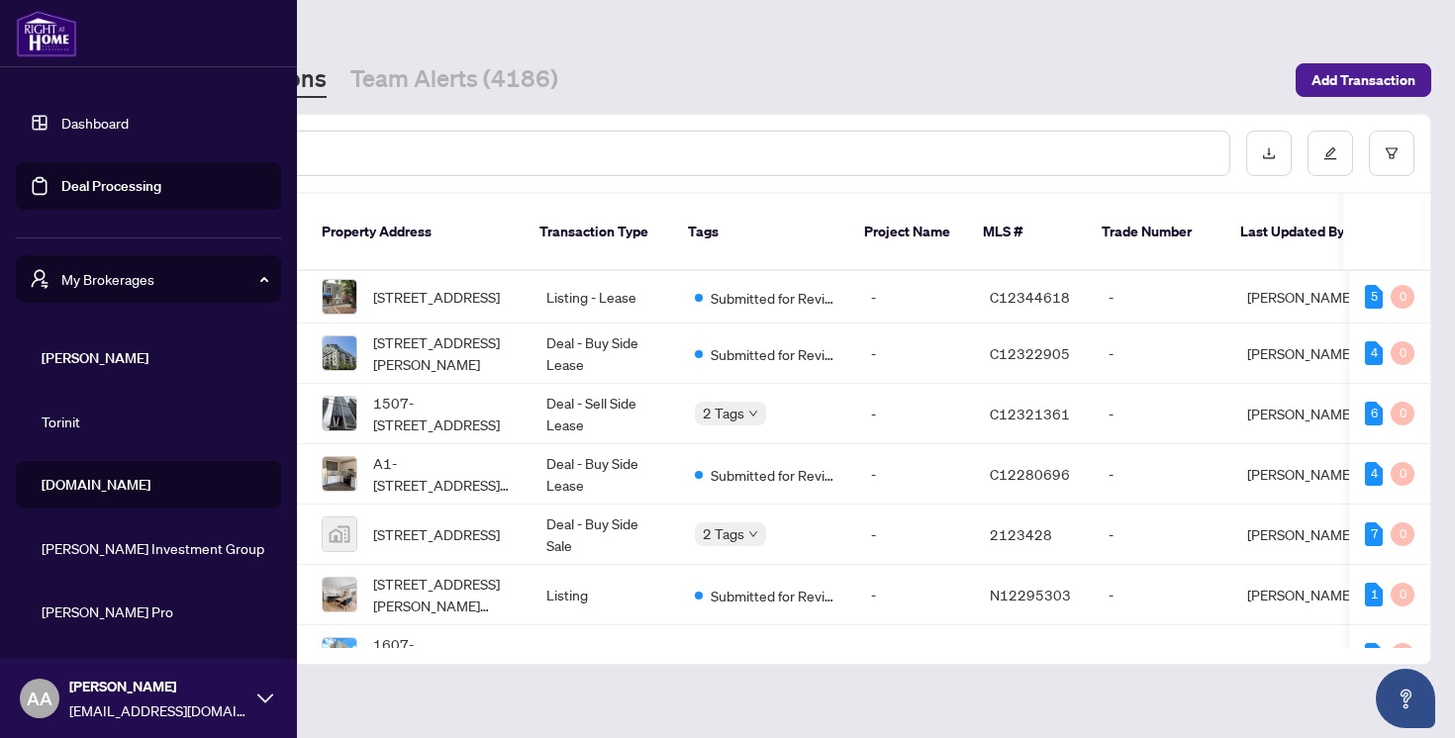
click at [69, 412] on span "Torinit" at bounding box center [155, 422] width 226 height 22
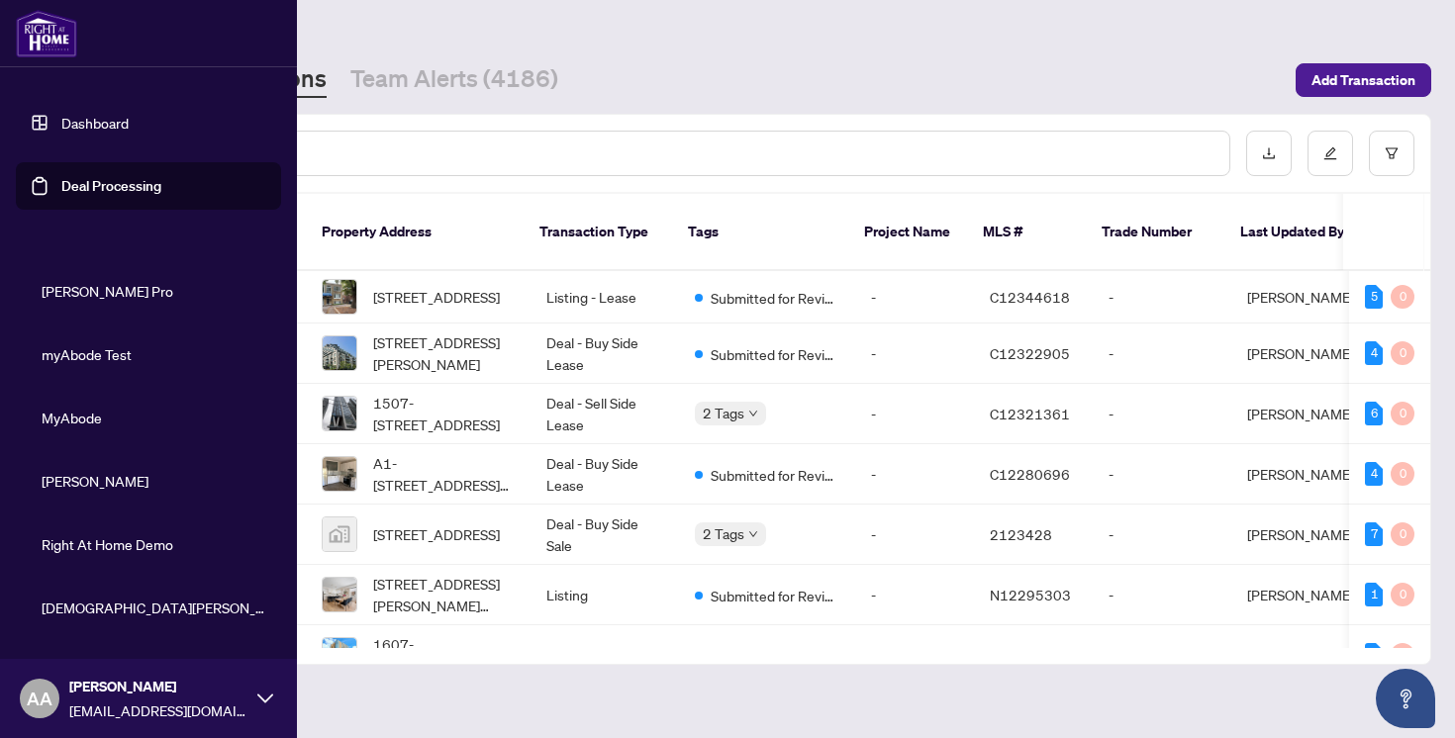
scroll to position [372, 0]
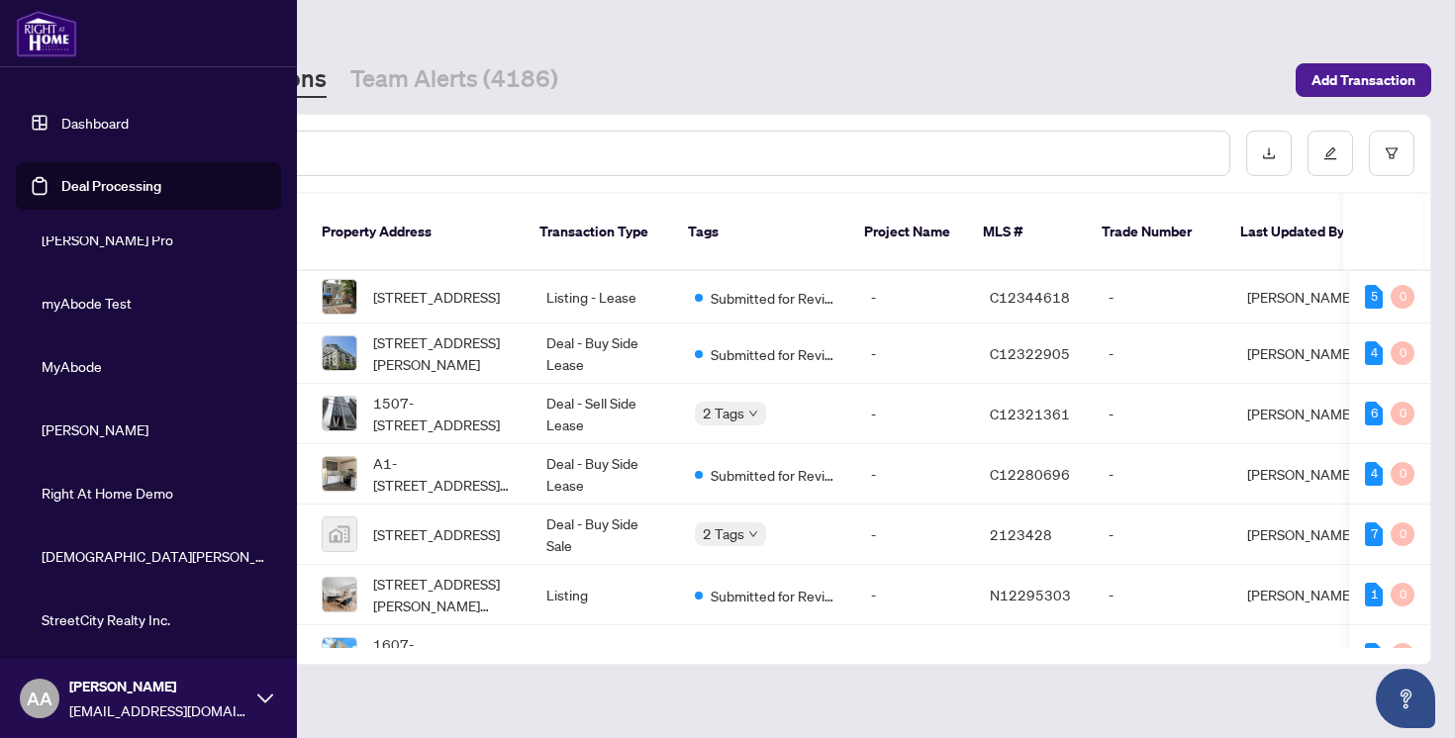
click at [86, 368] on span "MyAbode" at bounding box center [155, 366] width 226 height 22
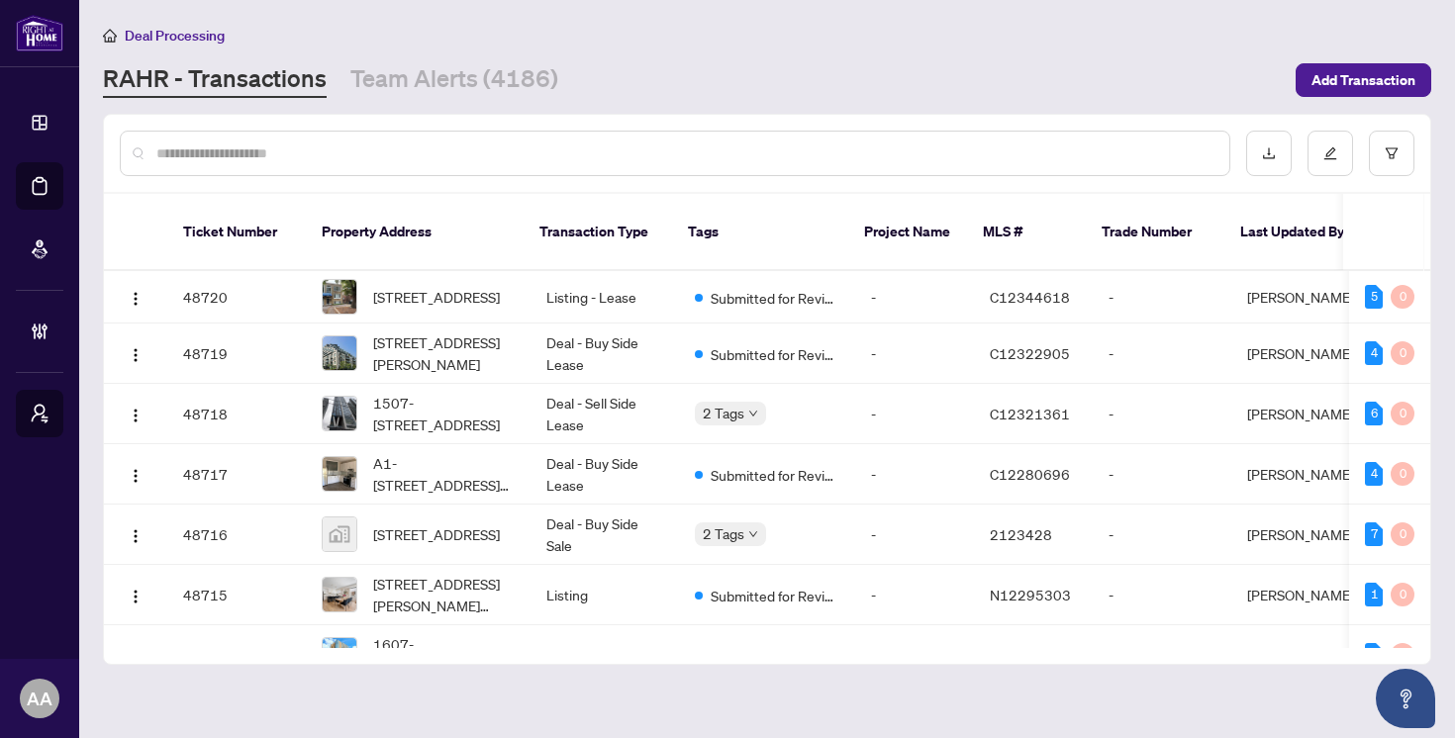
scroll to position [0, 0]
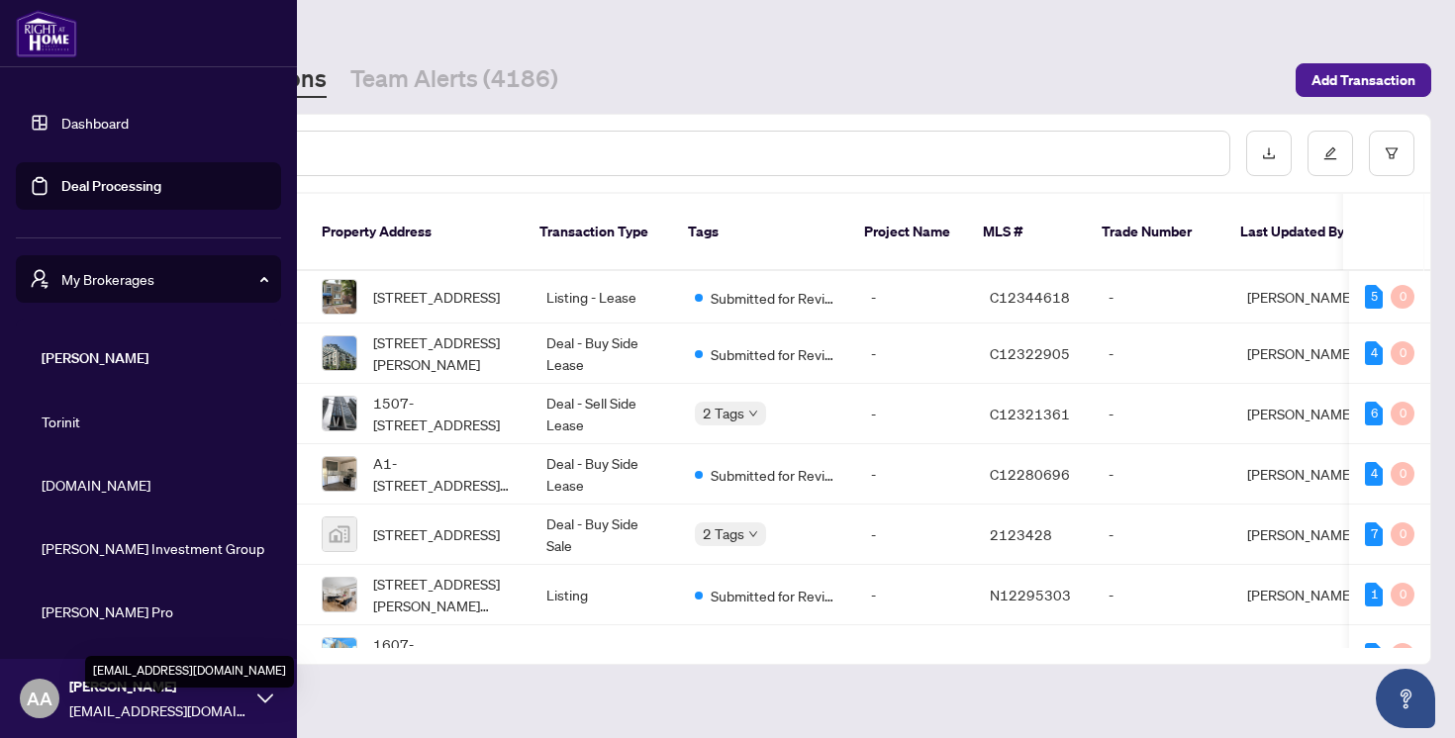
click at [157, 713] on span "[EMAIL_ADDRESS][DOMAIN_NAME]" at bounding box center [158, 711] width 178 height 22
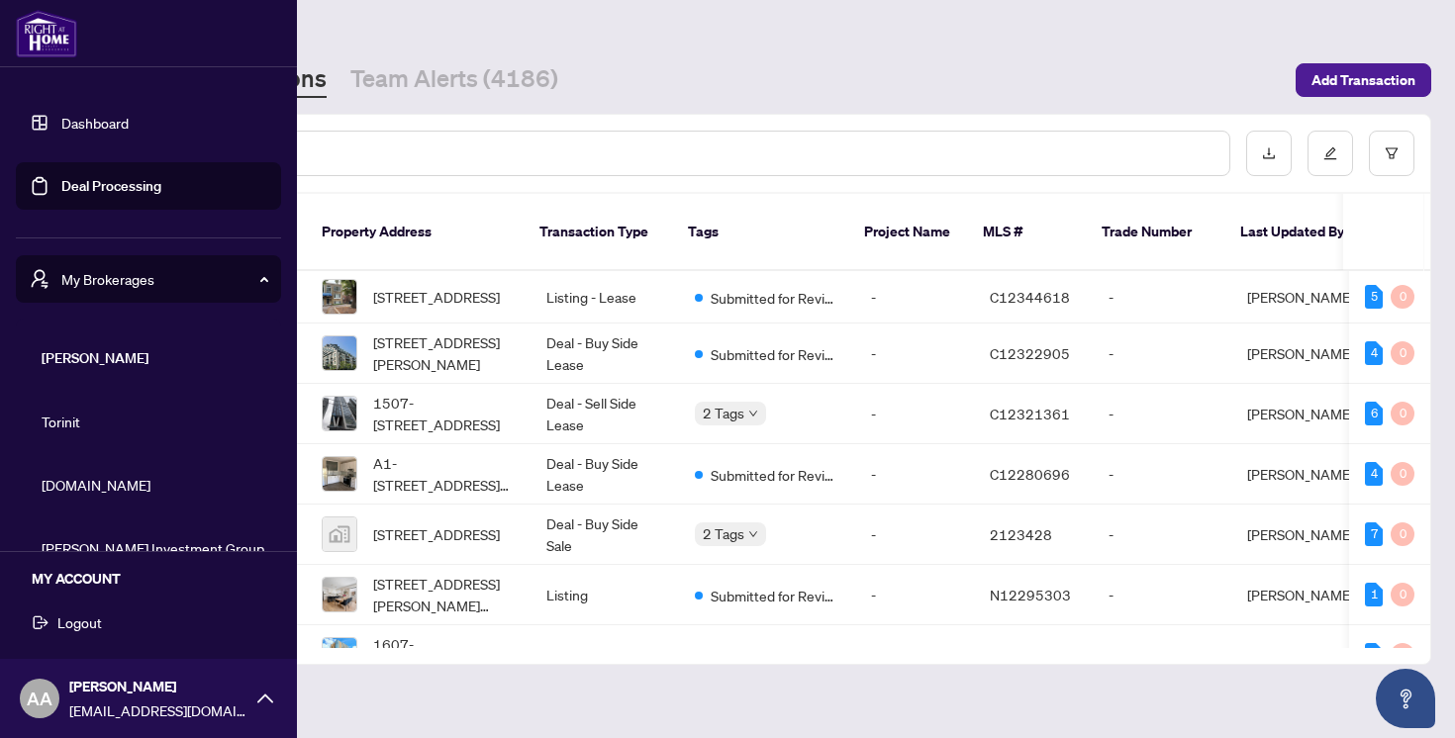
click at [100, 625] on span "Logout" at bounding box center [79, 623] width 45 height 32
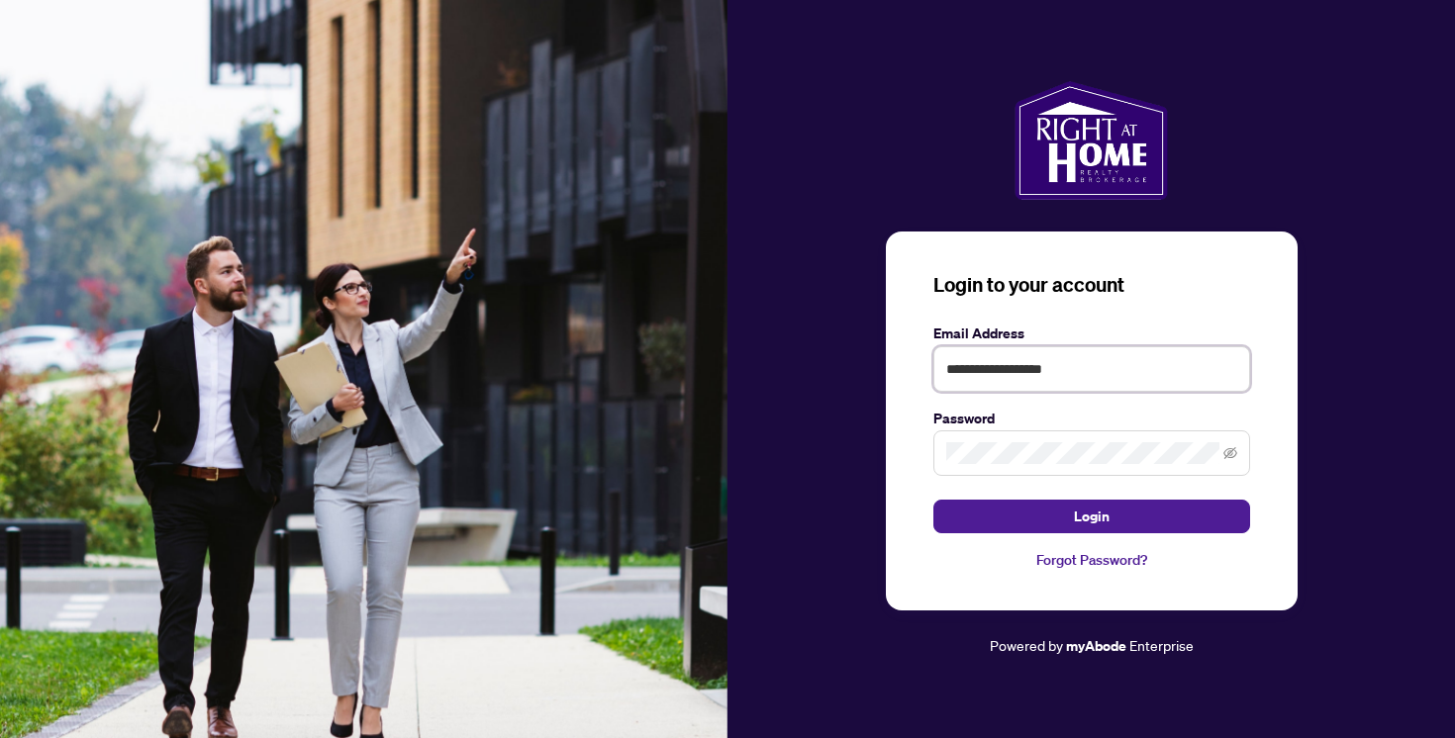
click at [1119, 377] on input "**********" at bounding box center [1091, 369] width 317 height 46
type input "**********"
click at [1028, 509] on button "Login" at bounding box center [1091, 517] width 317 height 34
